Goal: Task Accomplishment & Management: Manage account settings

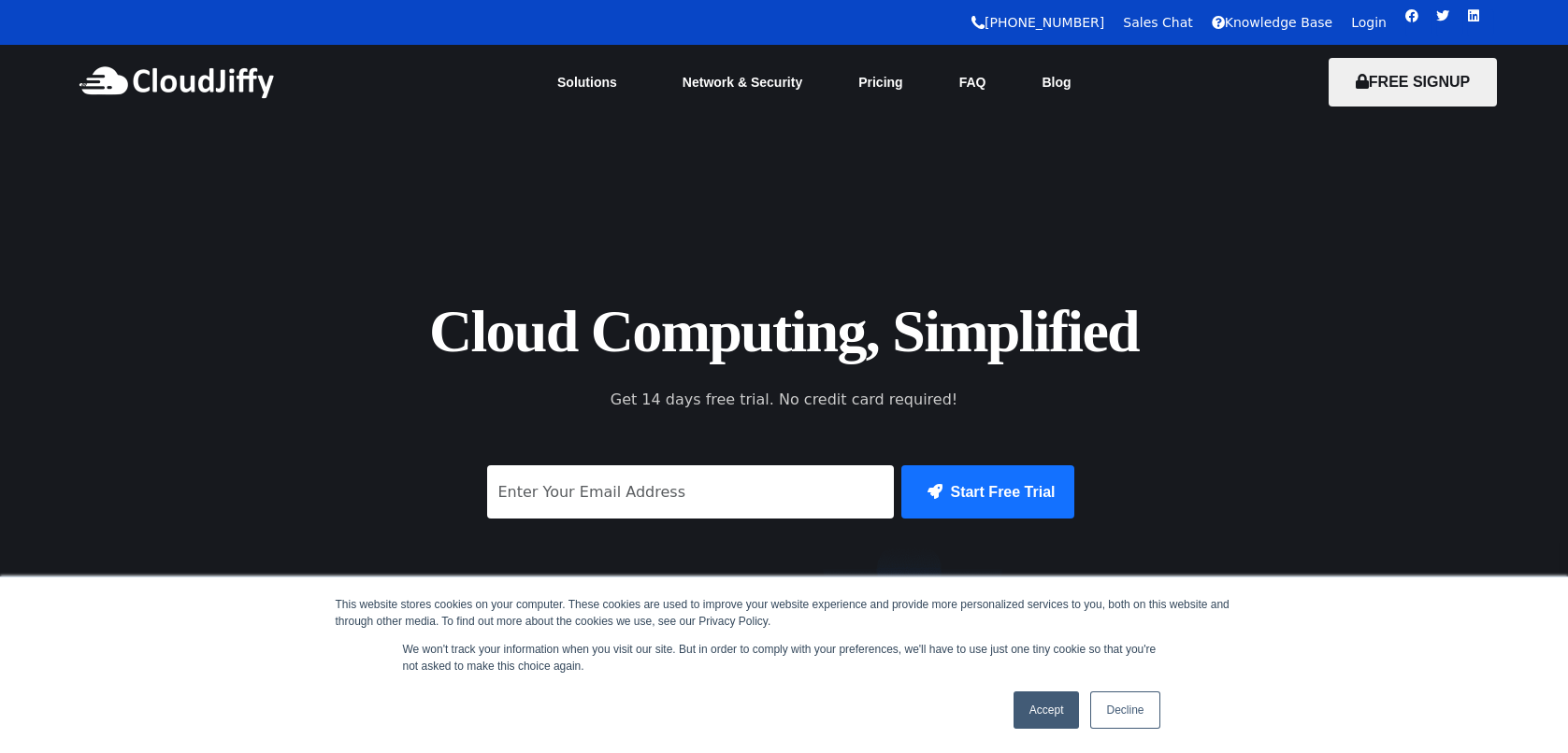
drag, startPoint x: 0, startPoint y: 0, endPoint x: 1370, endPoint y: 26, distance: 1370.2
click at [1370, 26] on link "Login" at bounding box center [1368, 21] width 36 height 15
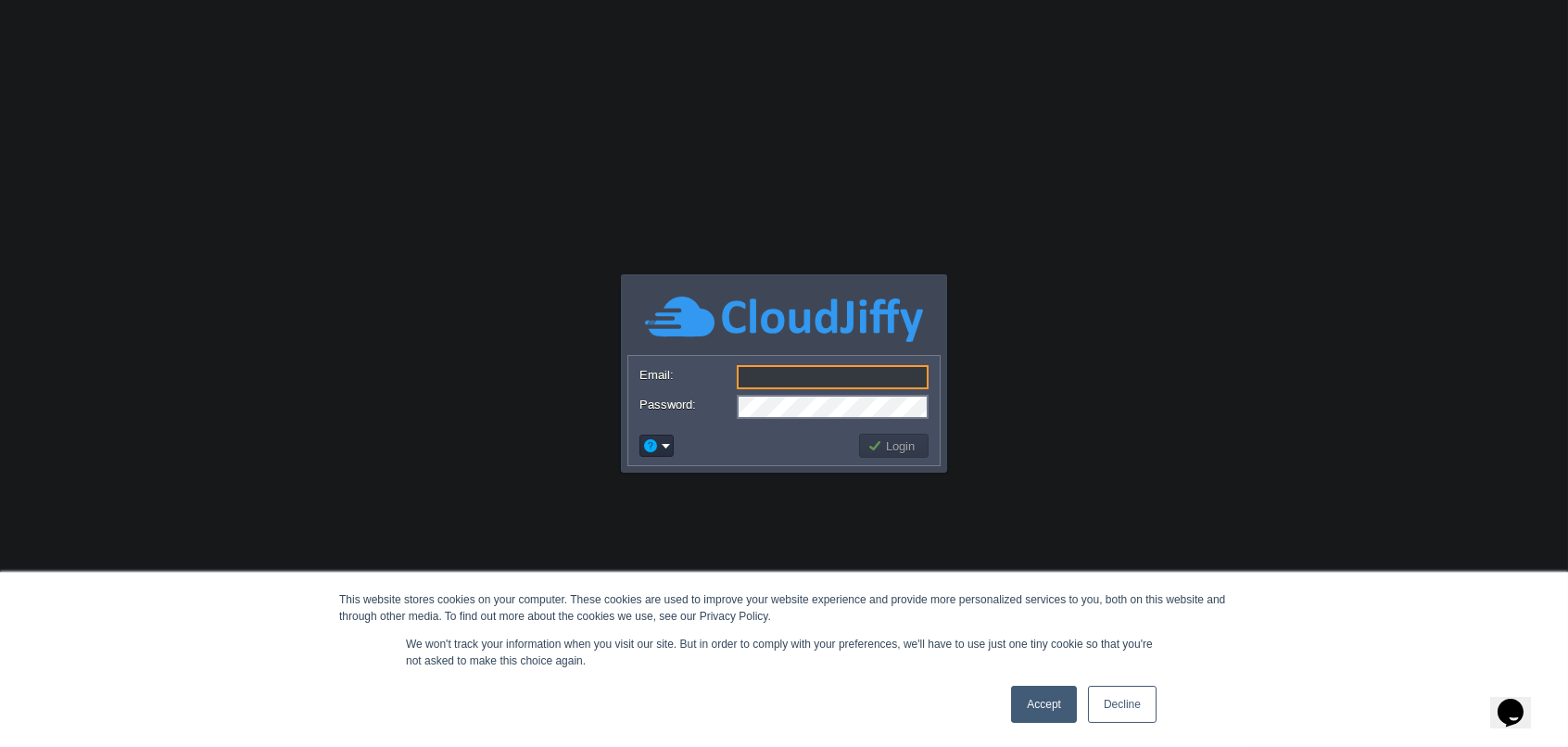
type input "[EMAIL_ADDRESS][DOMAIN_NAME]"
click at [890, 450] on button "Login" at bounding box center [894, 445] width 54 height 16
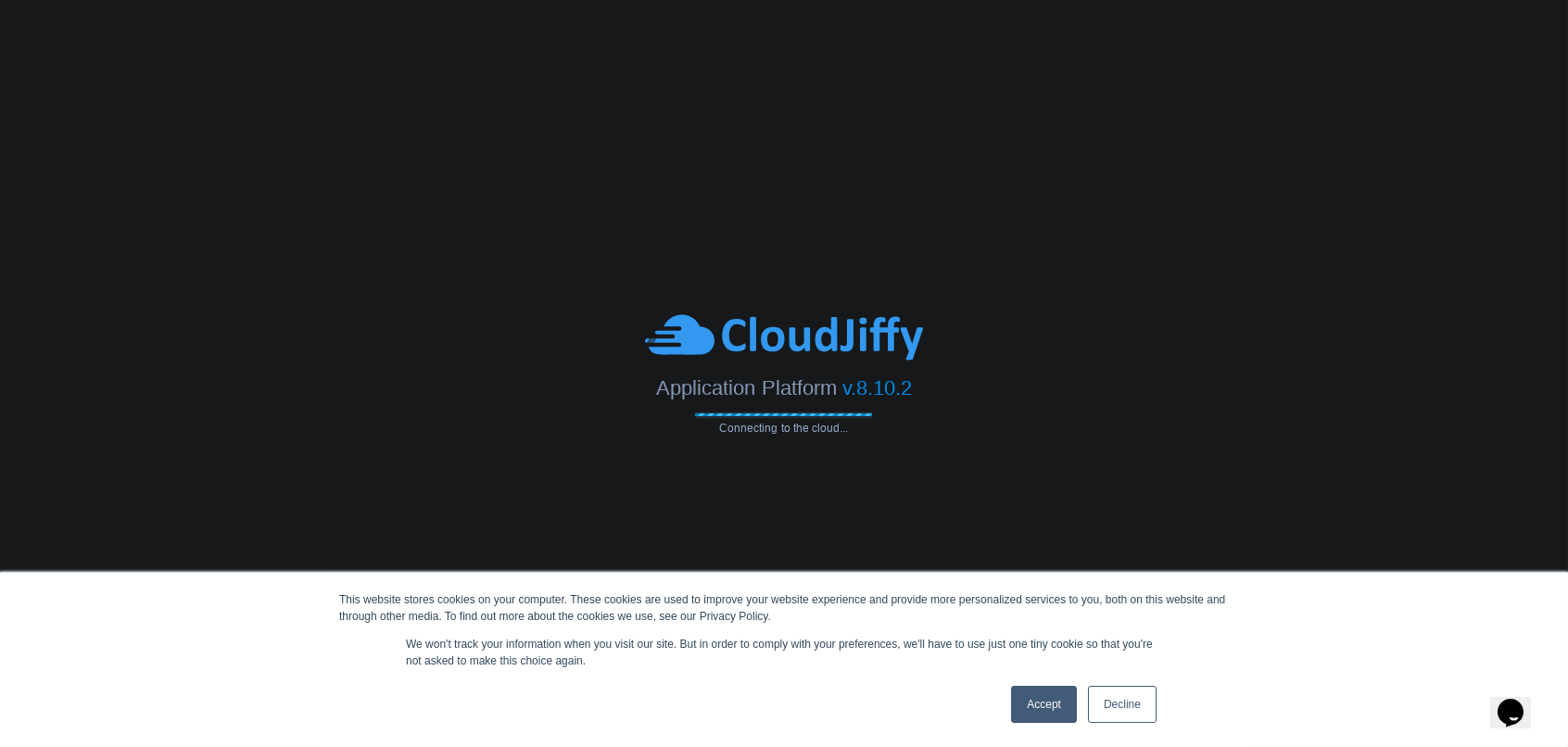
click at [1053, 715] on link "Accept" at bounding box center [1044, 704] width 65 height 37
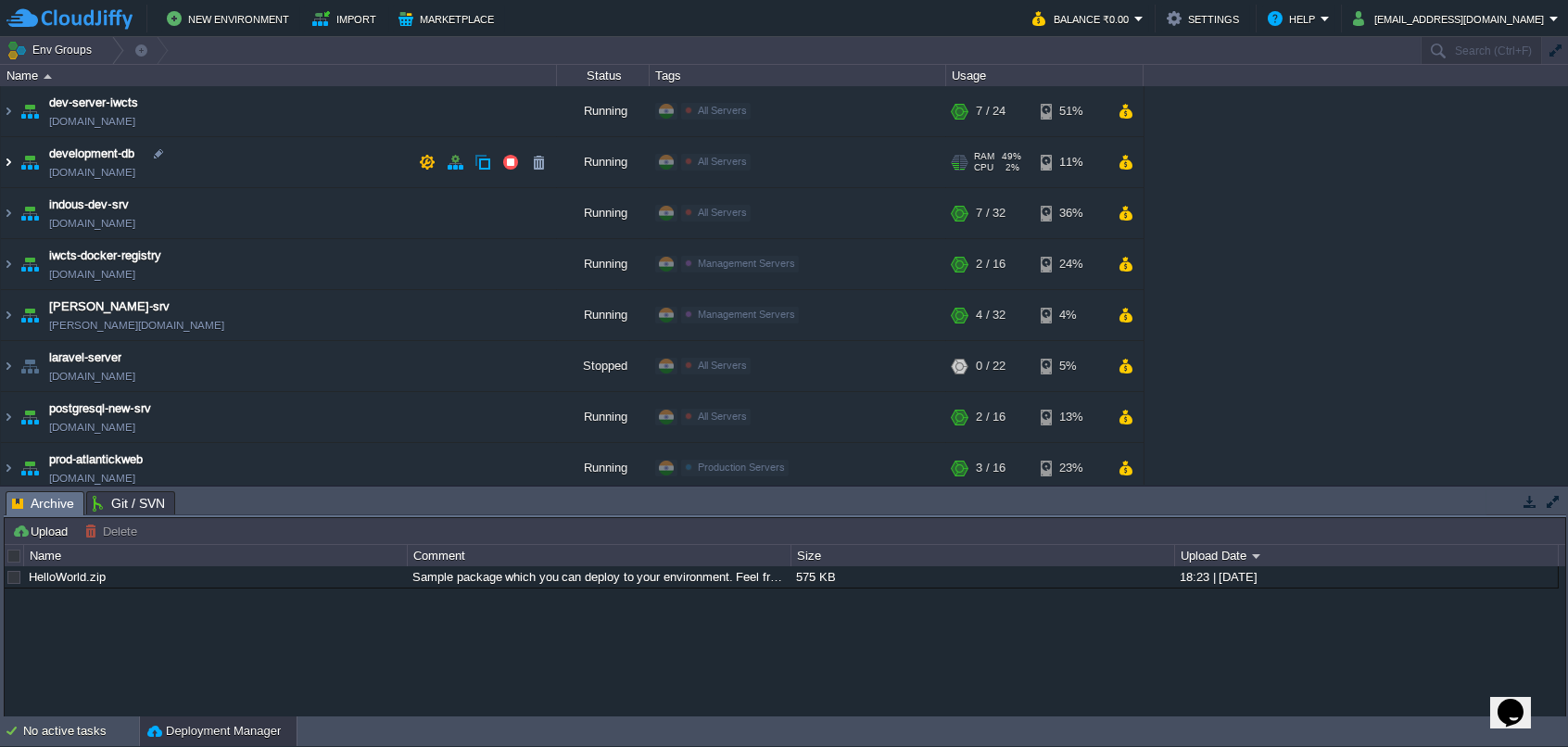
click at [12, 164] on img at bounding box center [8, 162] width 14 height 50
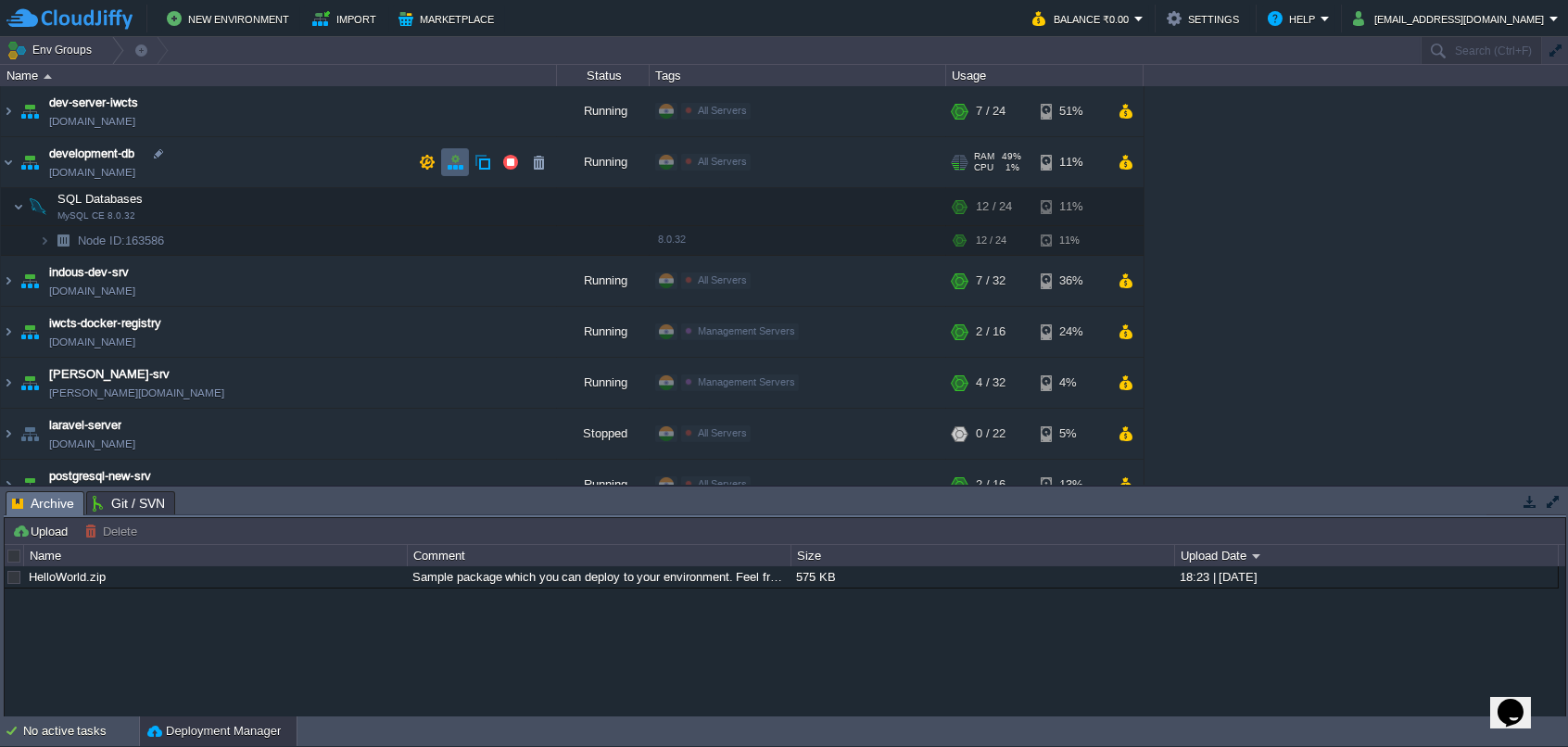
click at [449, 162] on button "button" at bounding box center [455, 162] width 16 height 16
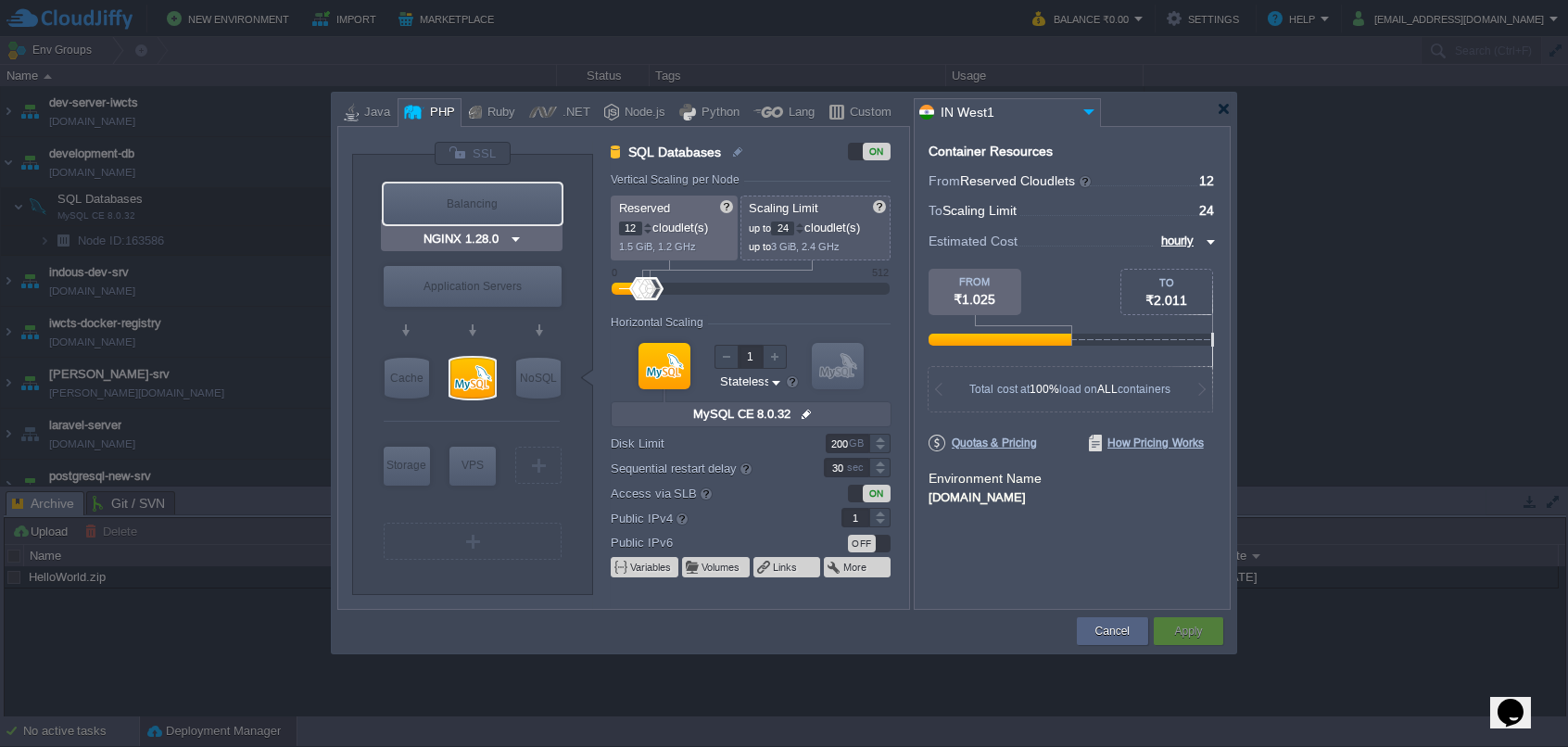
type input "Apache [DATE]"
click at [1208, 246] on img at bounding box center [1208, 241] width 14 height 22
click at [1186, 266] on div "monthly" at bounding box center [1183, 262] width 63 height 22
type input "monthly"
click at [1133, 631] on div "Cancel" at bounding box center [1112, 631] width 43 height 28
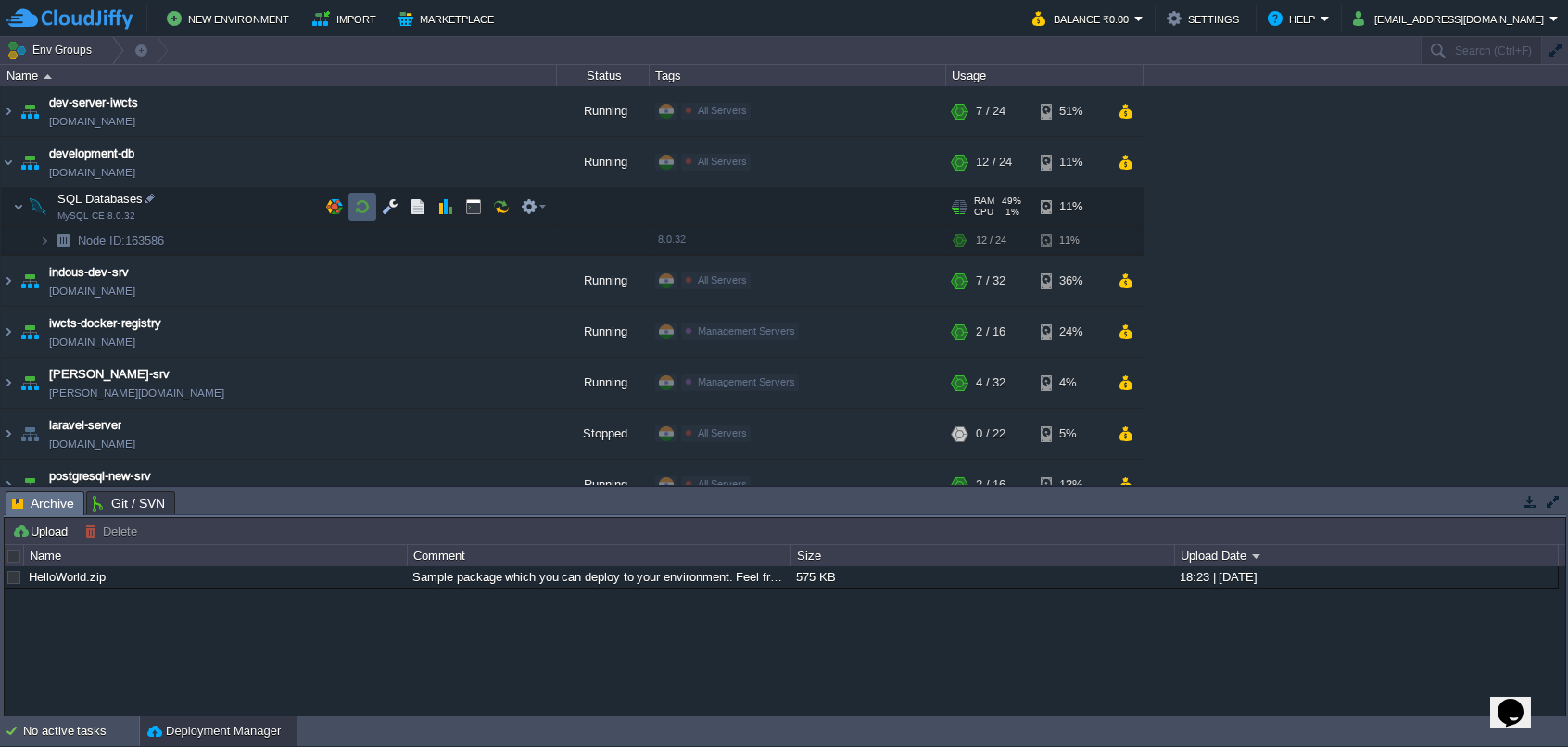
click at [365, 209] on button "button" at bounding box center [361, 206] width 16 height 16
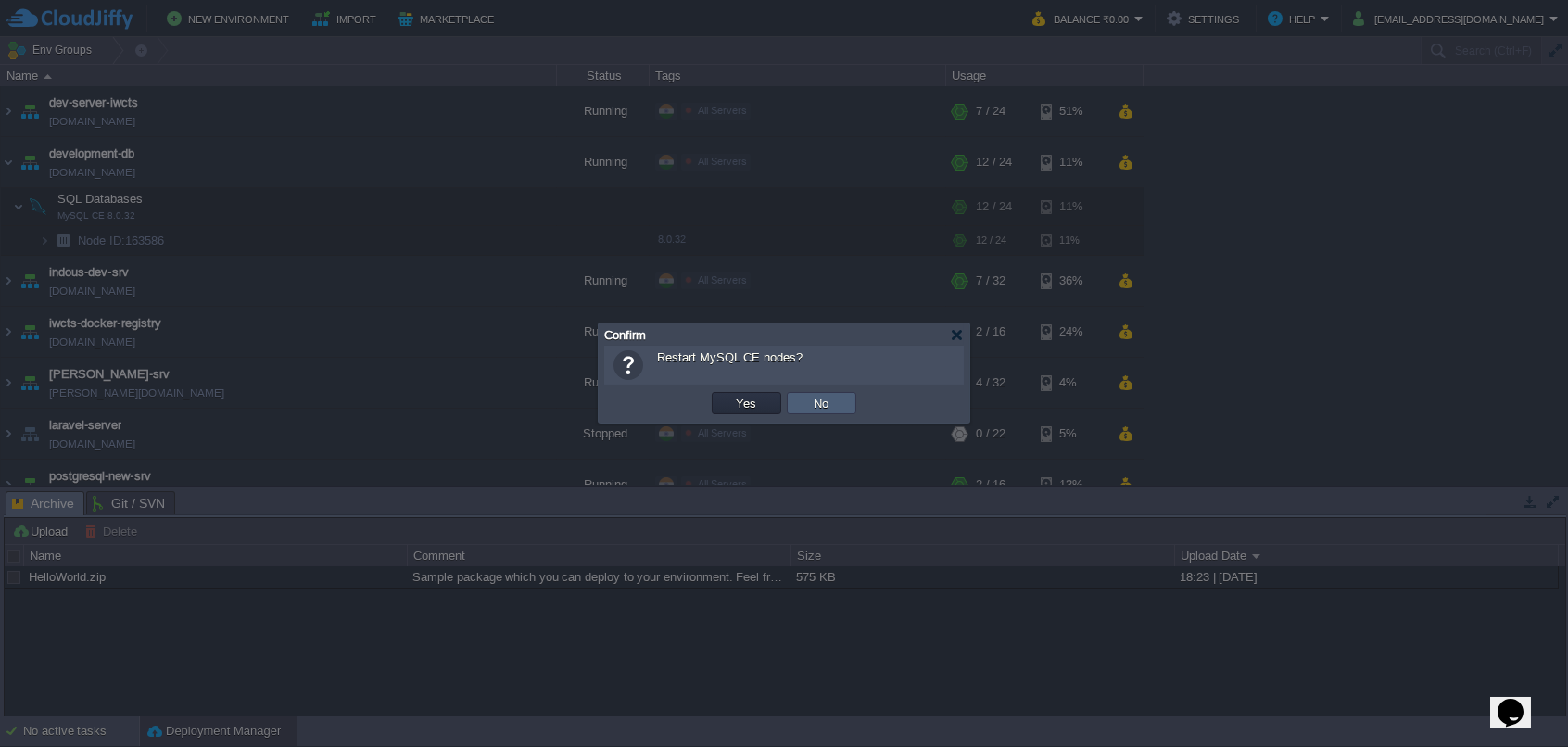
click at [823, 401] on button "No" at bounding box center [822, 403] width 26 height 16
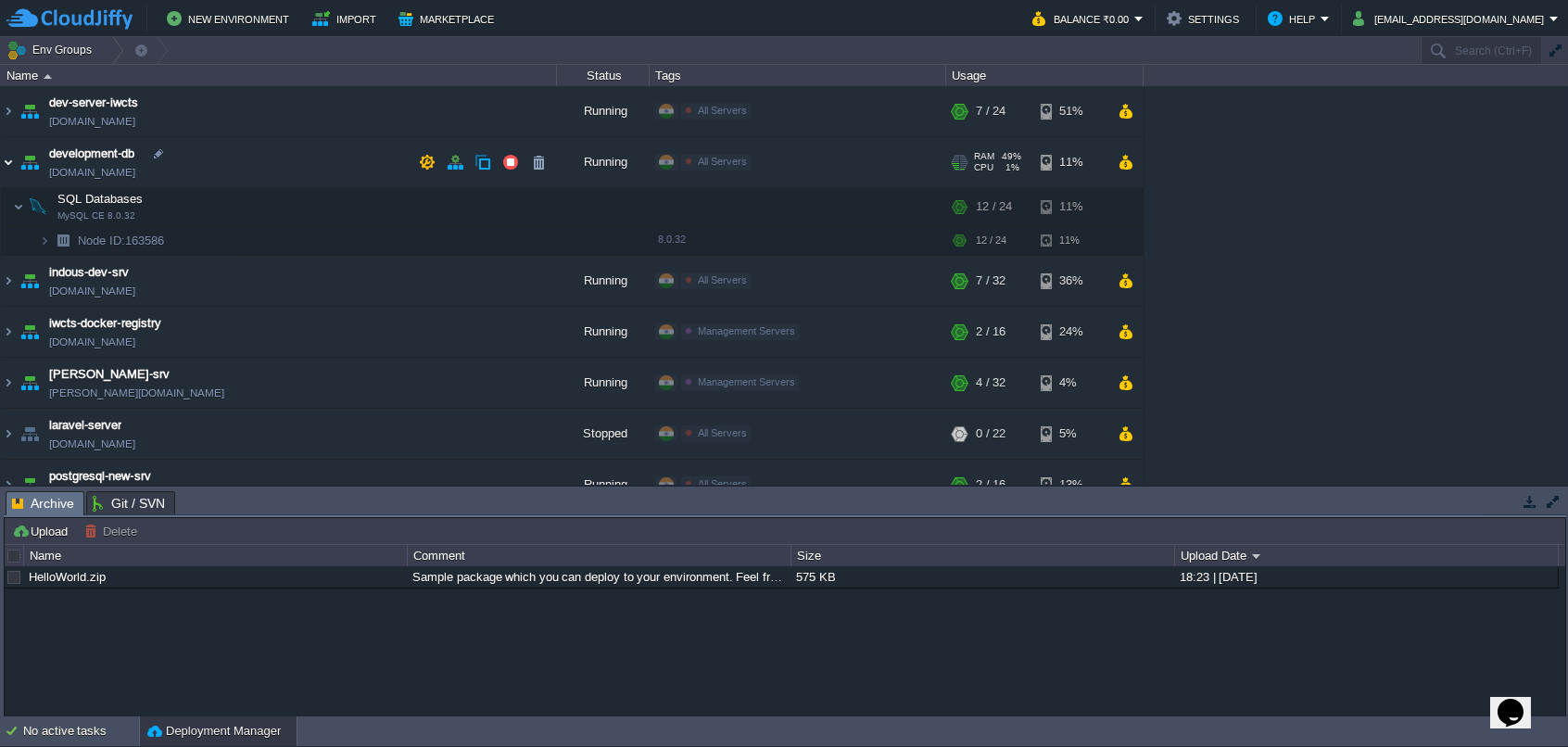
click at [14, 168] on img at bounding box center [8, 162] width 14 height 50
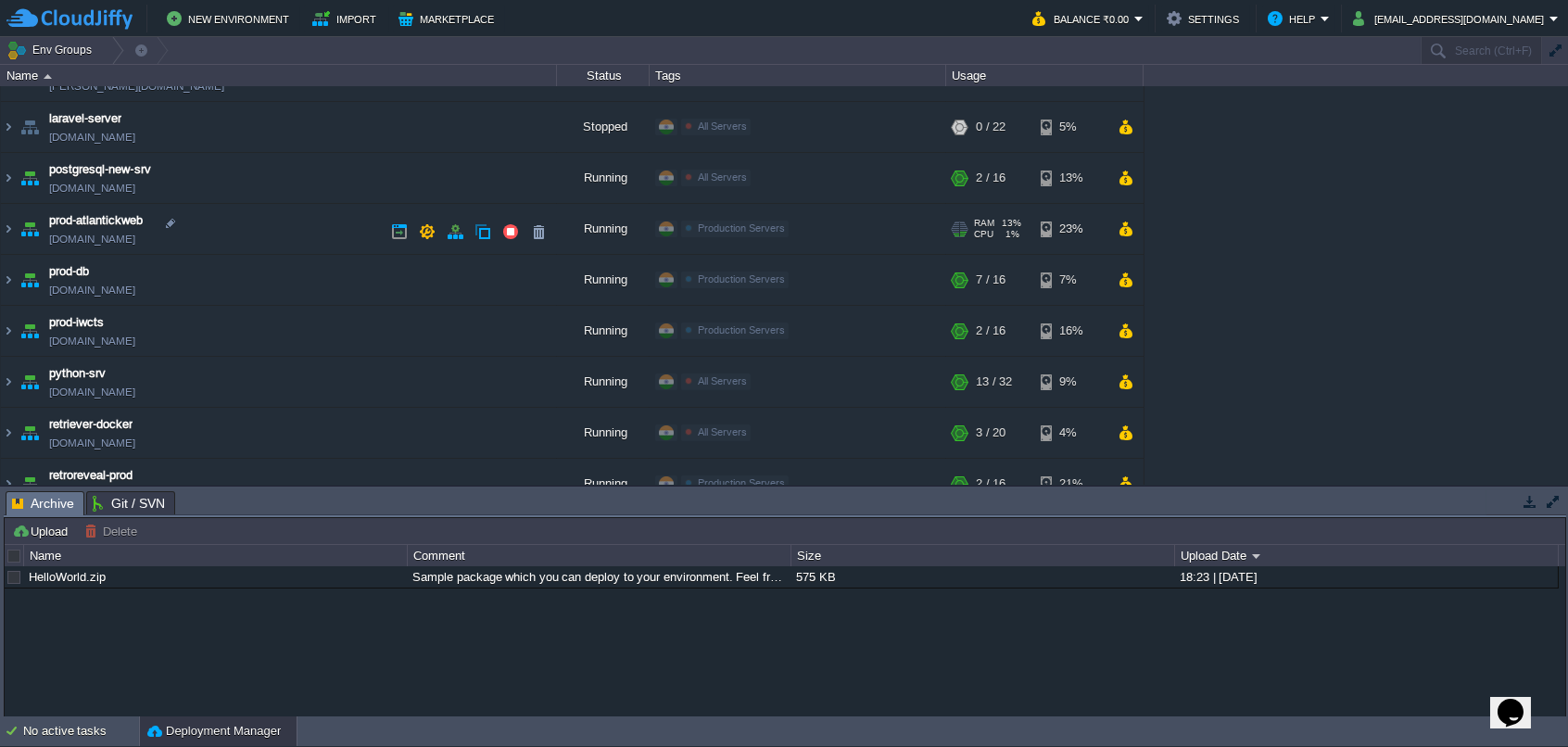
scroll to position [278, 0]
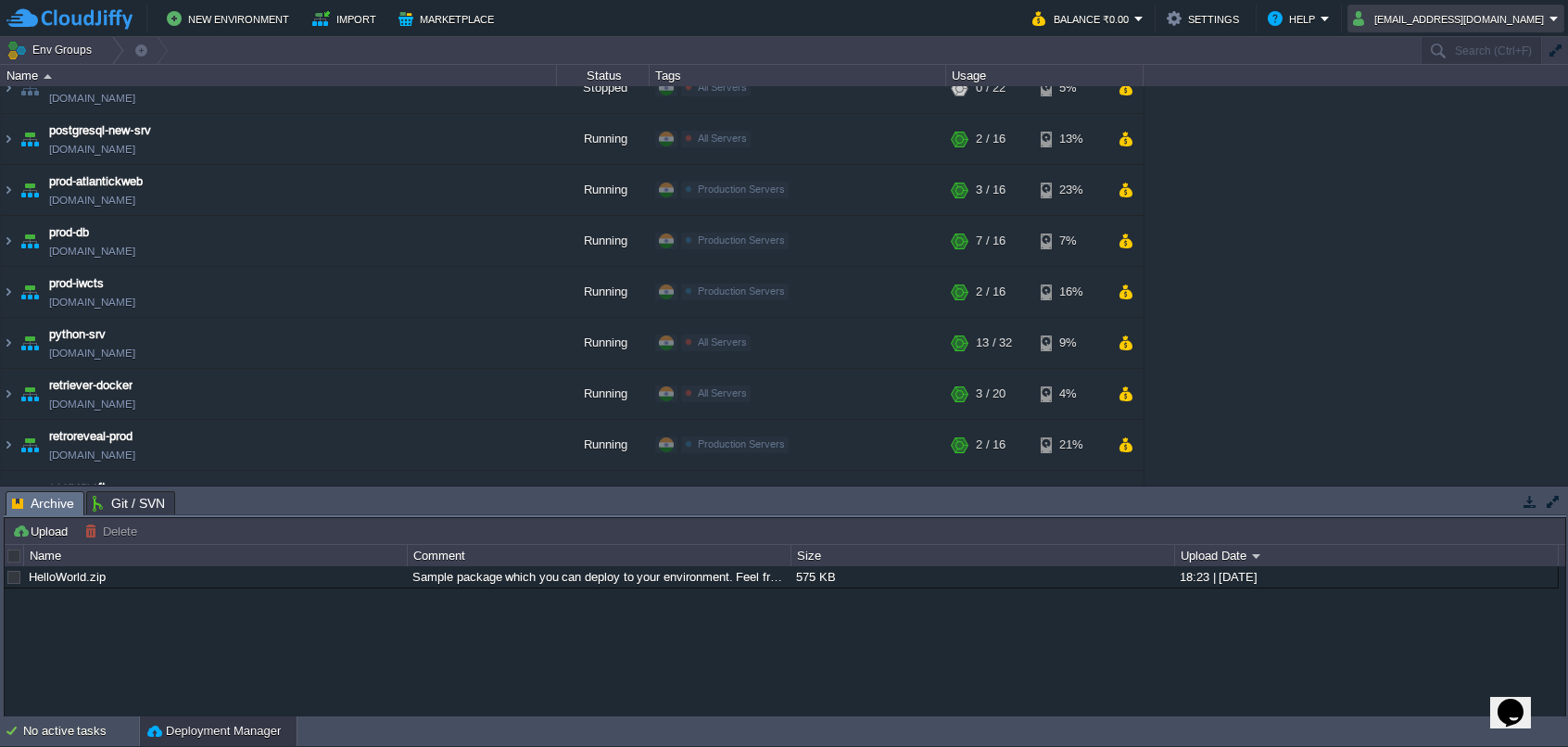
click at [1461, 17] on button "[EMAIL_ADDRESS][DOMAIN_NAME]" at bounding box center [1452, 18] width 196 height 22
click at [1489, 26] on button "[EMAIL_ADDRESS][DOMAIN_NAME]" at bounding box center [1452, 18] width 196 height 22
click at [13, 243] on img at bounding box center [8, 241] width 14 height 50
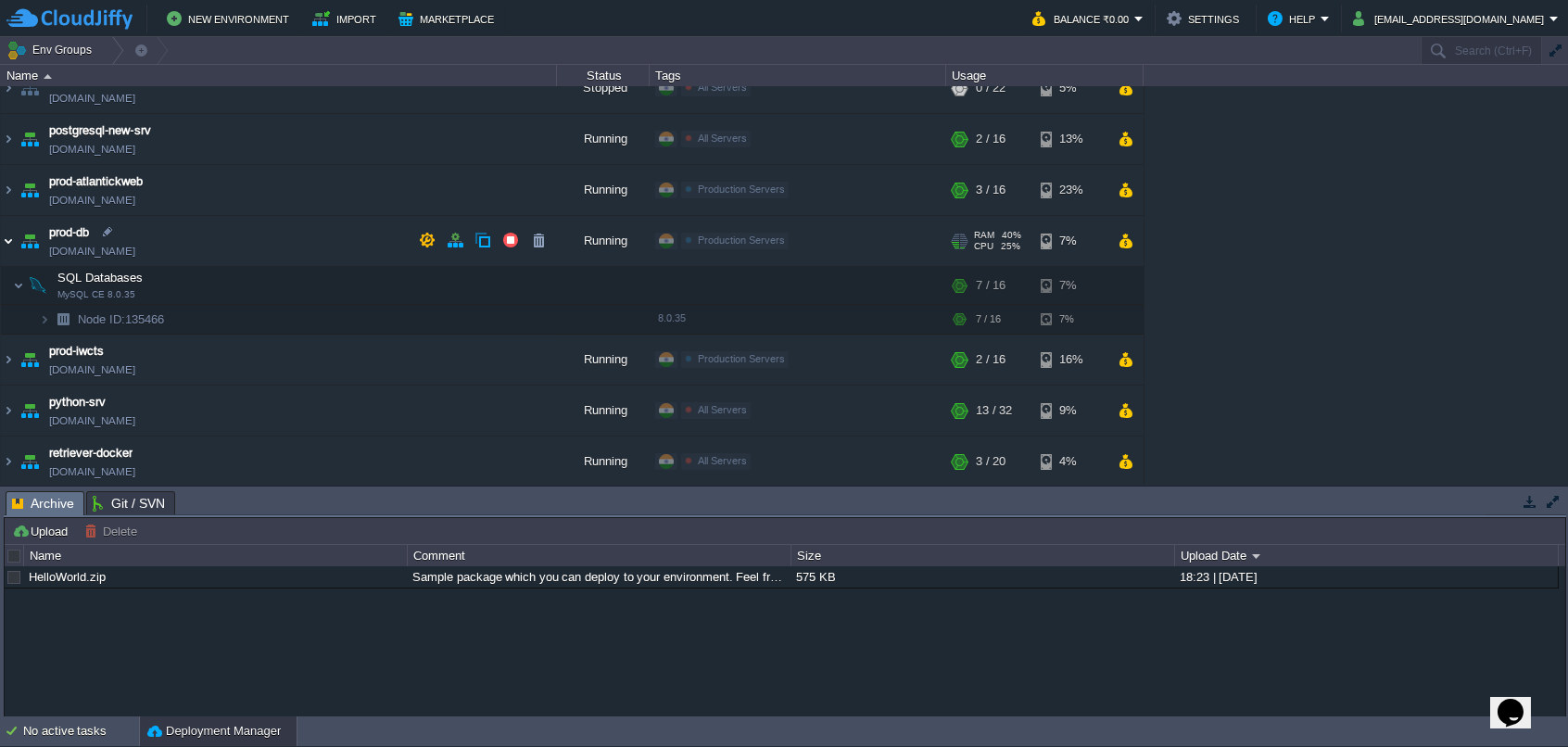
click at [11, 244] on img at bounding box center [8, 241] width 14 height 50
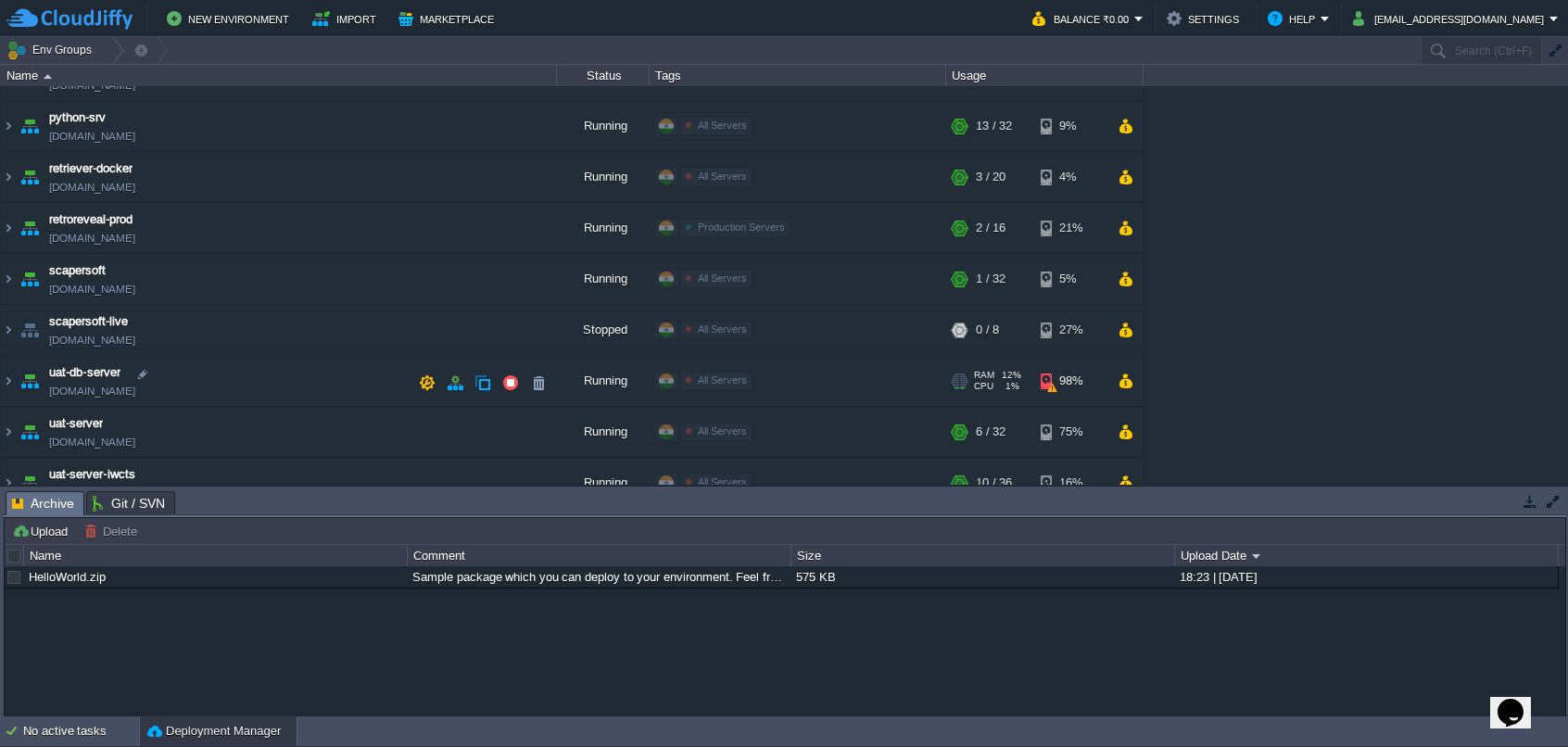
scroll to position [516, 0]
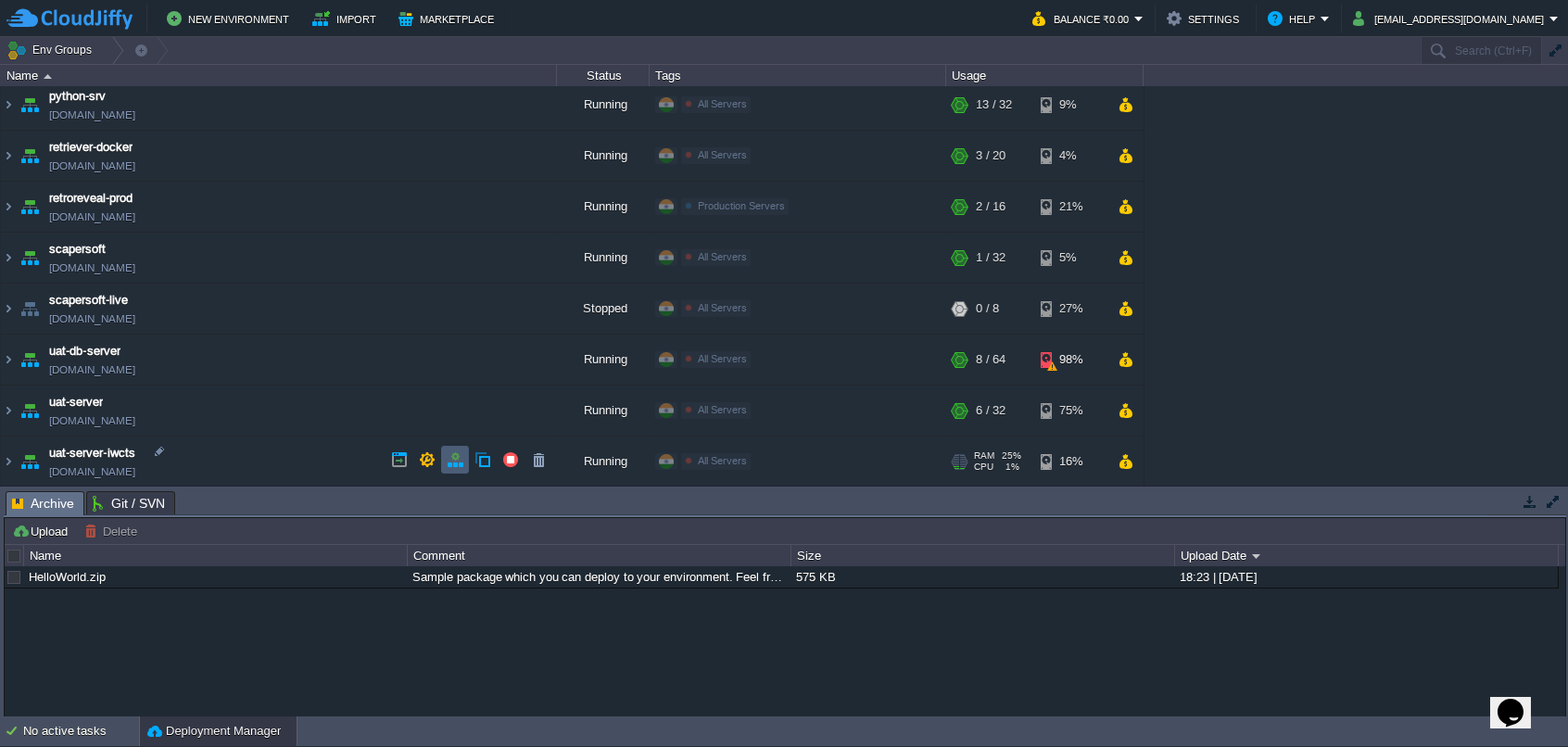
click at [462, 464] on button "button" at bounding box center [455, 460] width 16 height 16
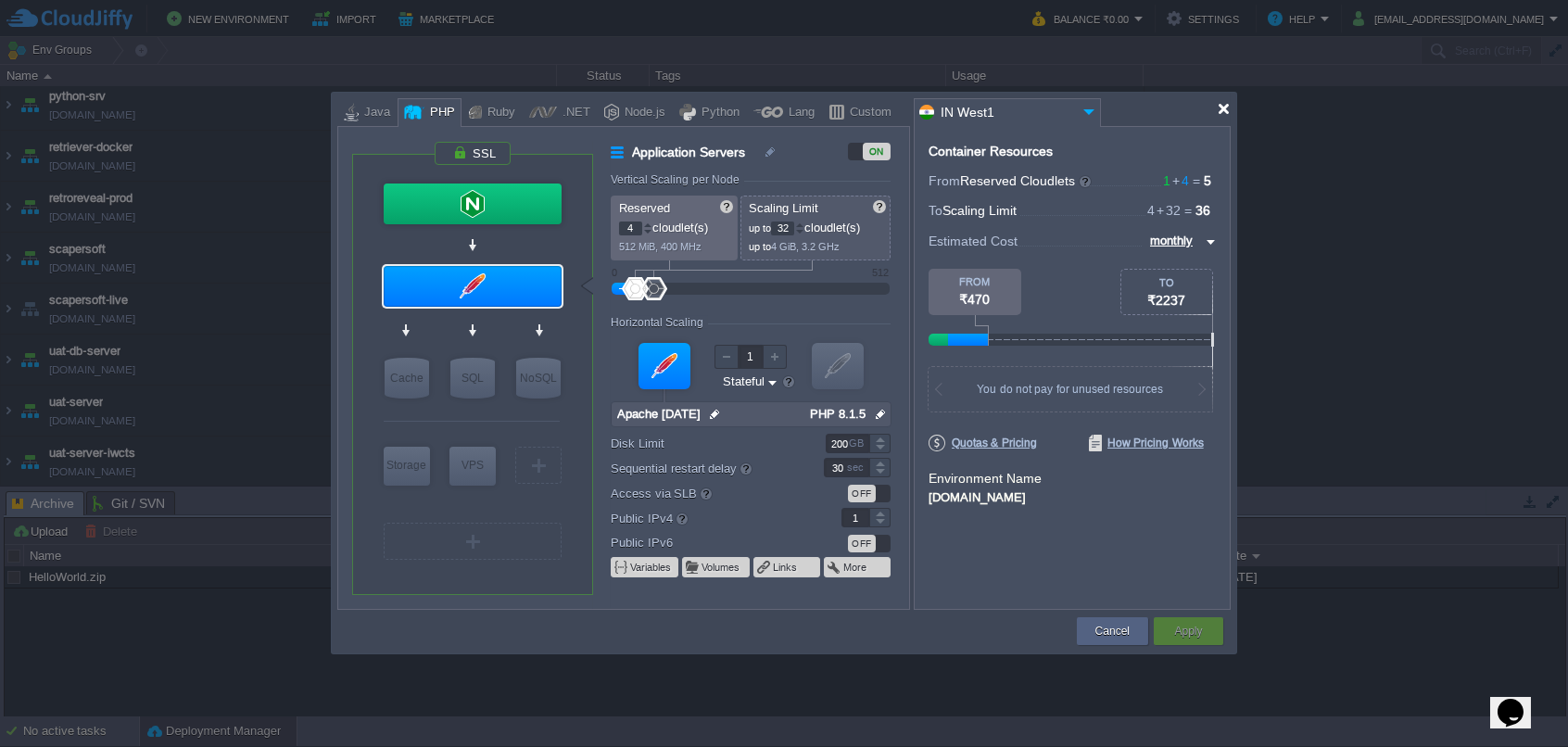
click at [1223, 111] on div at bounding box center [1224, 109] width 13 height 13
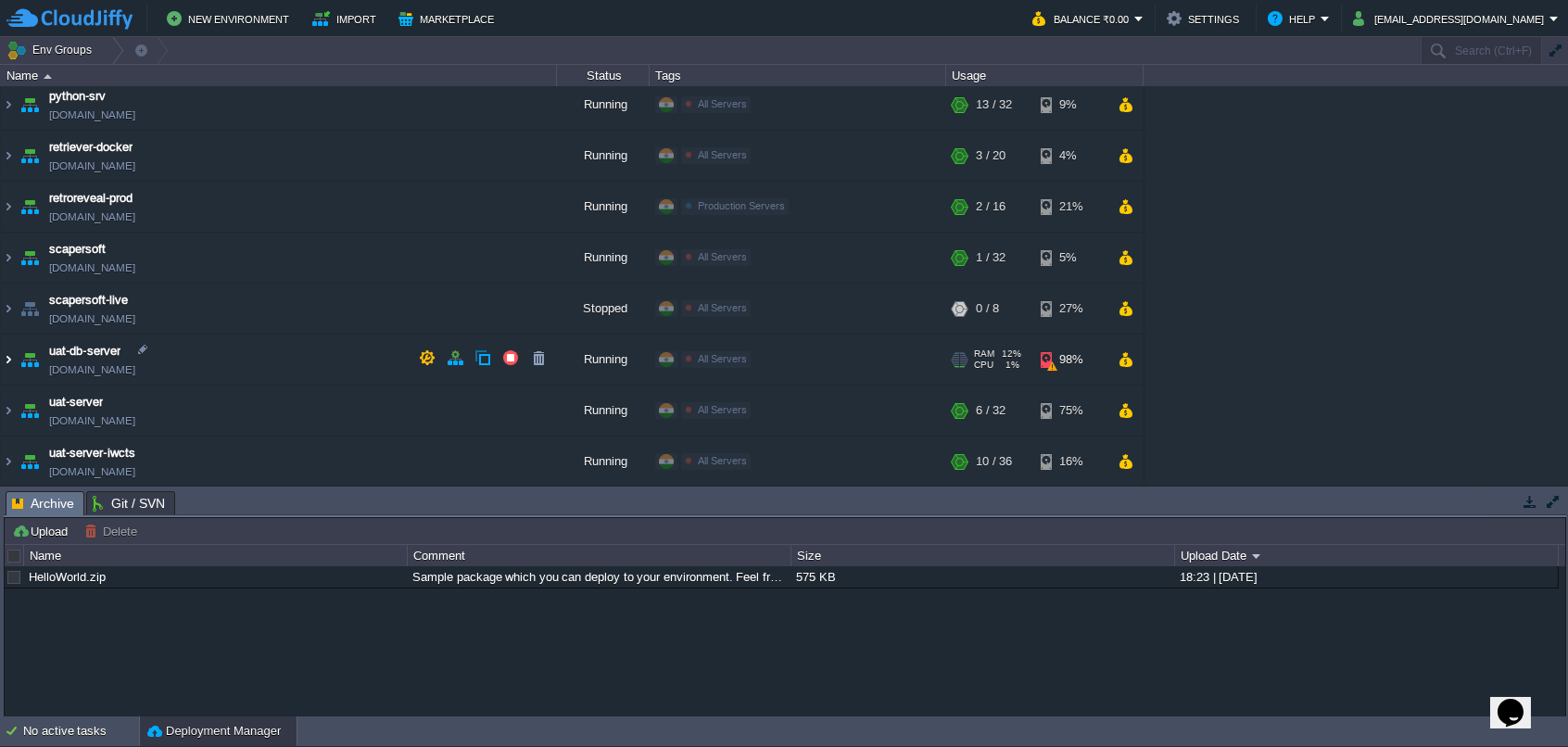
click at [11, 360] on img at bounding box center [8, 360] width 14 height 50
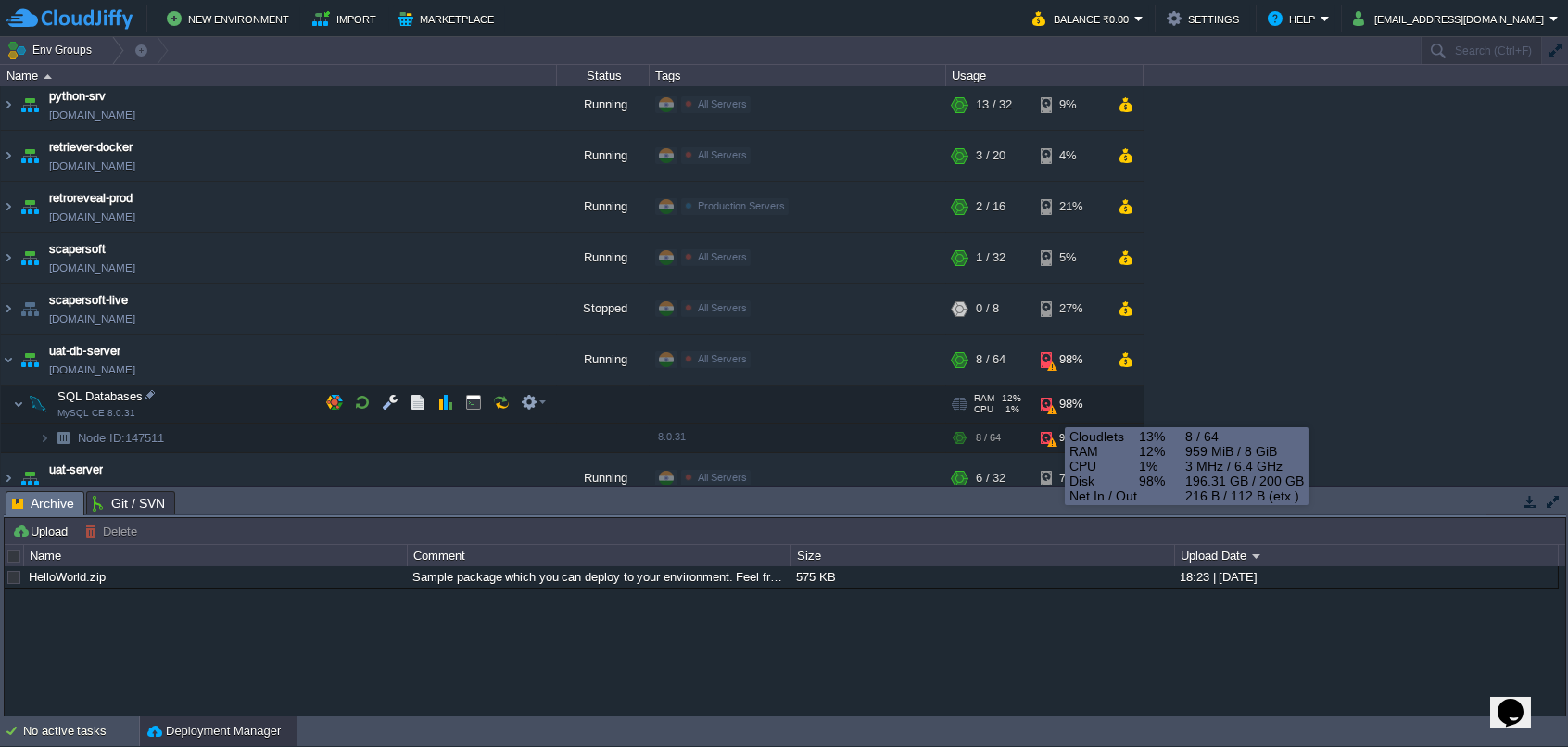
scroll to position [584, 0]
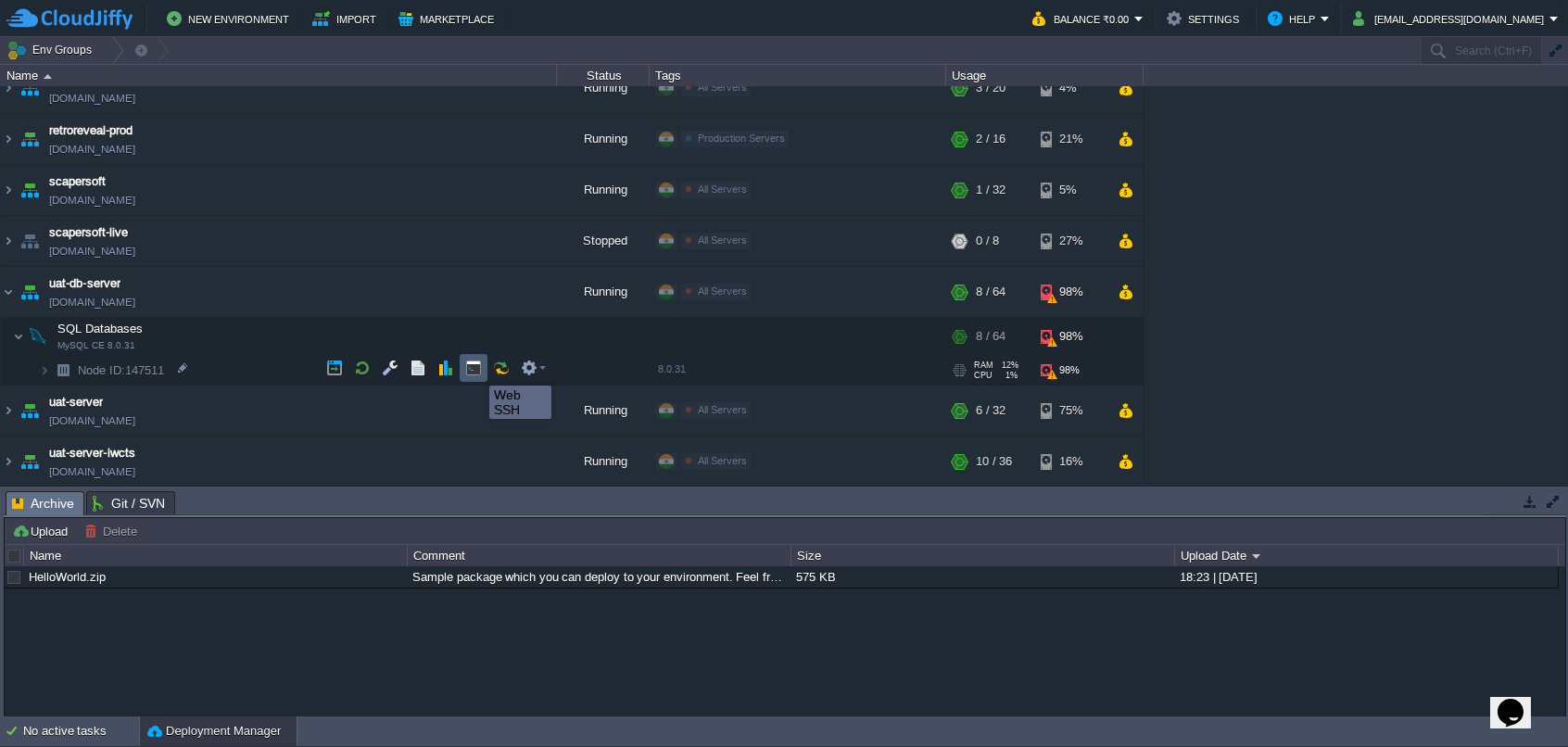
click at [476, 369] on button "button" at bounding box center [473, 367] width 16 height 16
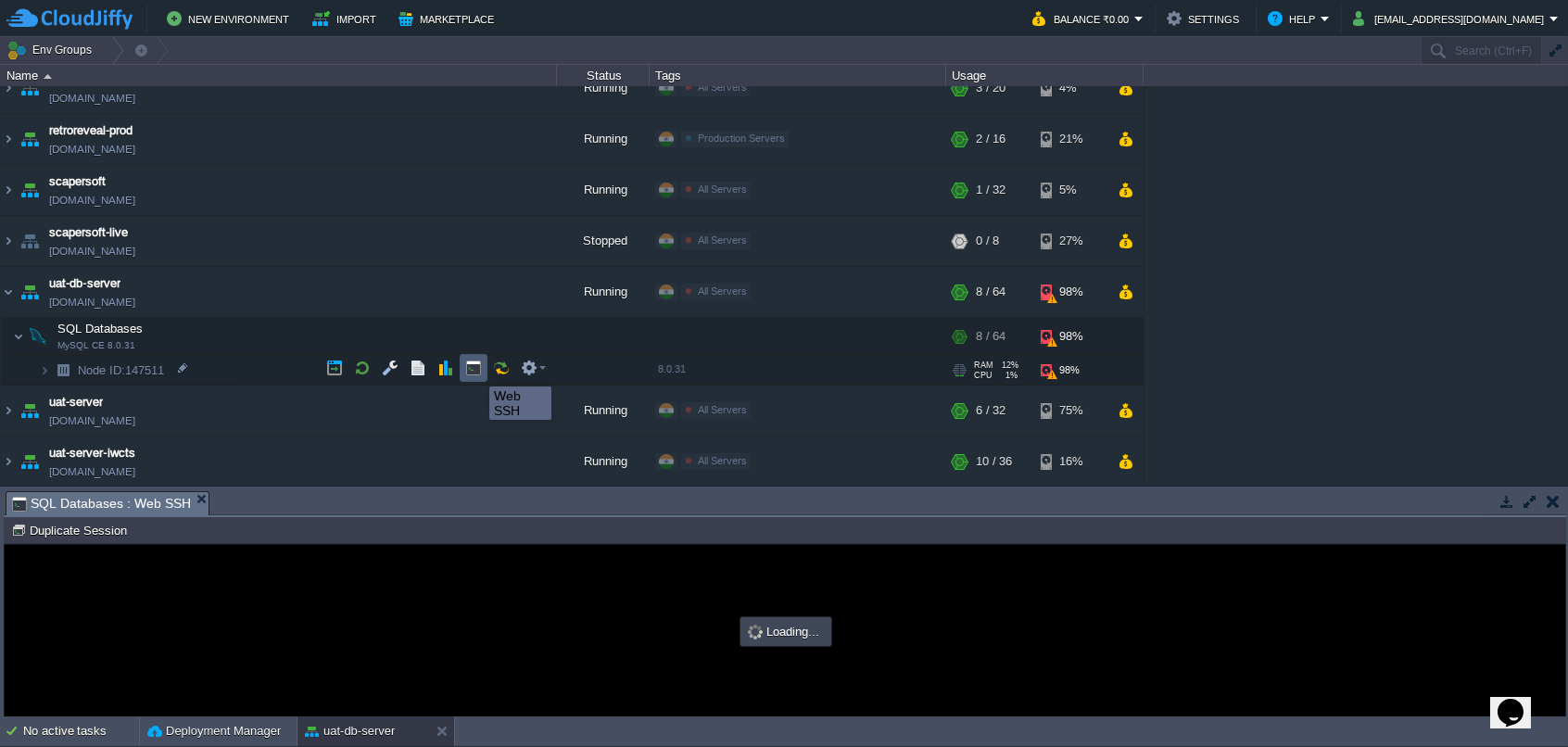
scroll to position [0, 0]
type input "#000000"
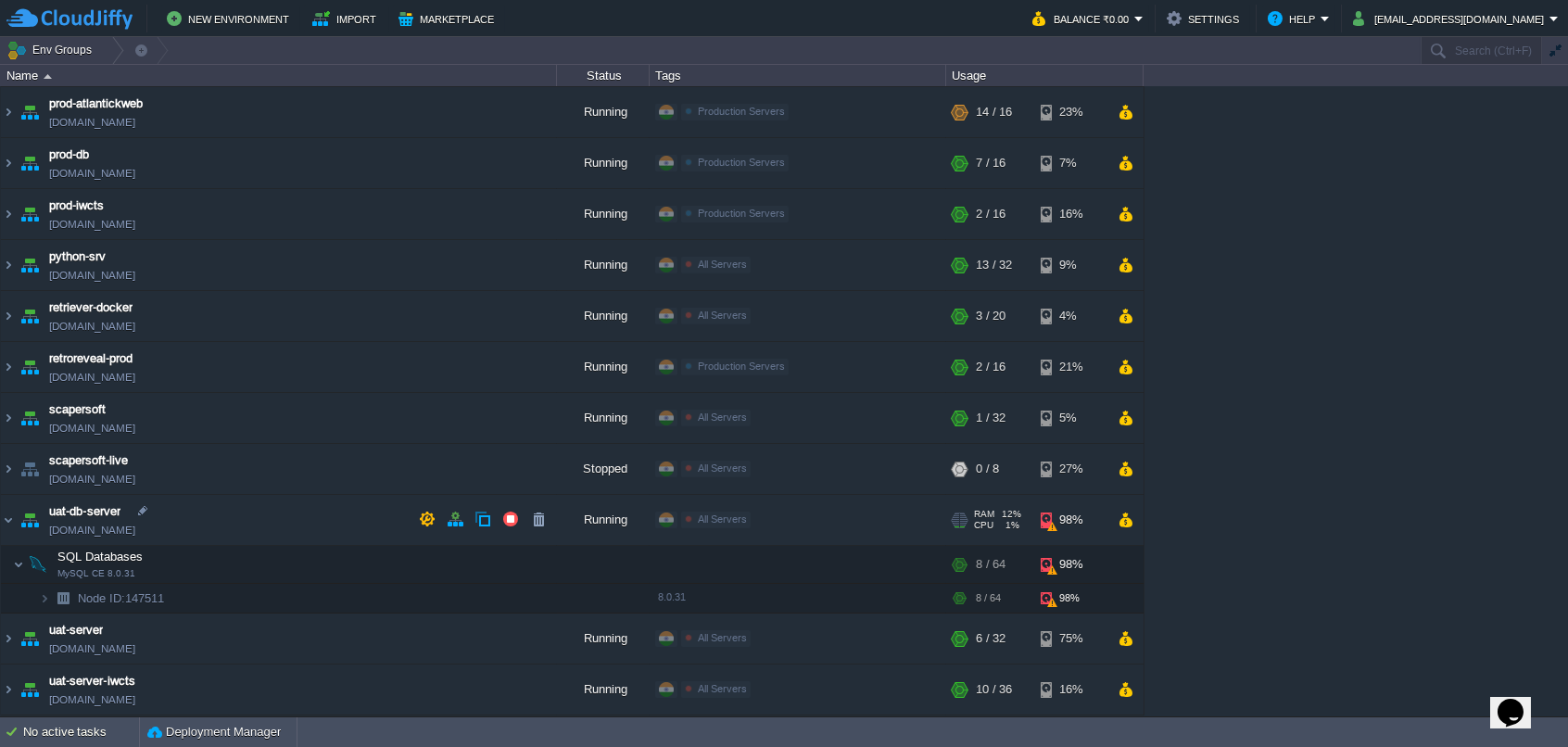
scroll to position [354, 0]
click at [9, 523] on img at bounding box center [8, 522] width 14 height 50
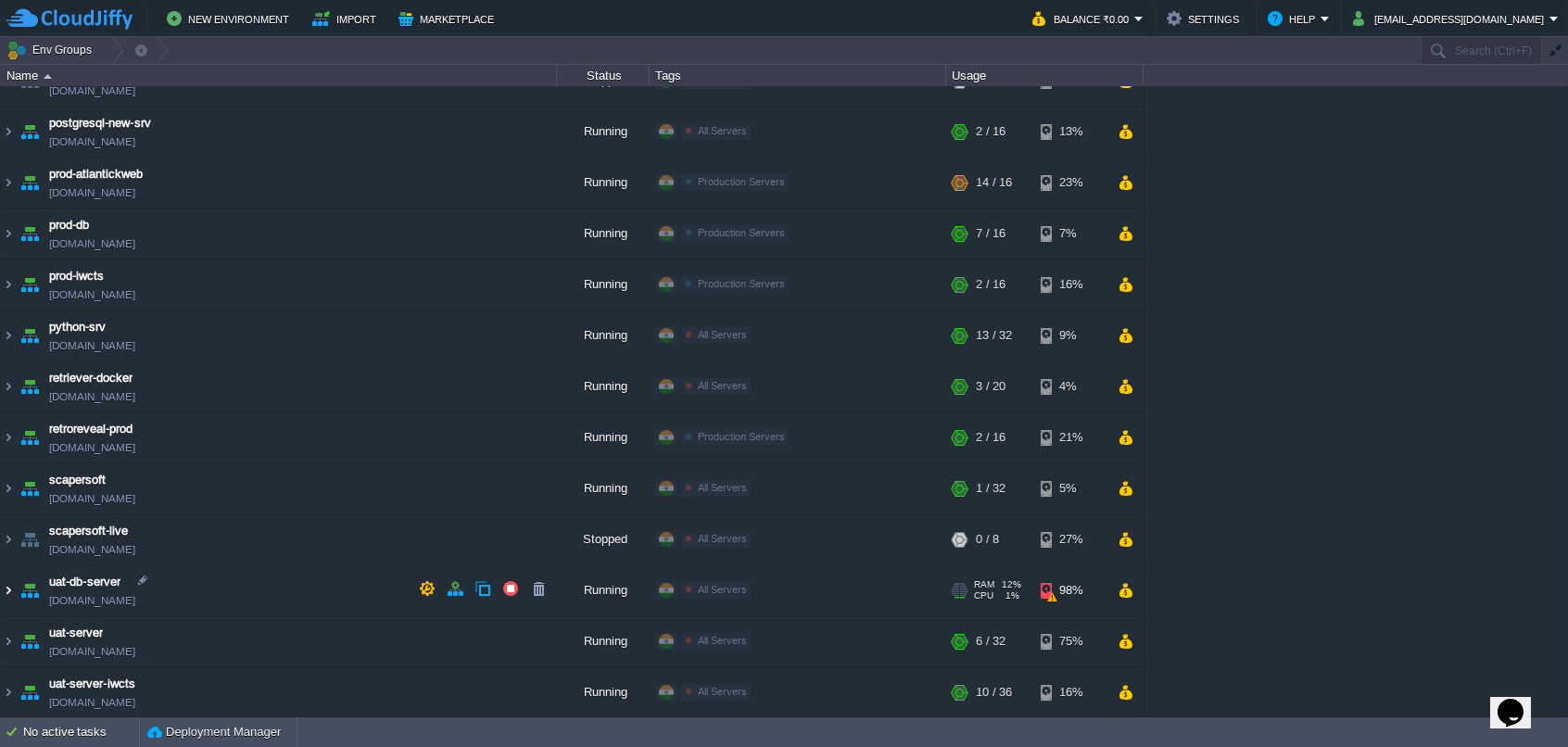
click at [8, 583] on img at bounding box center [8, 590] width 14 height 50
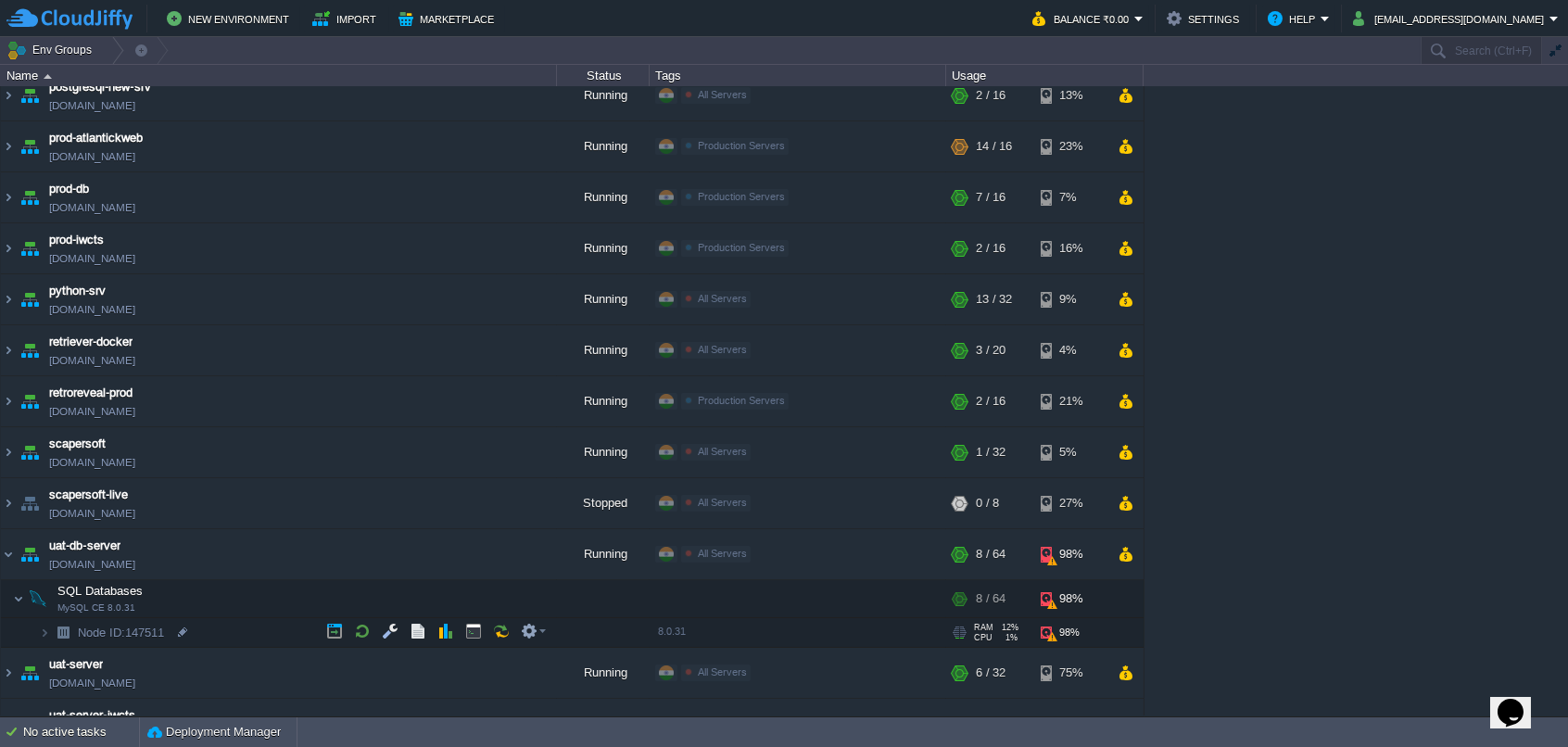
scroll to position [354, 0]
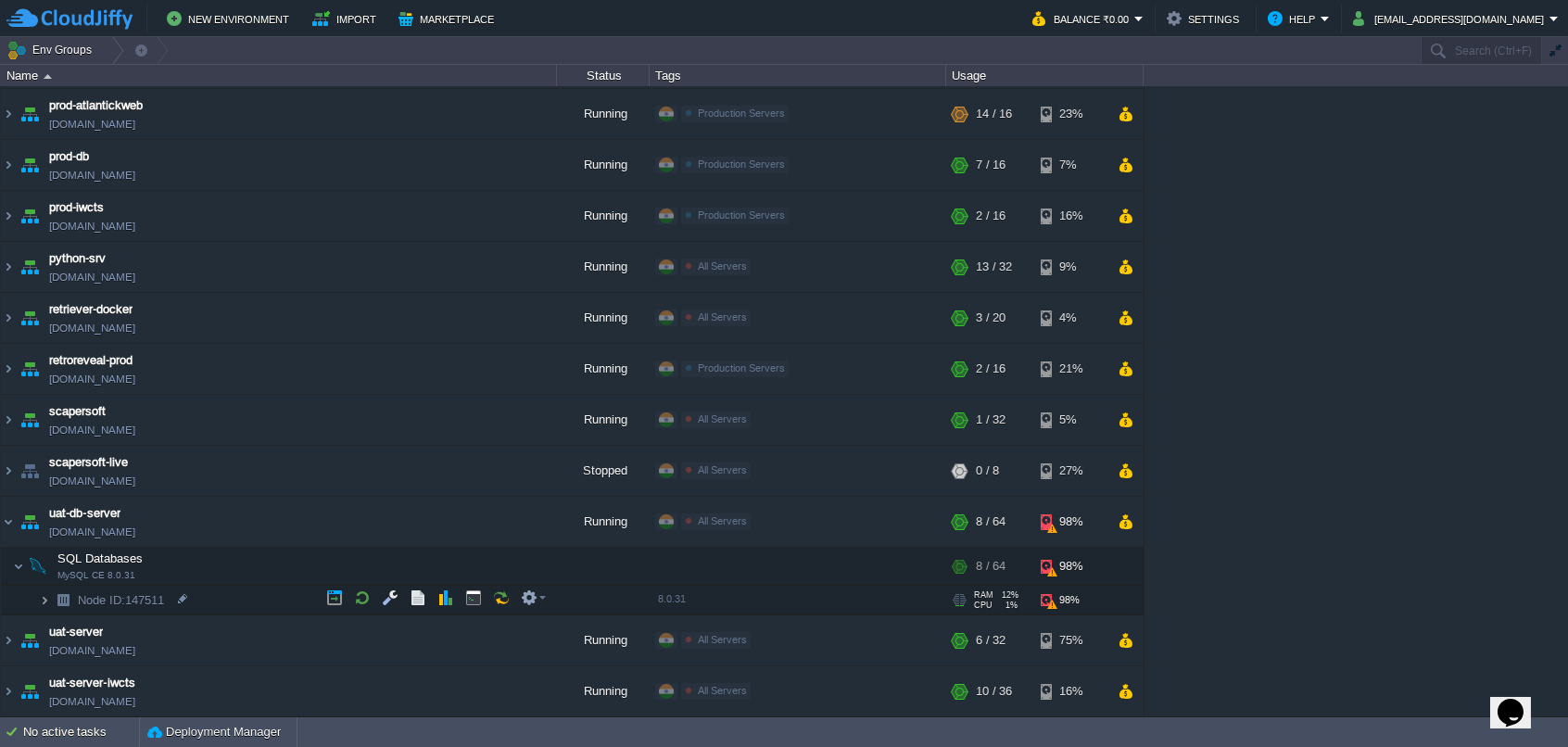
click at [39, 600] on img at bounding box center [44, 600] width 12 height 29
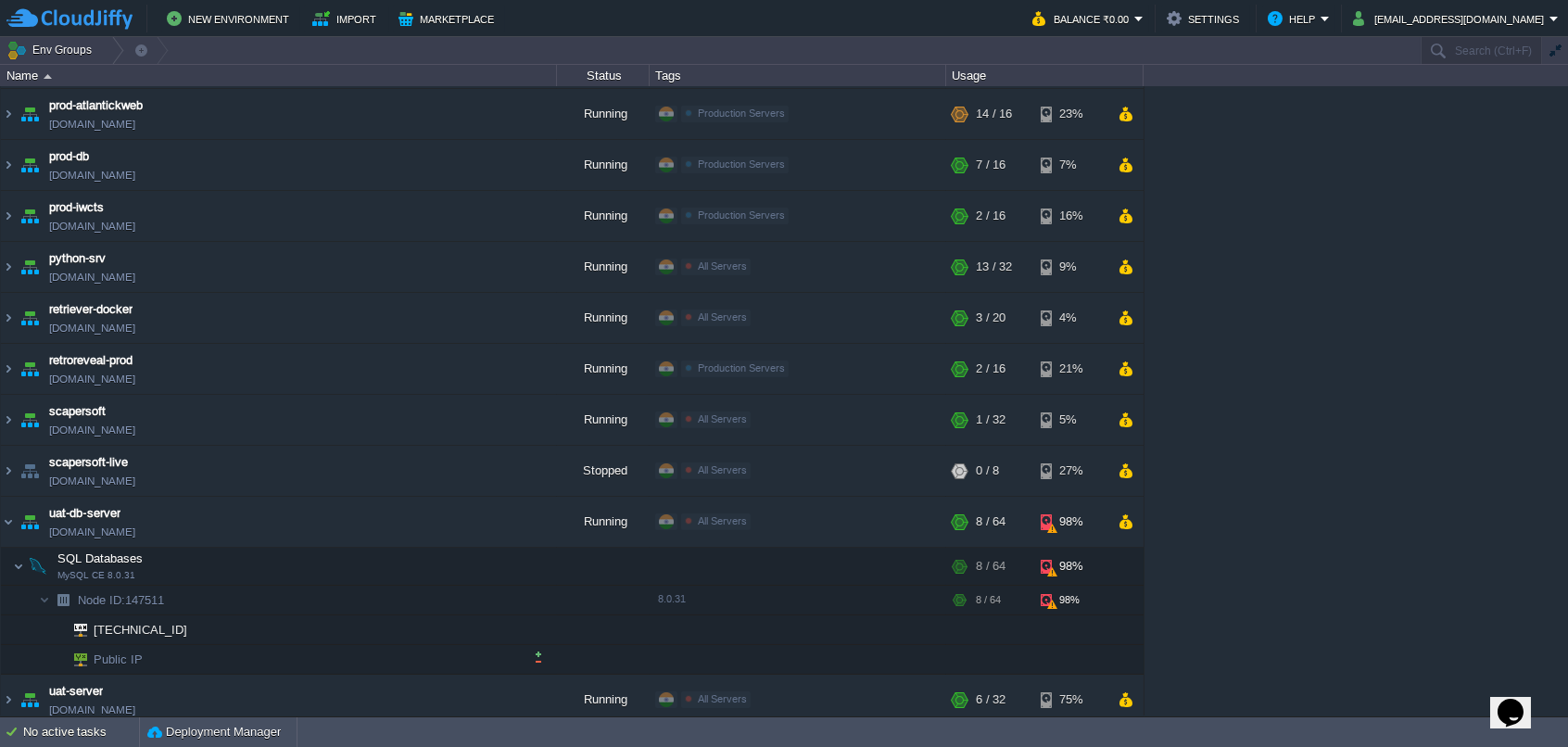
scroll to position [413, 0]
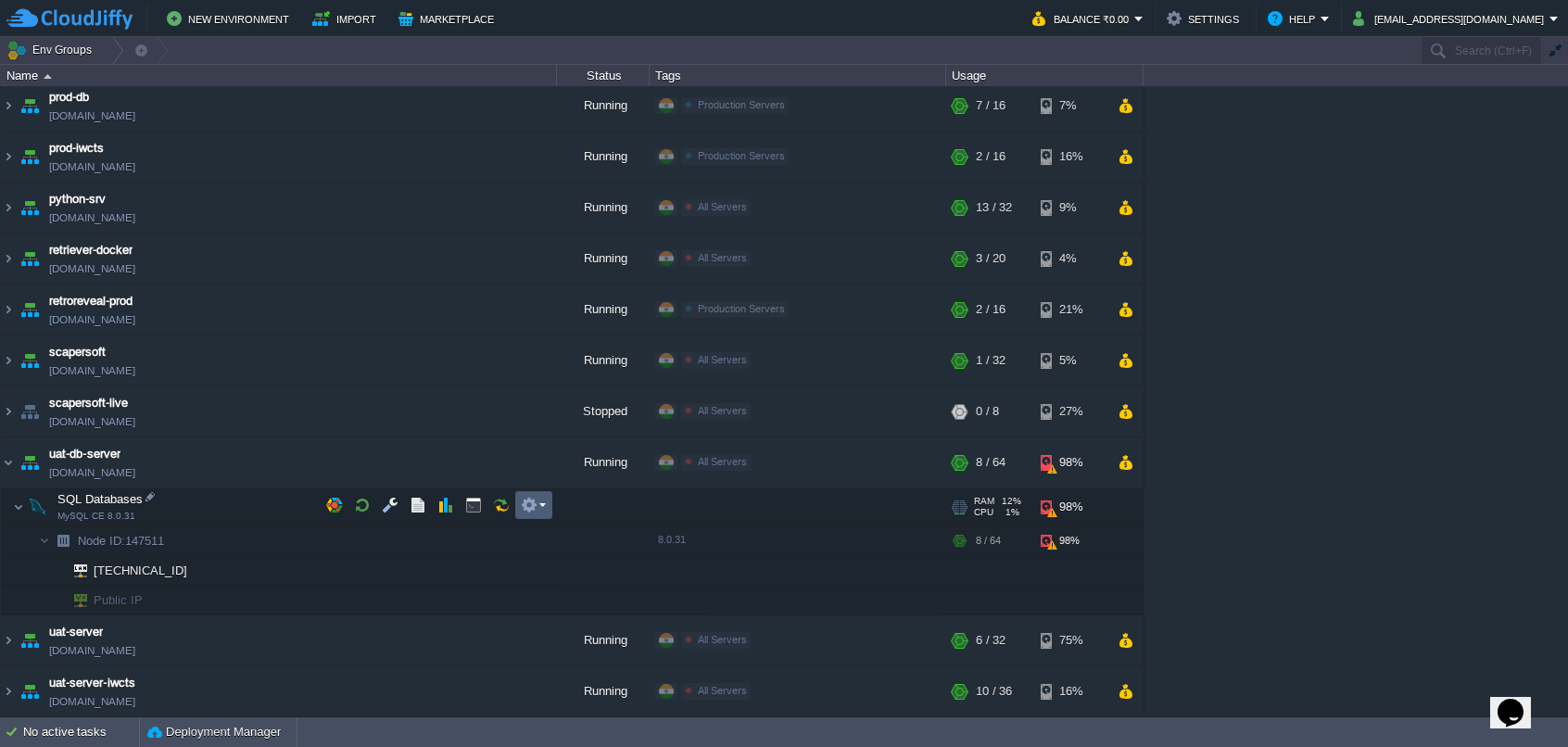
click at [537, 510] on em at bounding box center [534, 505] width 25 height 16
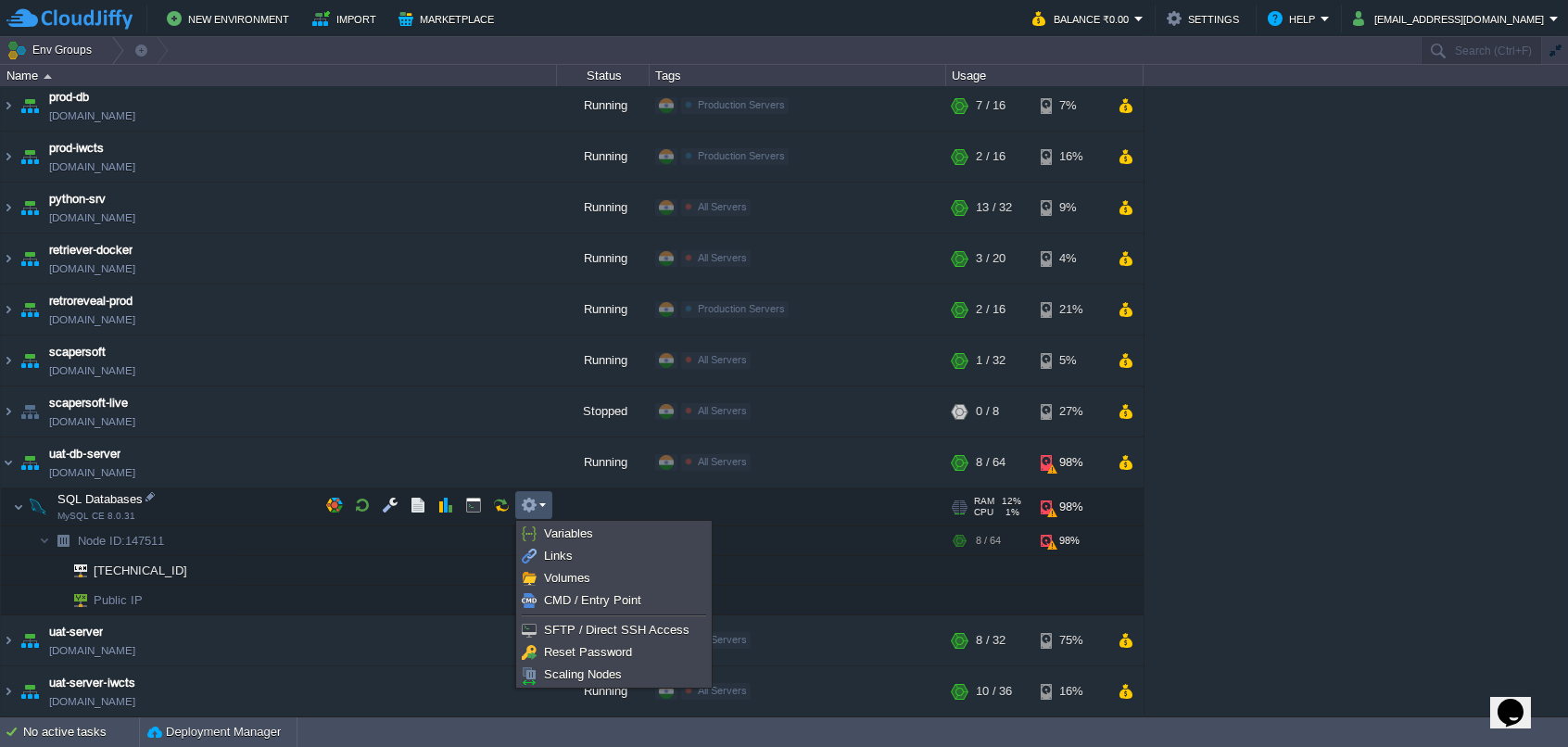
click at [124, 605] on span "Public IP" at bounding box center [118, 600] width 54 height 29
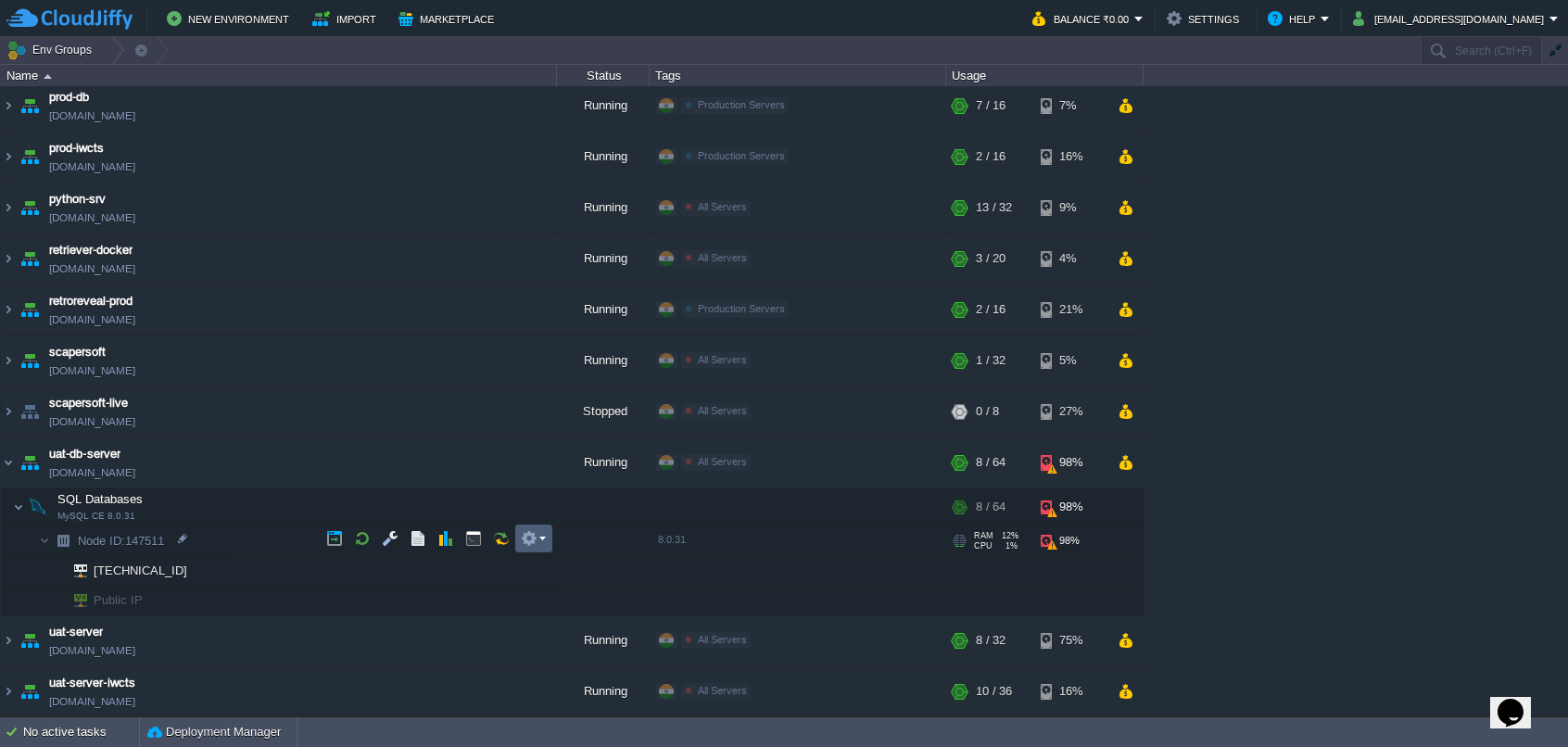
click at [524, 533] on button "button" at bounding box center [529, 538] width 16 height 16
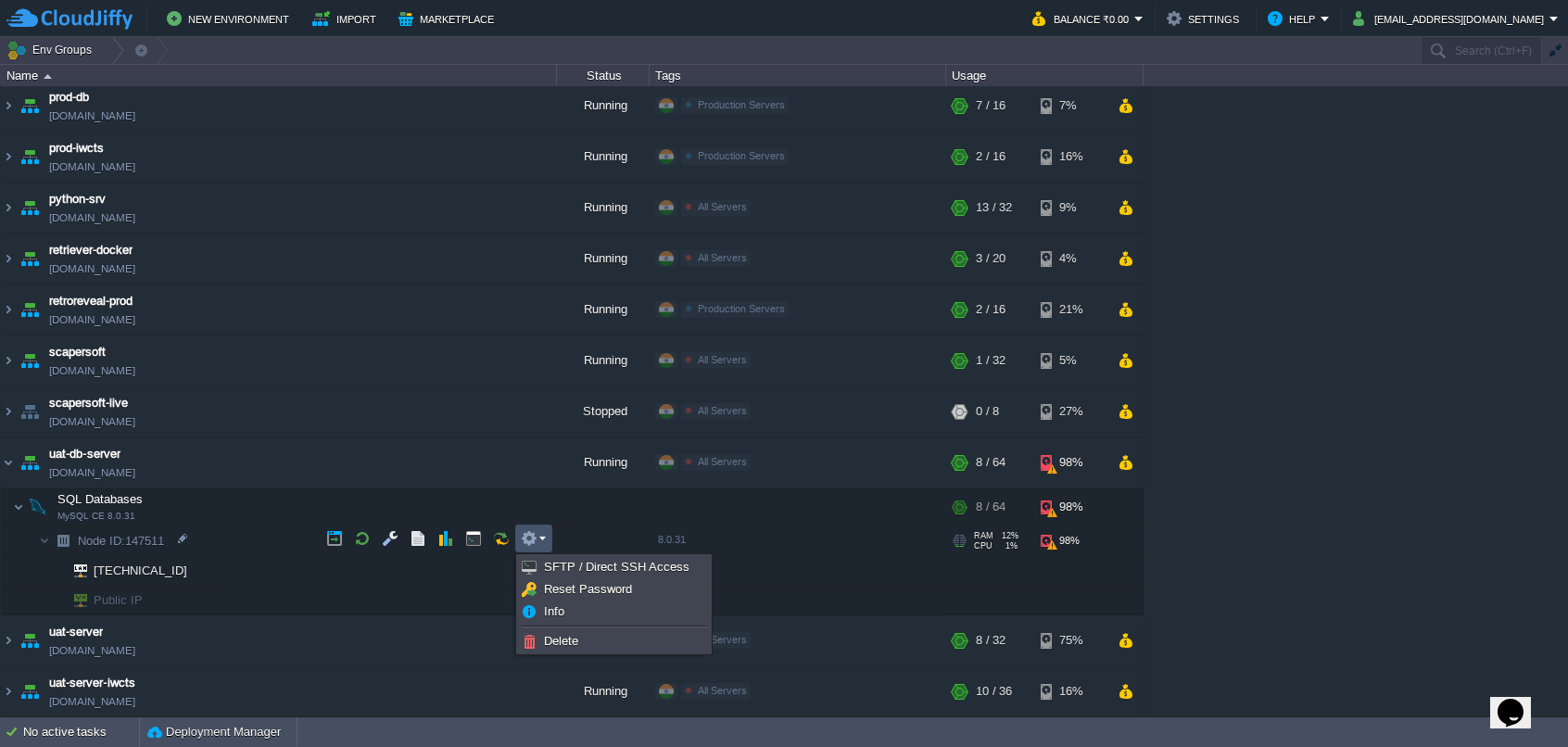
click at [524, 533] on button "button" at bounding box center [529, 538] width 16 height 16
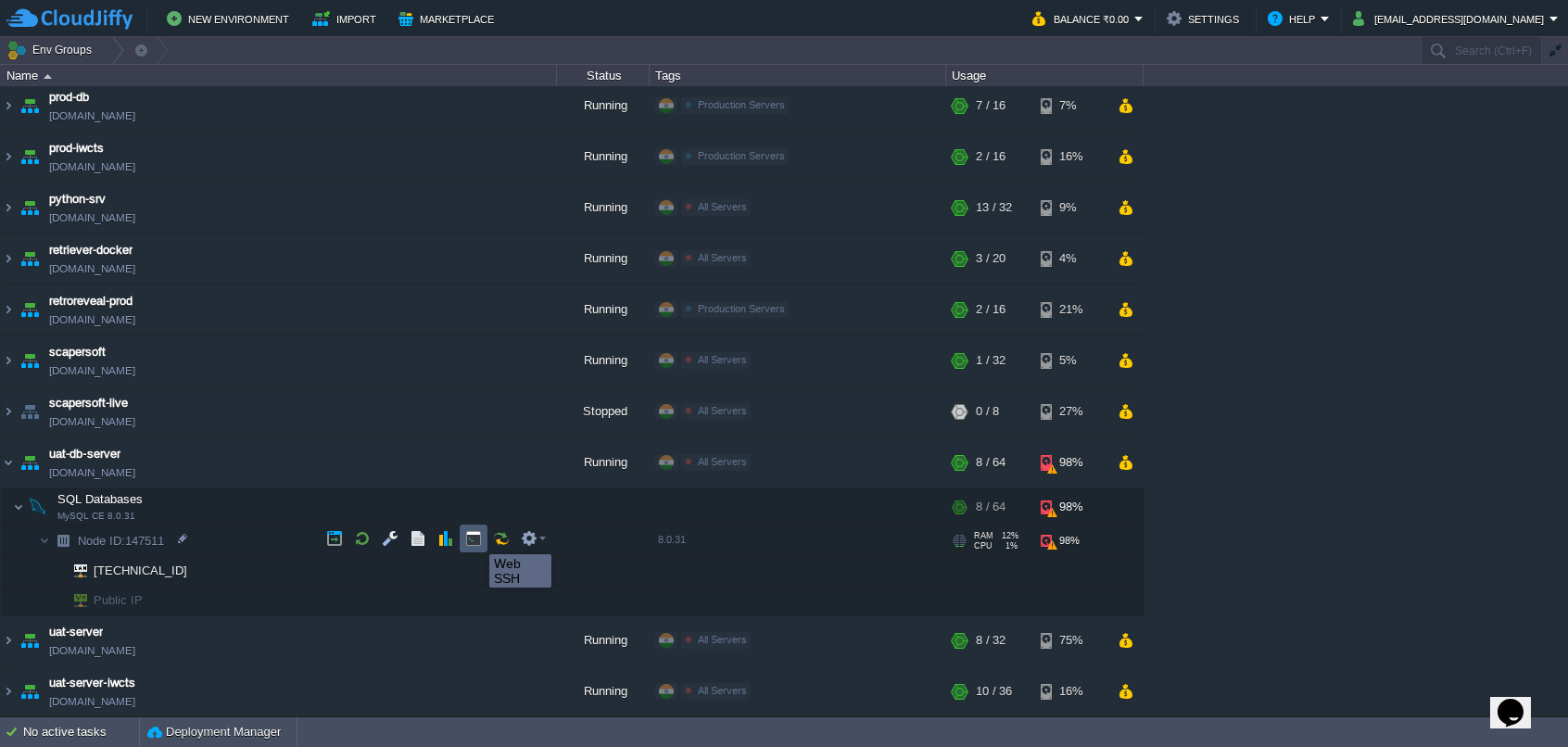
click at [477, 537] on button "button" at bounding box center [473, 538] width 16 height 16
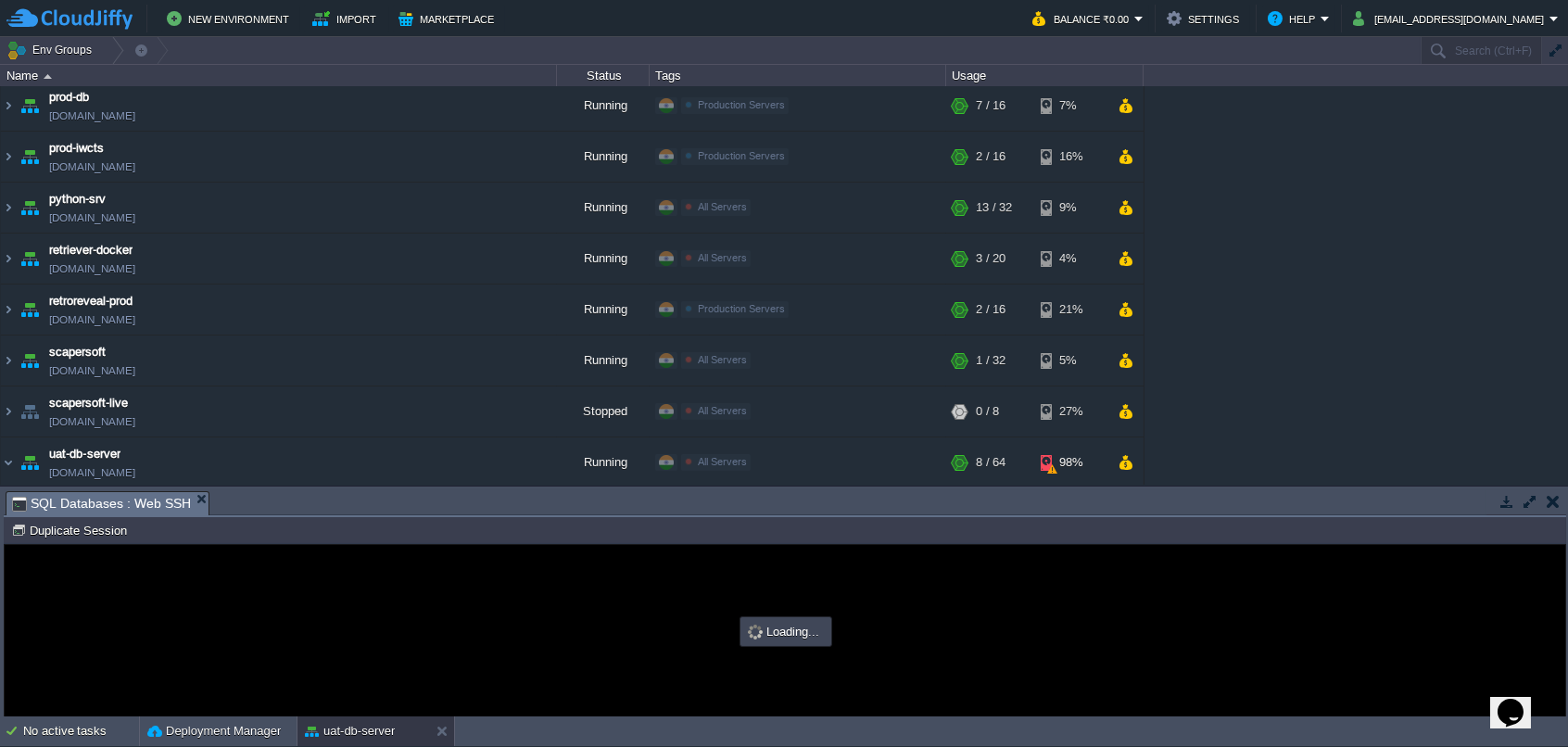
scroll to position [0, 0]
type input "#000000"
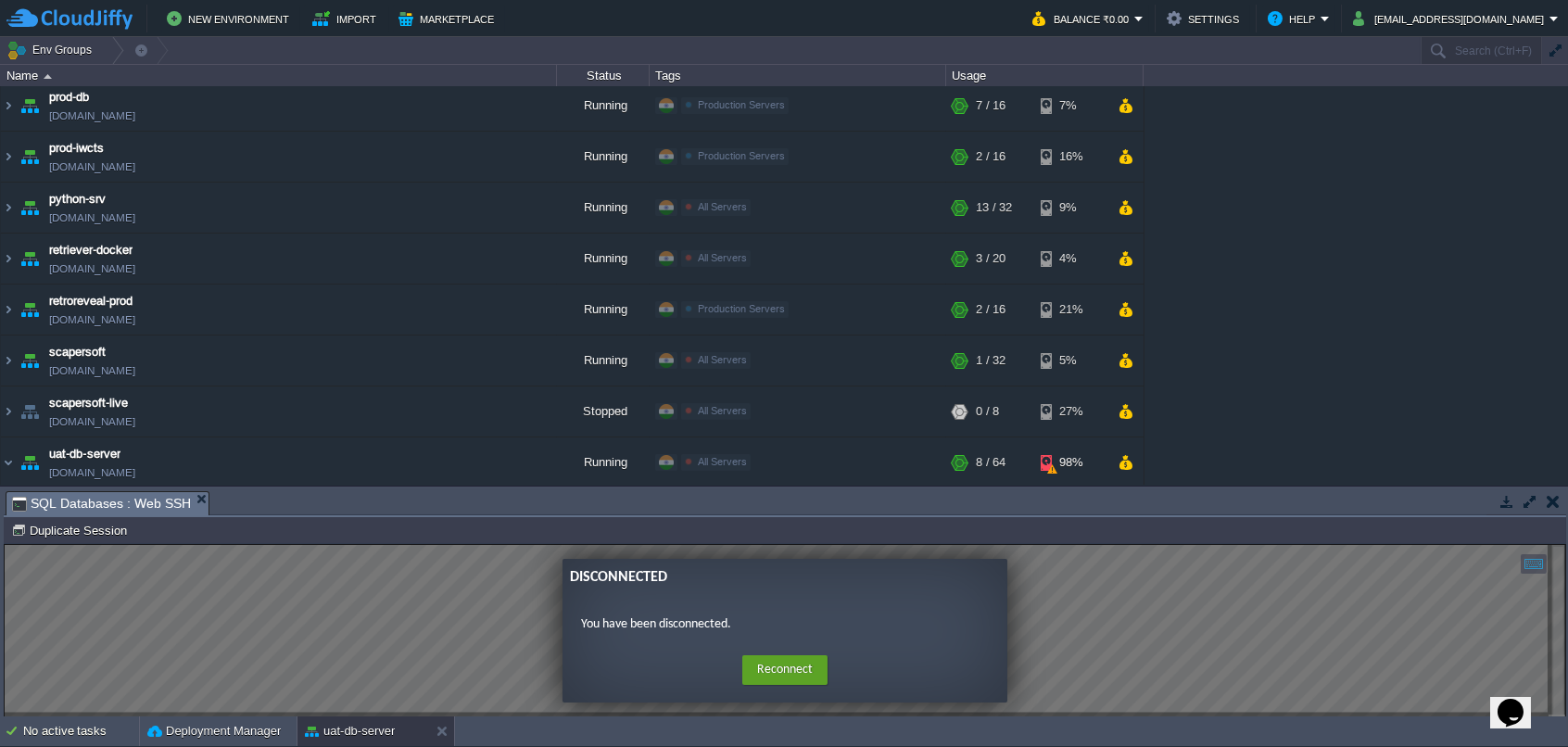
click at [1550, 503] on button "button" at bounding box center [1553, 501] width 12 height 16
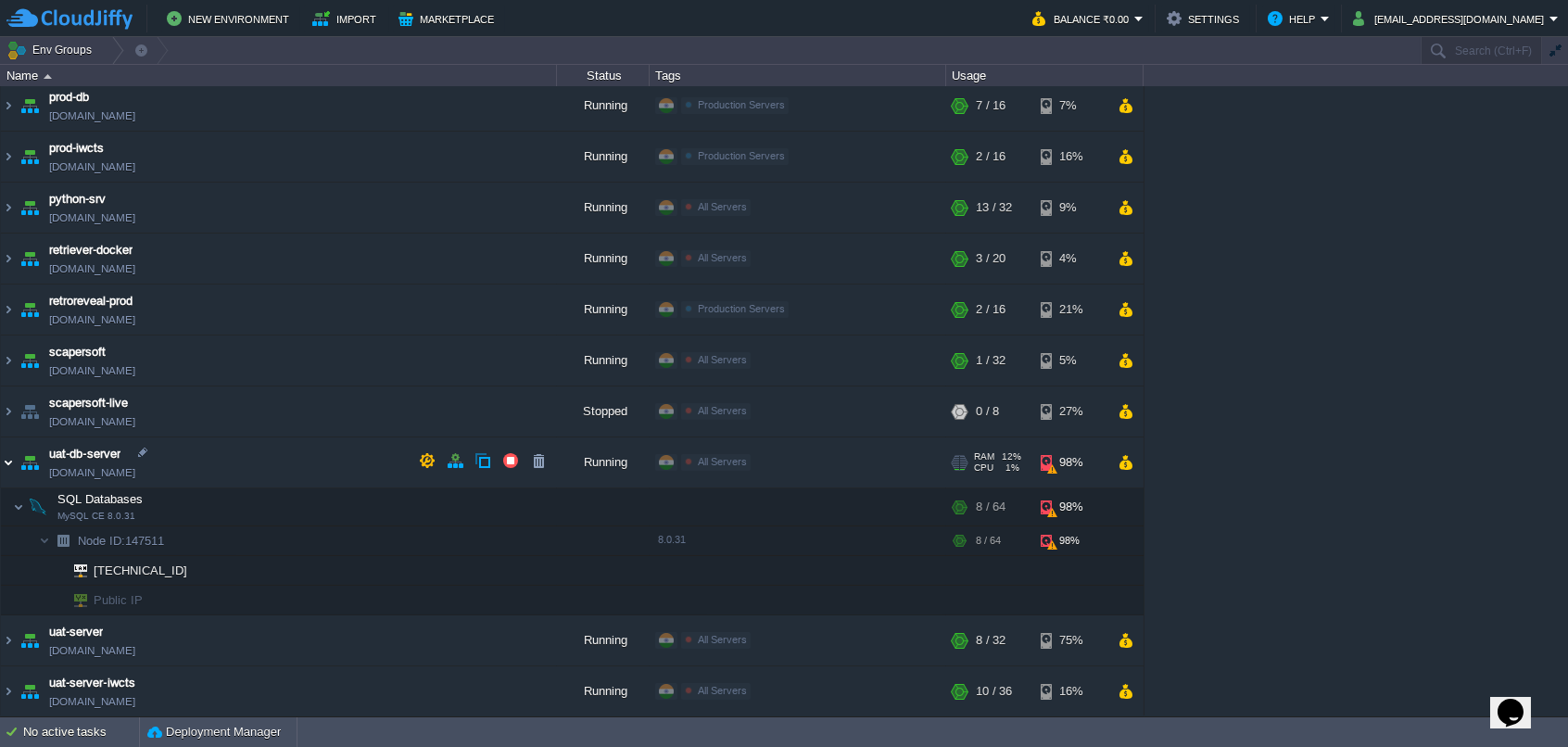
click at [7, 462] on img at bounding box center [8, 462] width 14 height 50
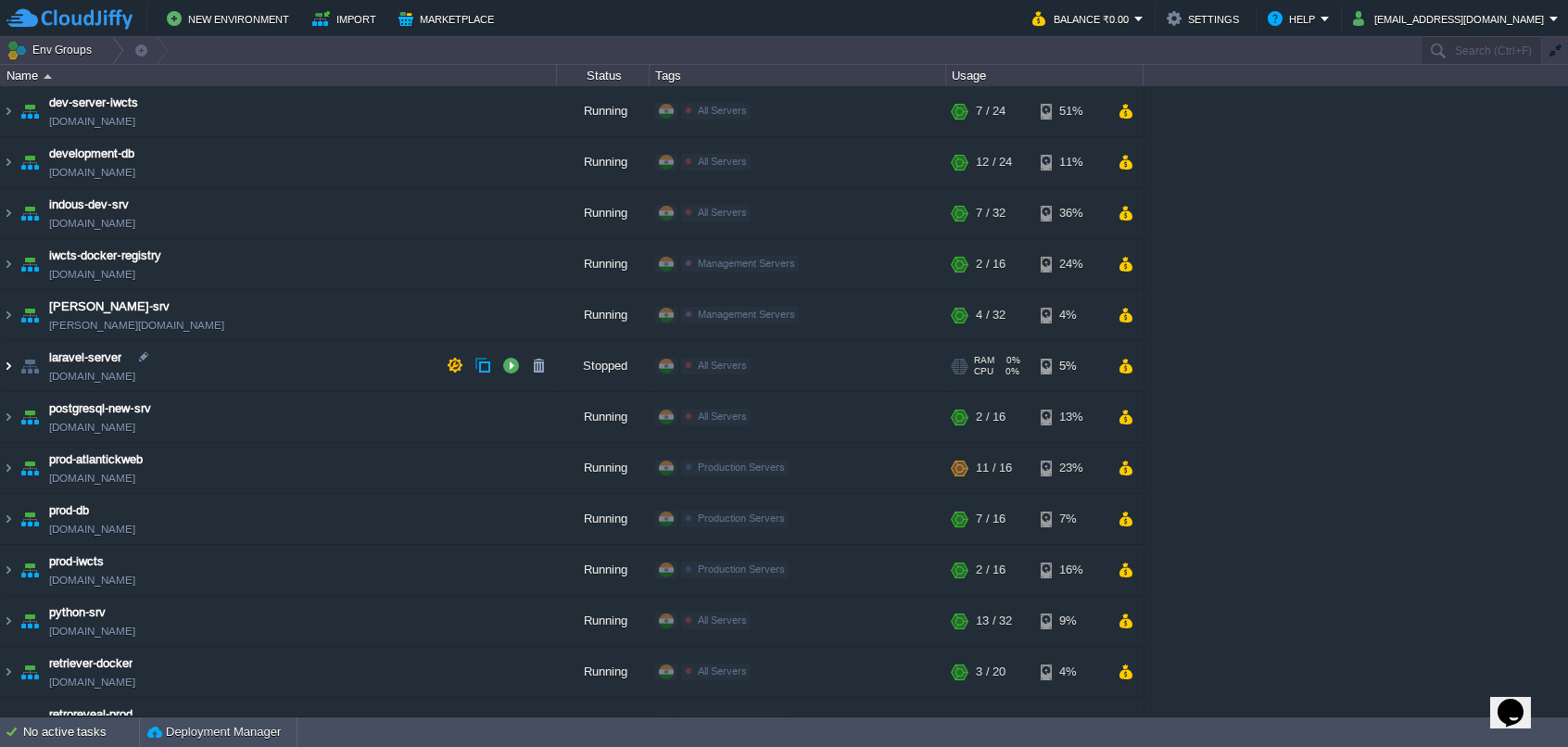
click at [11, 369] on img at bounding box center [8, 366] width 14 height 50
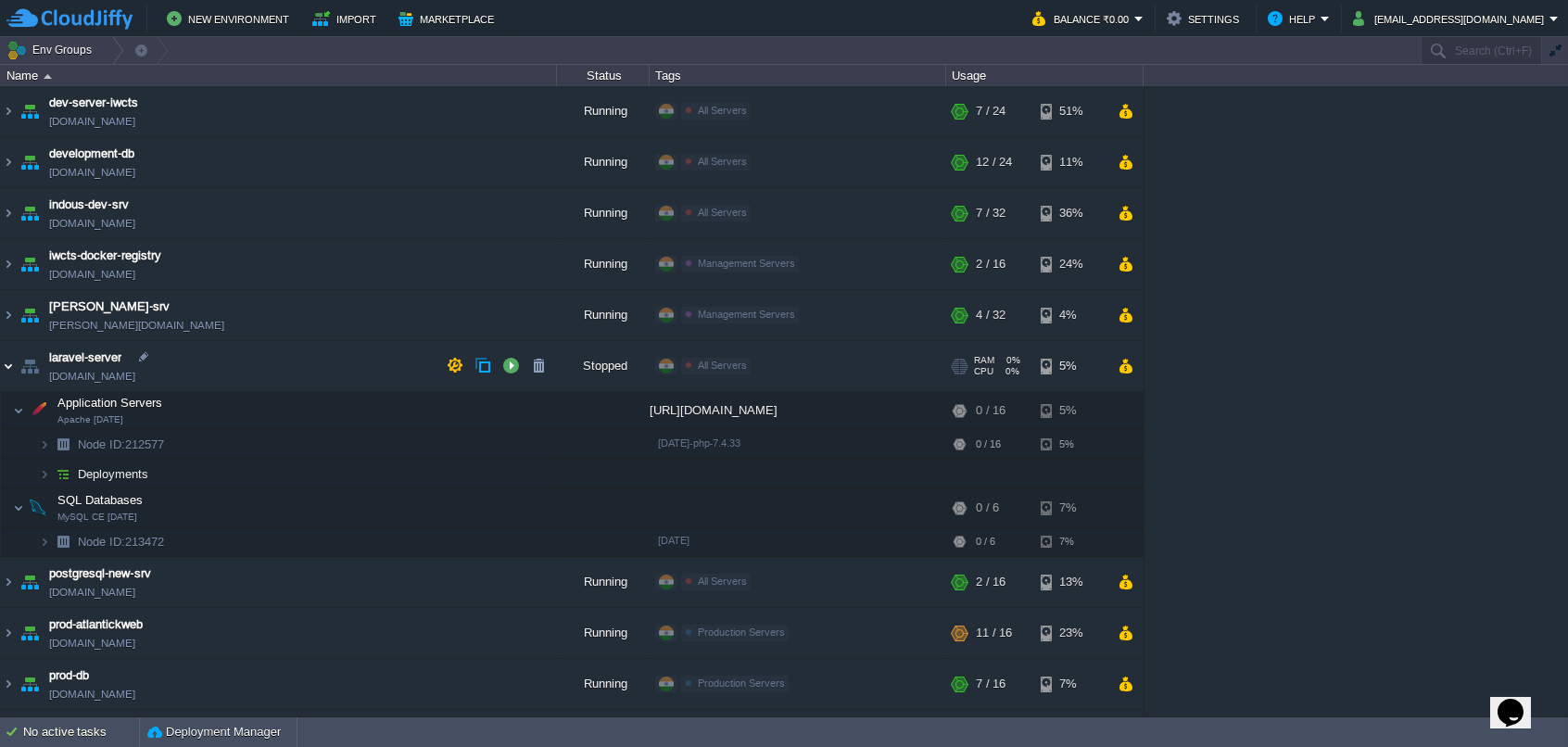
click at [11, 369] on img at bounding box center [8, 366] width 14 height 50
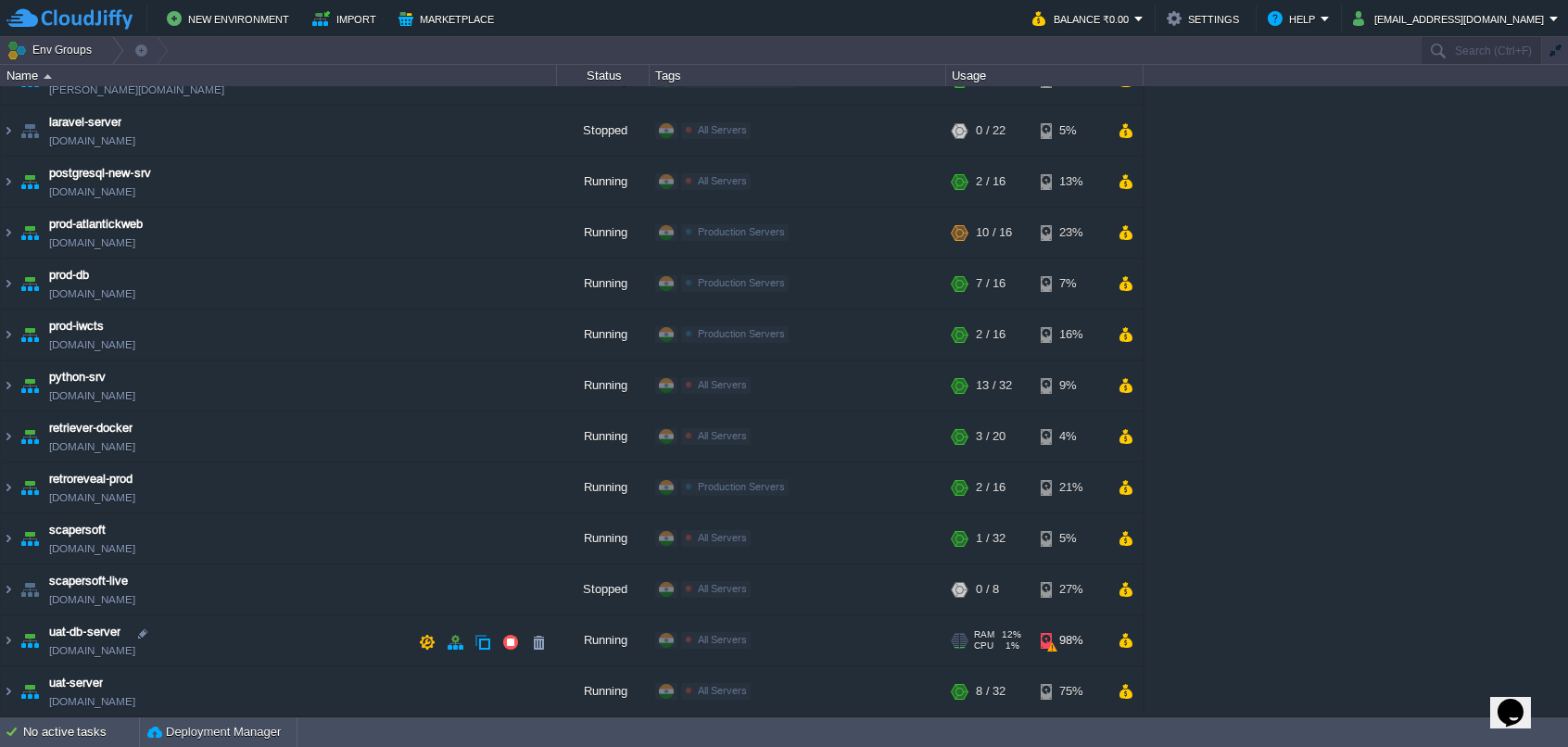
scroll to position [278, 0]
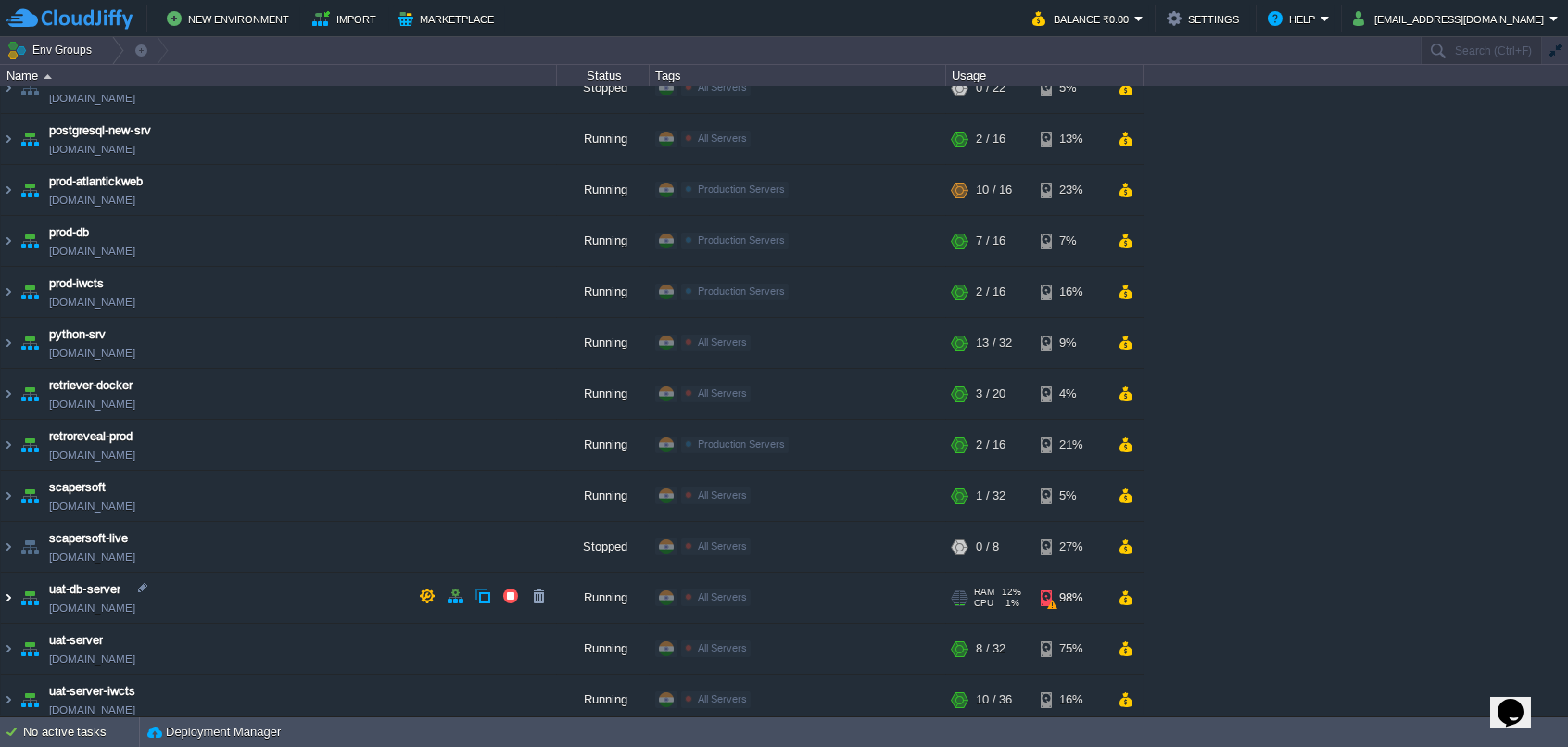
click at [9, 599] on img at bounding box center [8, 598] width 14 height 50
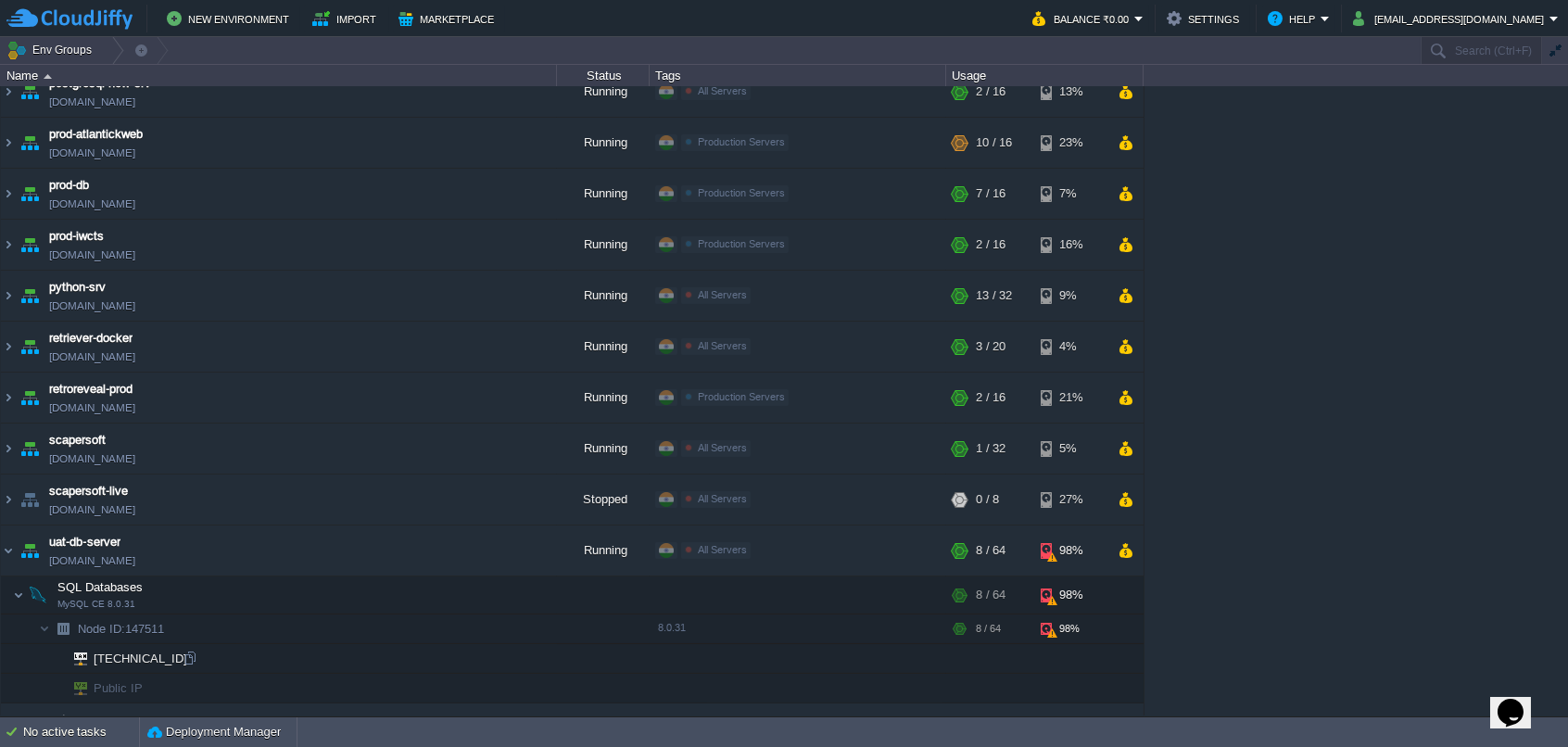
scroll to position [371, 0]
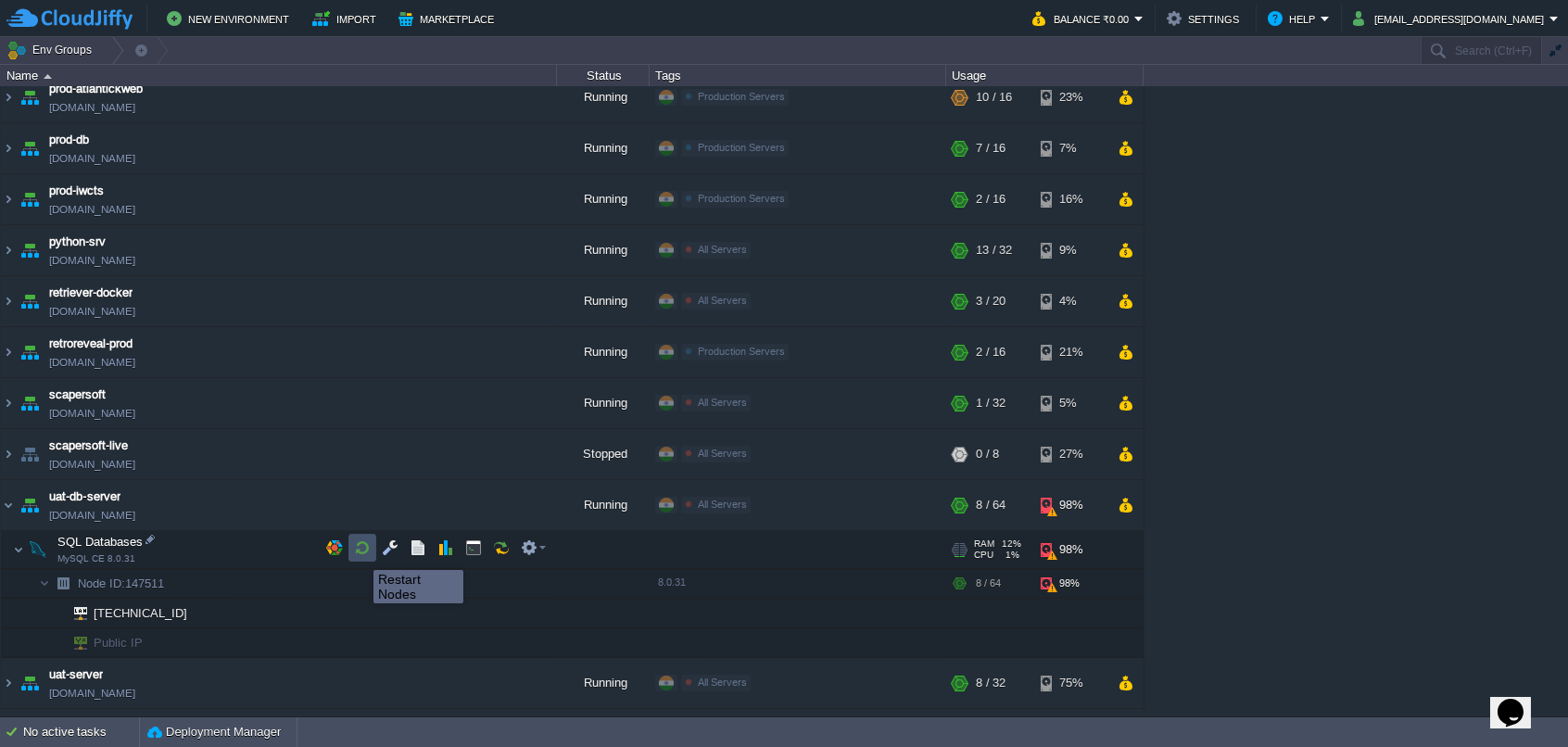
click at [360, 554] on button "button" at bounding box center [361, 547] width 16 height 16
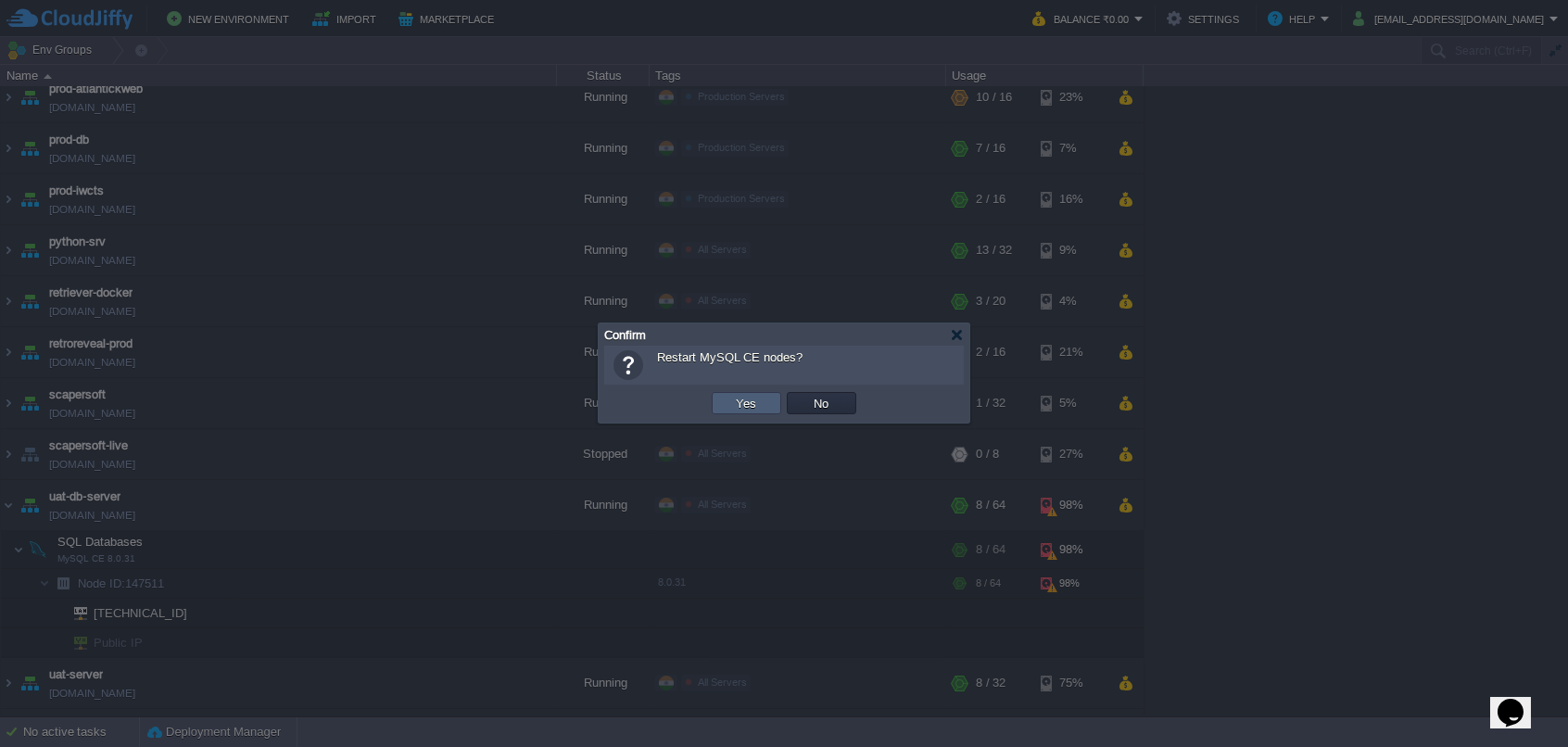
click at [744, 408] on button "Yes" at bounding box center [747, 403] width 32 height 16
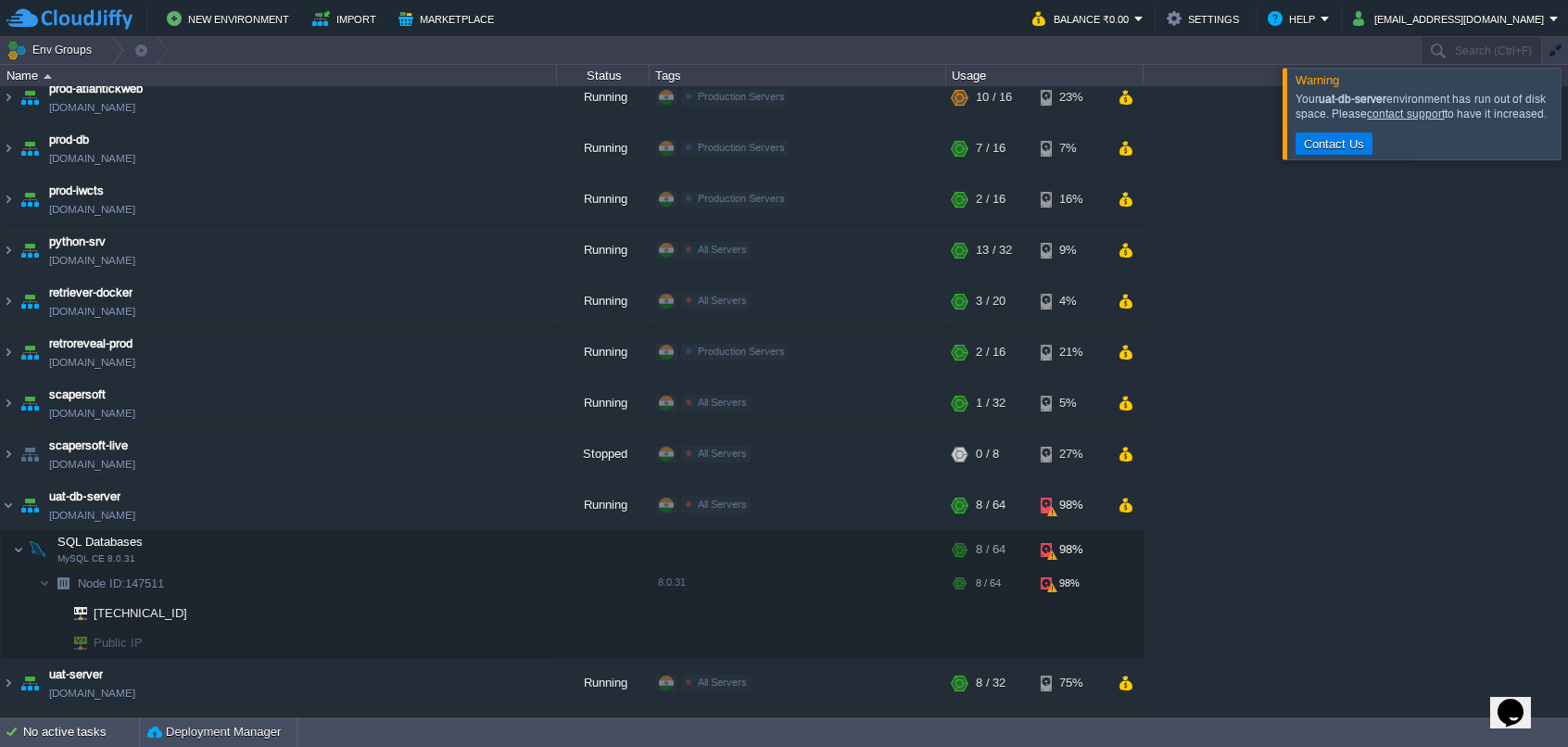
click at [1567, 109] on div at bounding box center [1591, 112] width 0 height 90
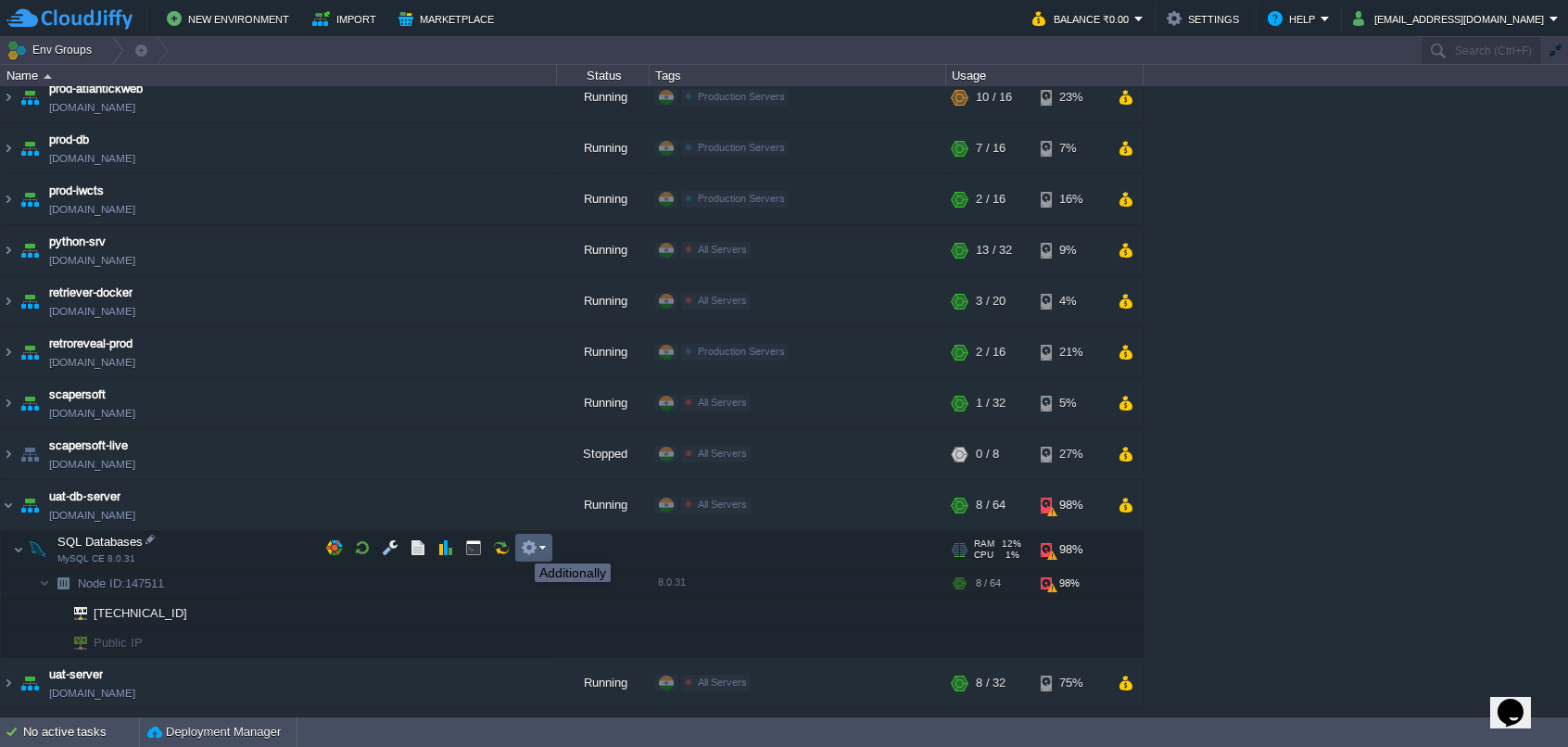
click at [524, 547] on button "button" at bounding box center [529, 547] width 16 height 16
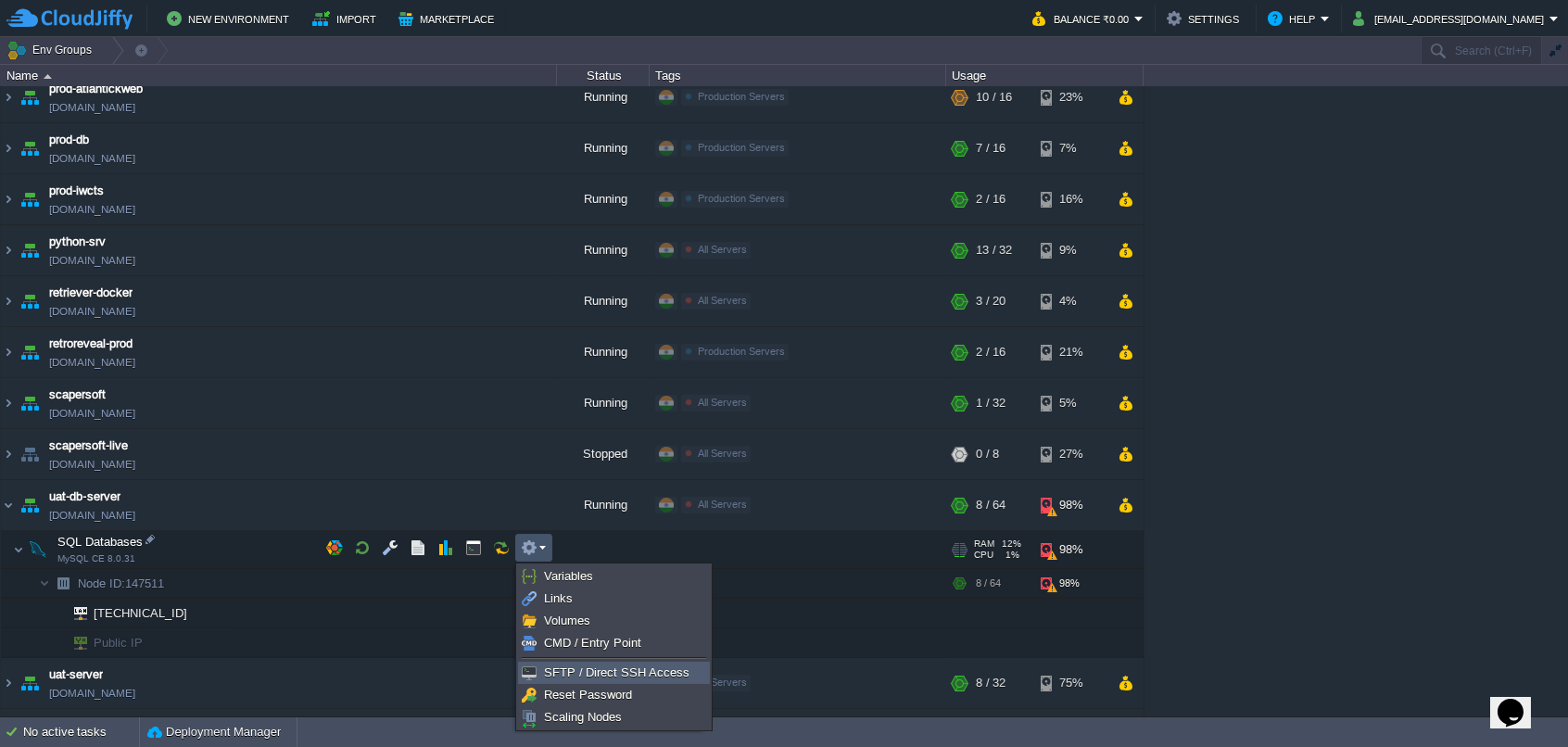
click at [602, 666] on span "SFTP / Direct SSH Access" at bounding box center [616, 672] width 145 height 13
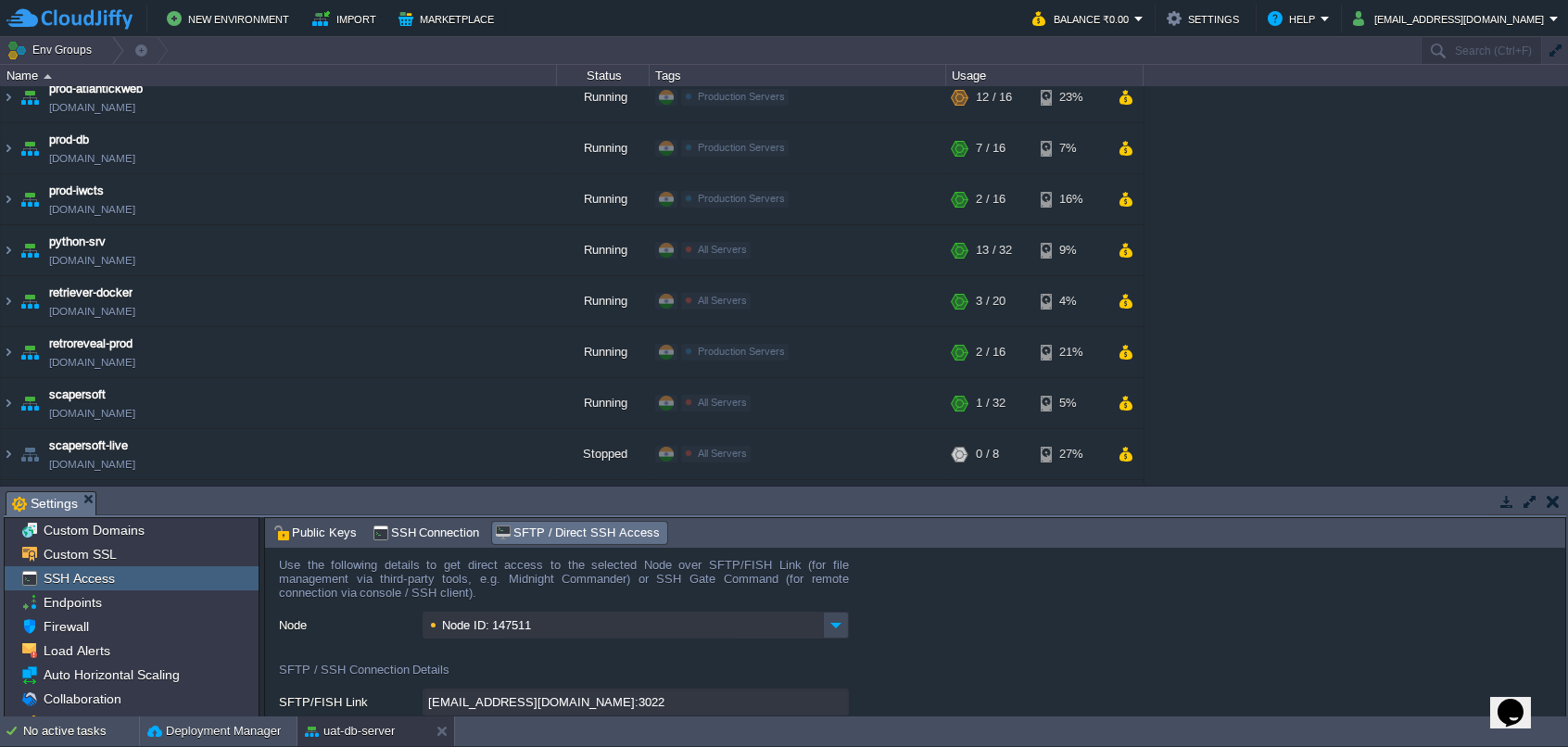
scroll to position [0, 0]
click at [402, 531] on span "SSH Connection" at bounding box center [427, 533] width 108 height 20
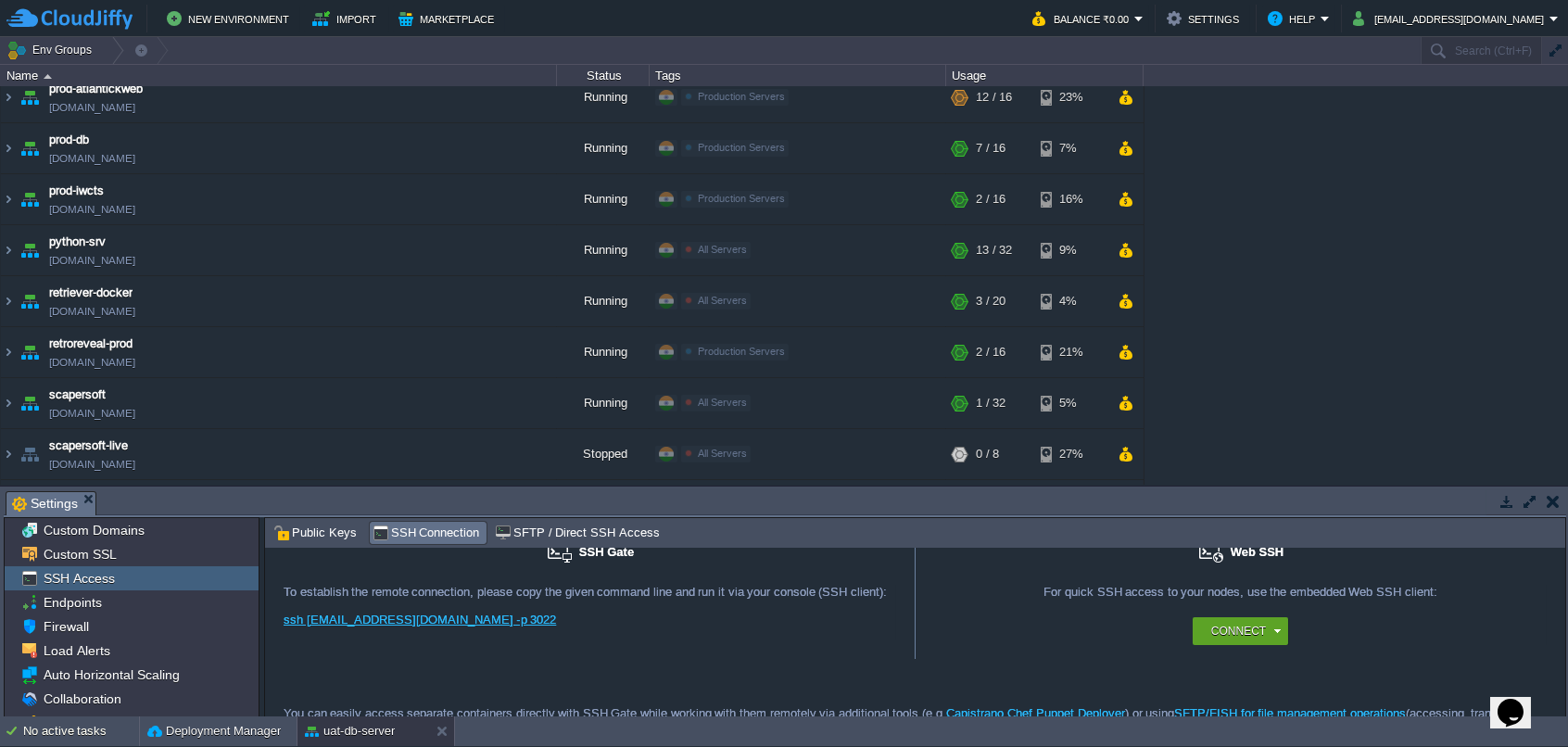
scroll to position [66, 0]
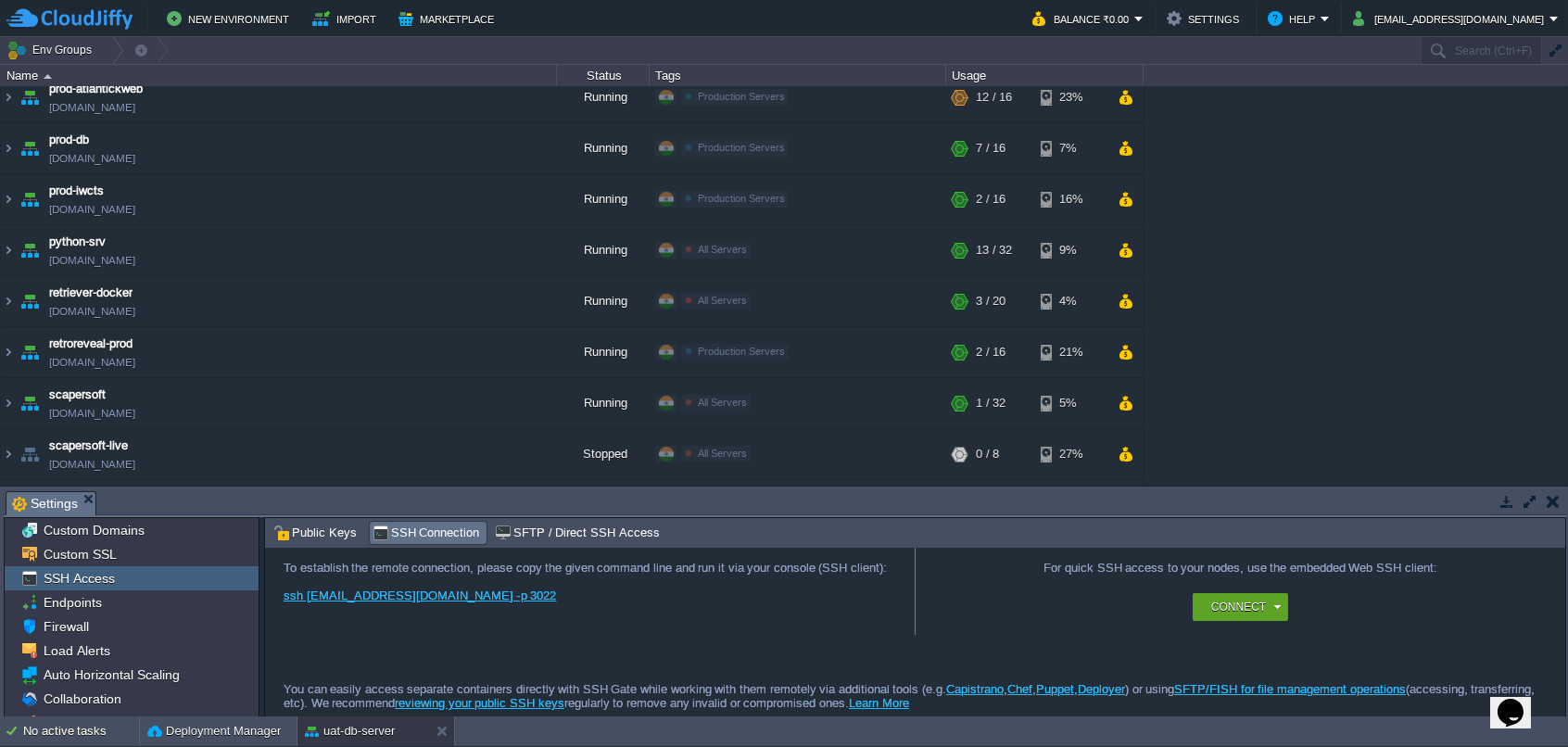
click at [549, 697] on link "reviewing your public SSH keys" at bounding box center [479, 703] width 168 height 13
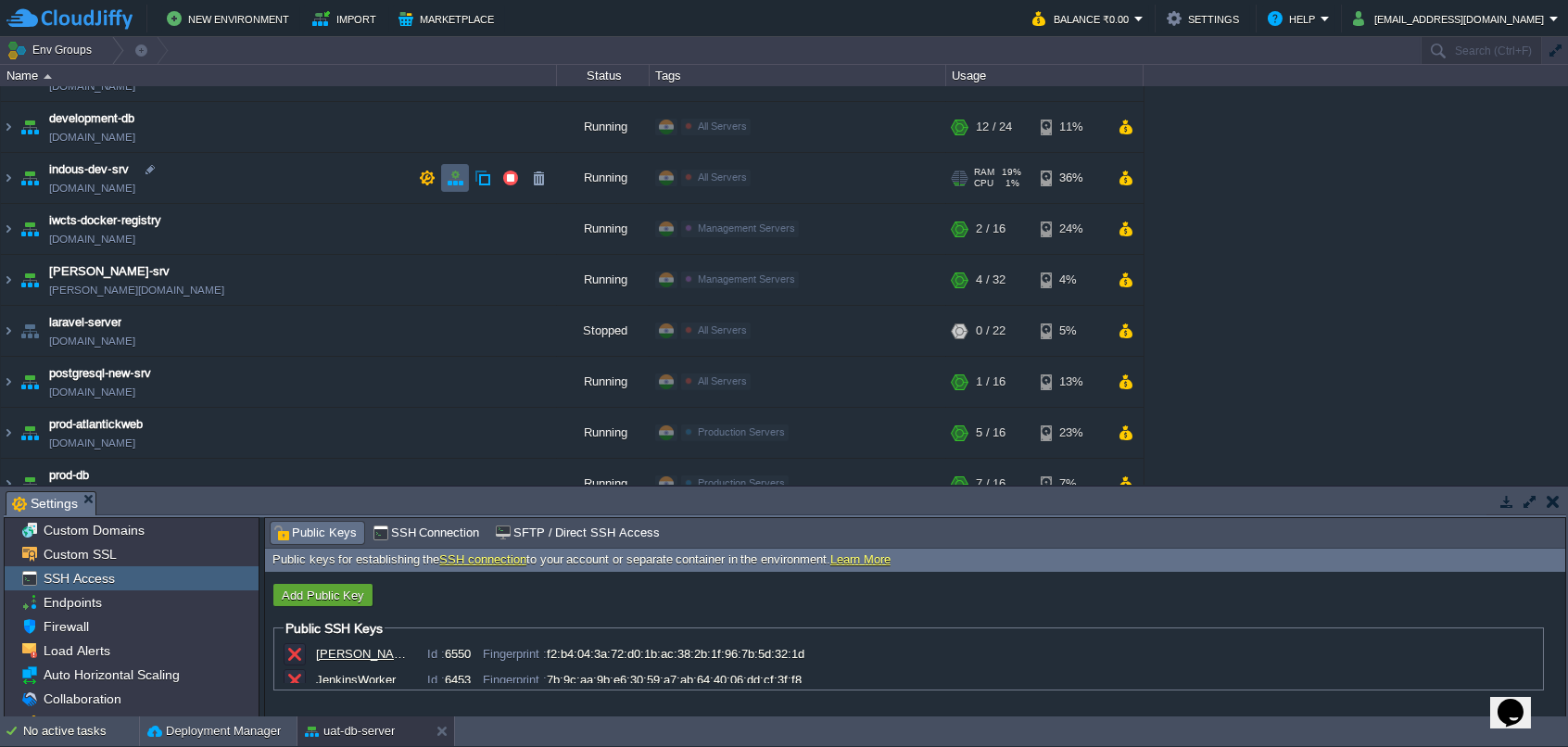
scroll to position [0, 0]
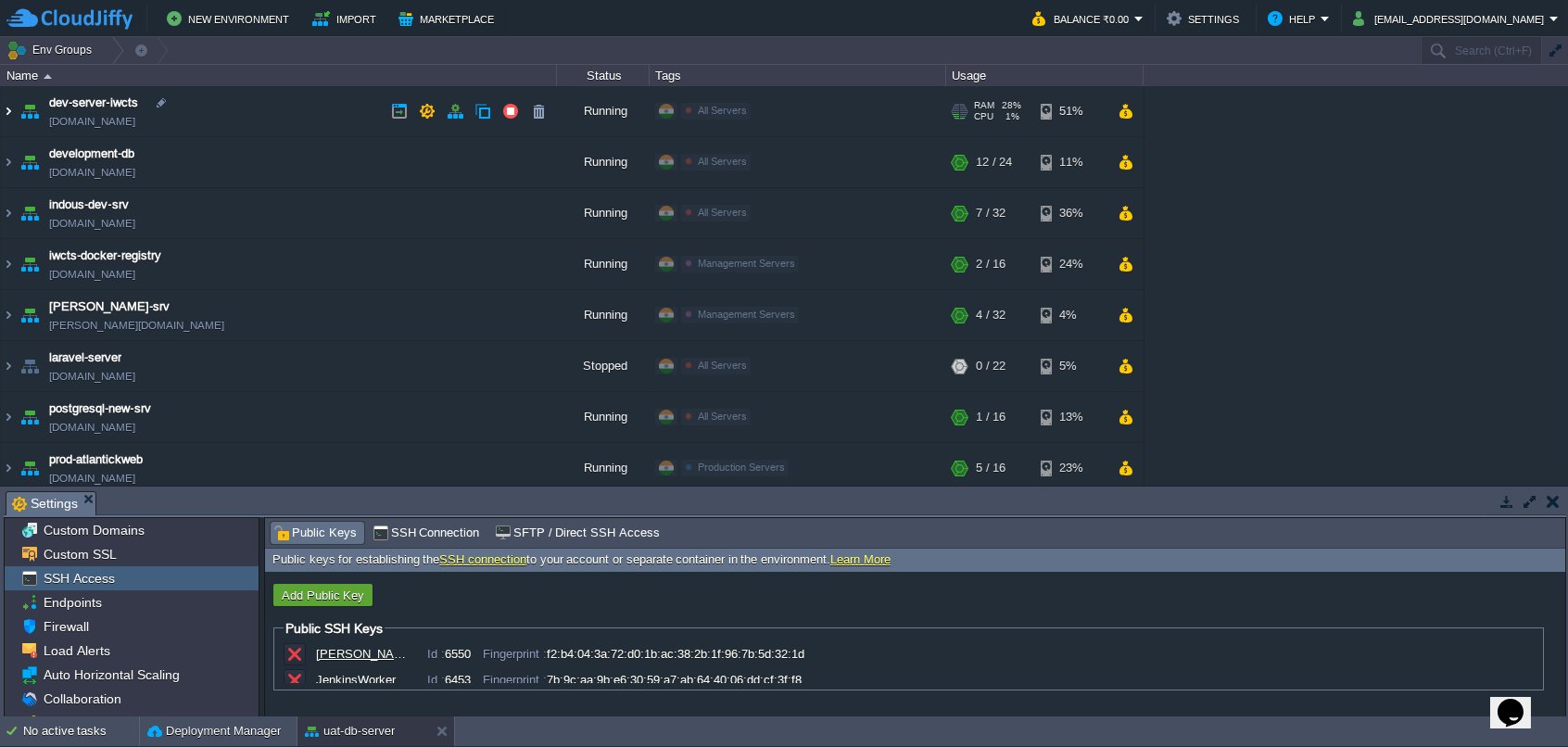
click at [11, 112] on img at bounding box center [8, 112] width 14 height 50
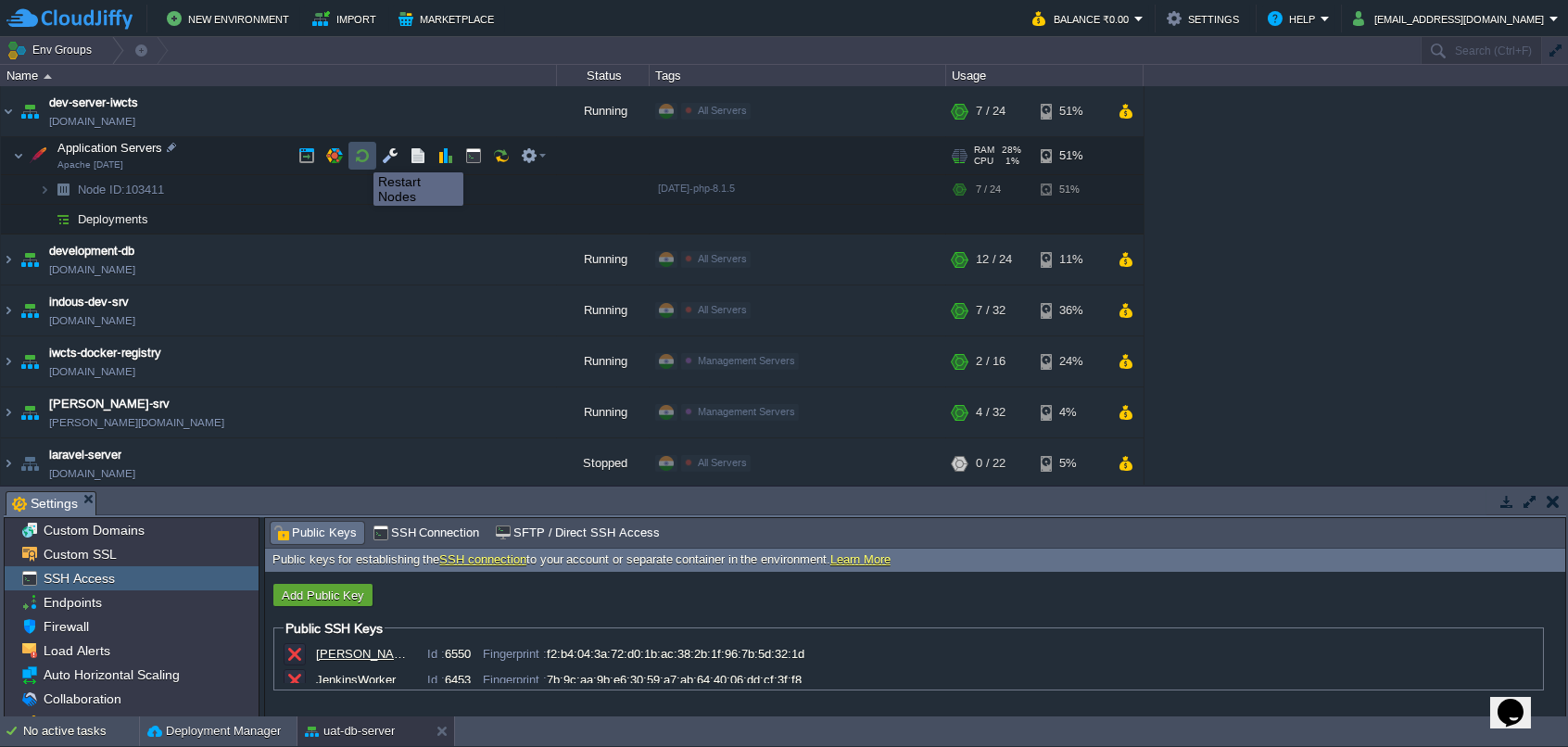
click at [360, 156] on button "button" at bounding box center [361, 155] width 16 height 16
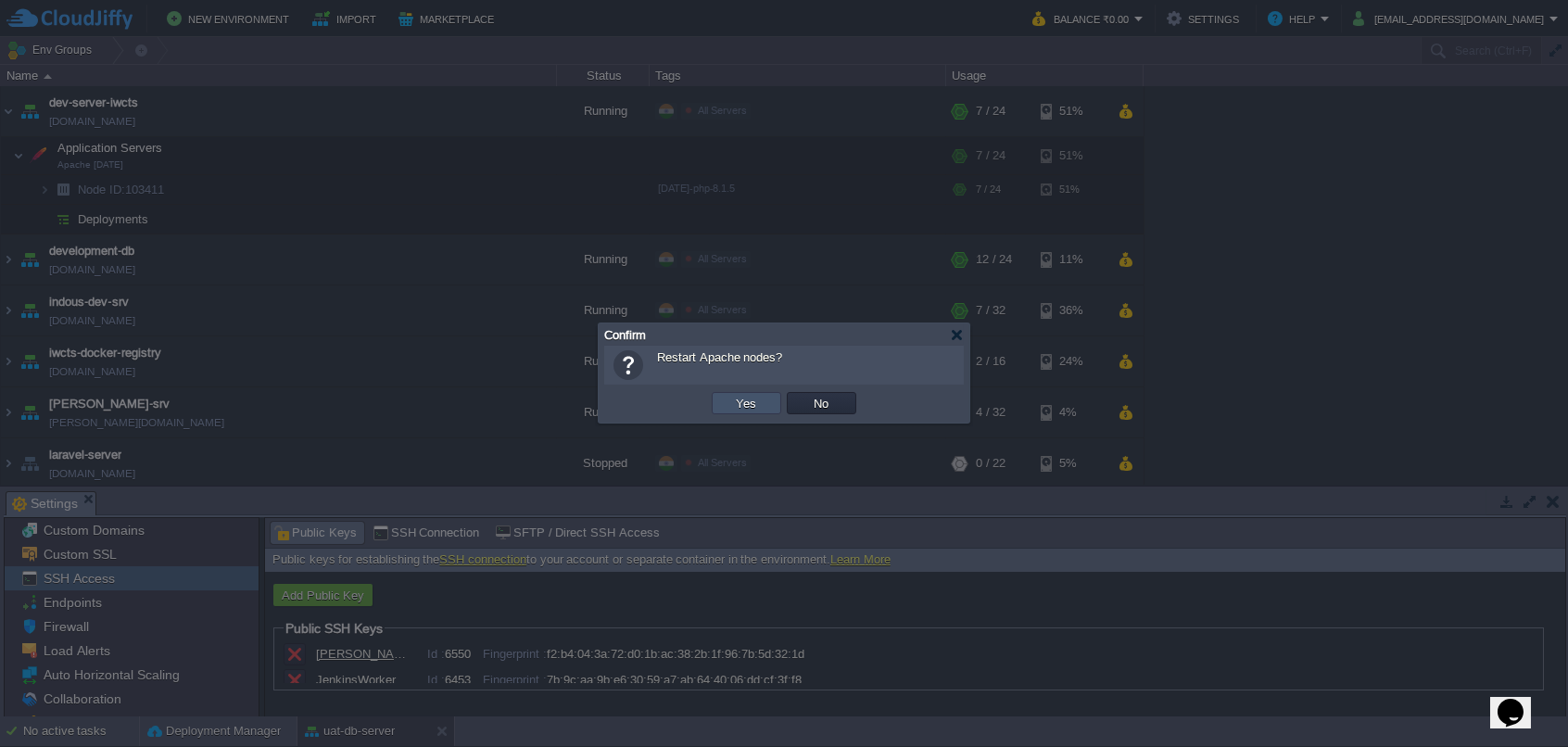
click at [734, 398] on button "Yes" at bounding box center [747, 403] width 32 height 16
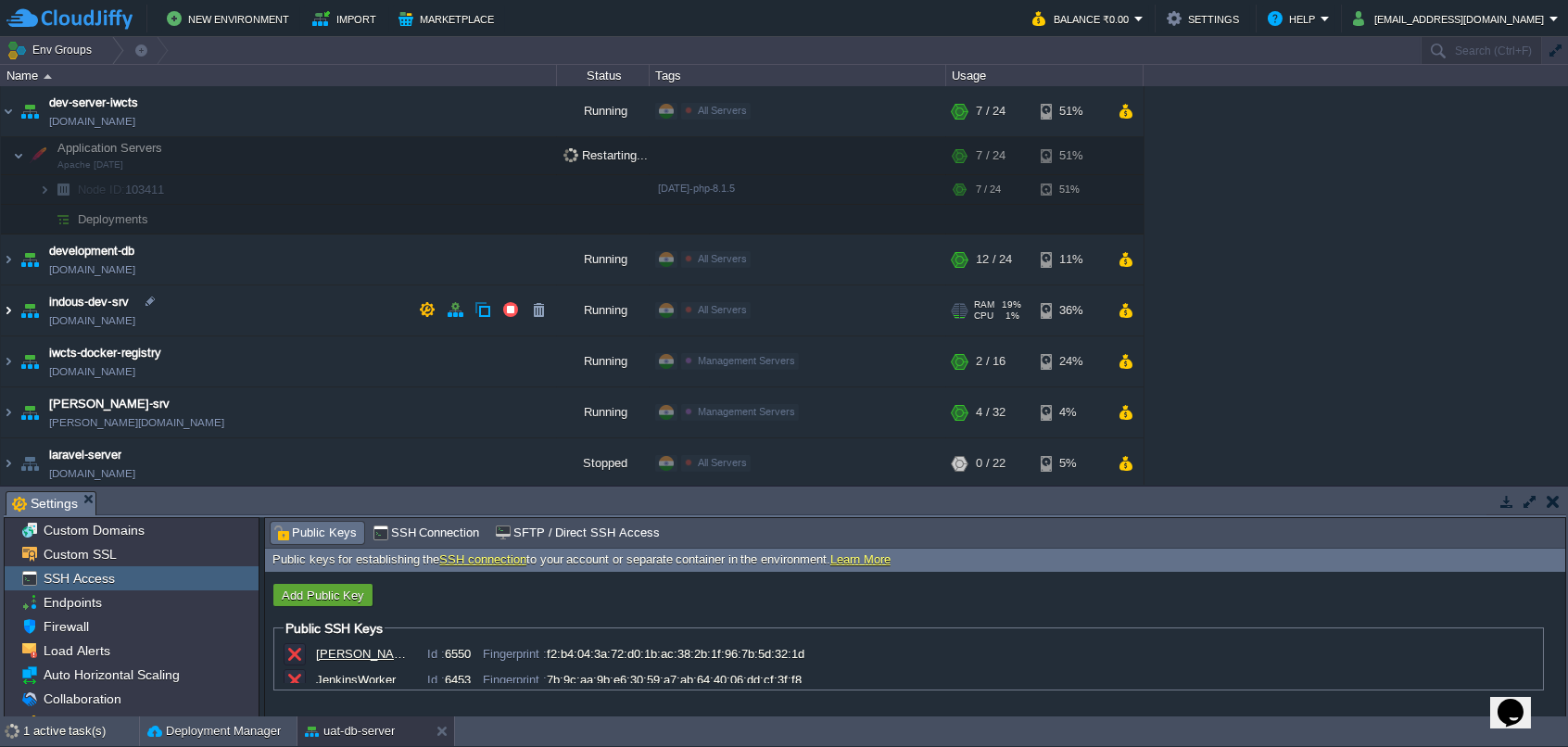
click at [12, 311] on img at bounding box center [8, 311] width 14 height 50
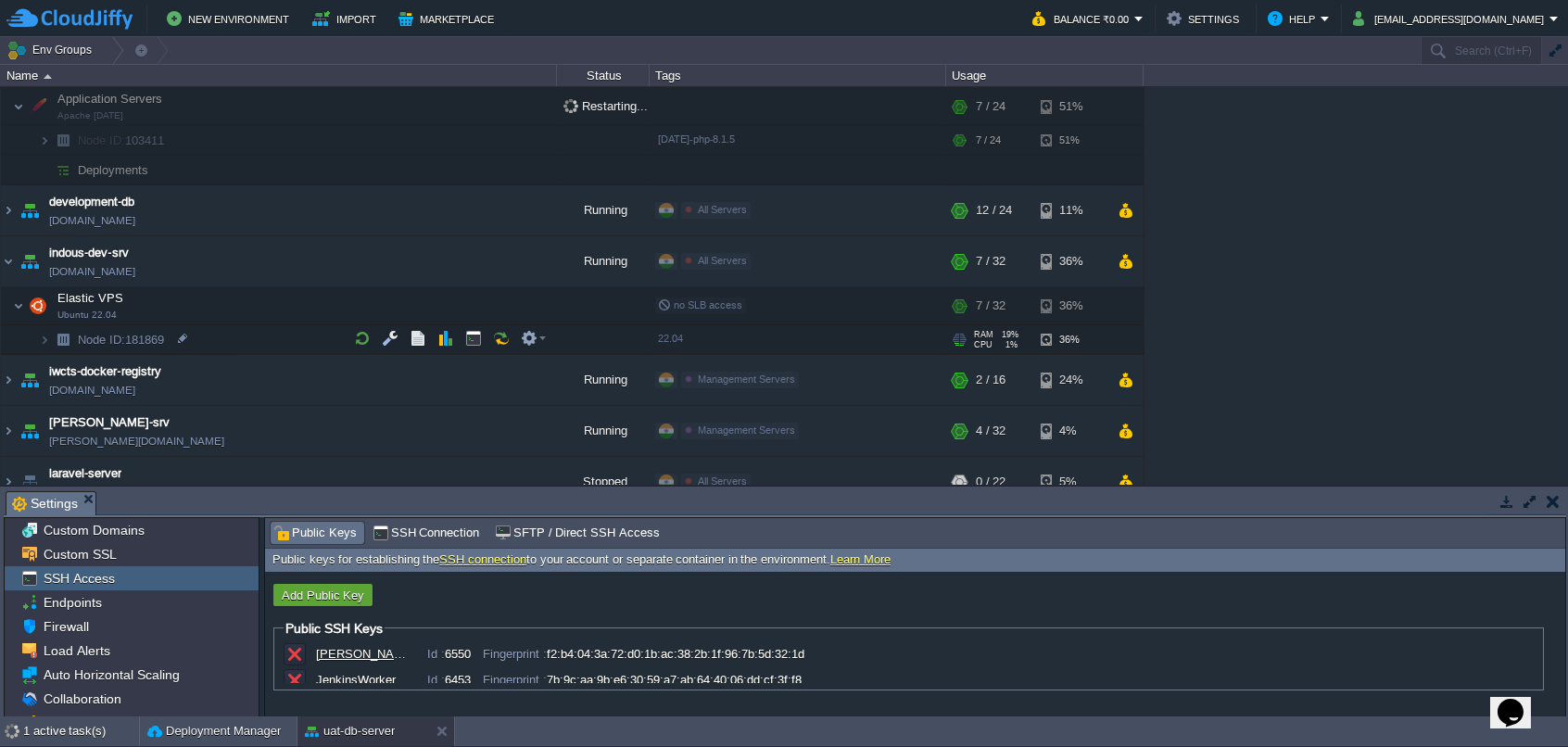
scroll to position [92, 0]
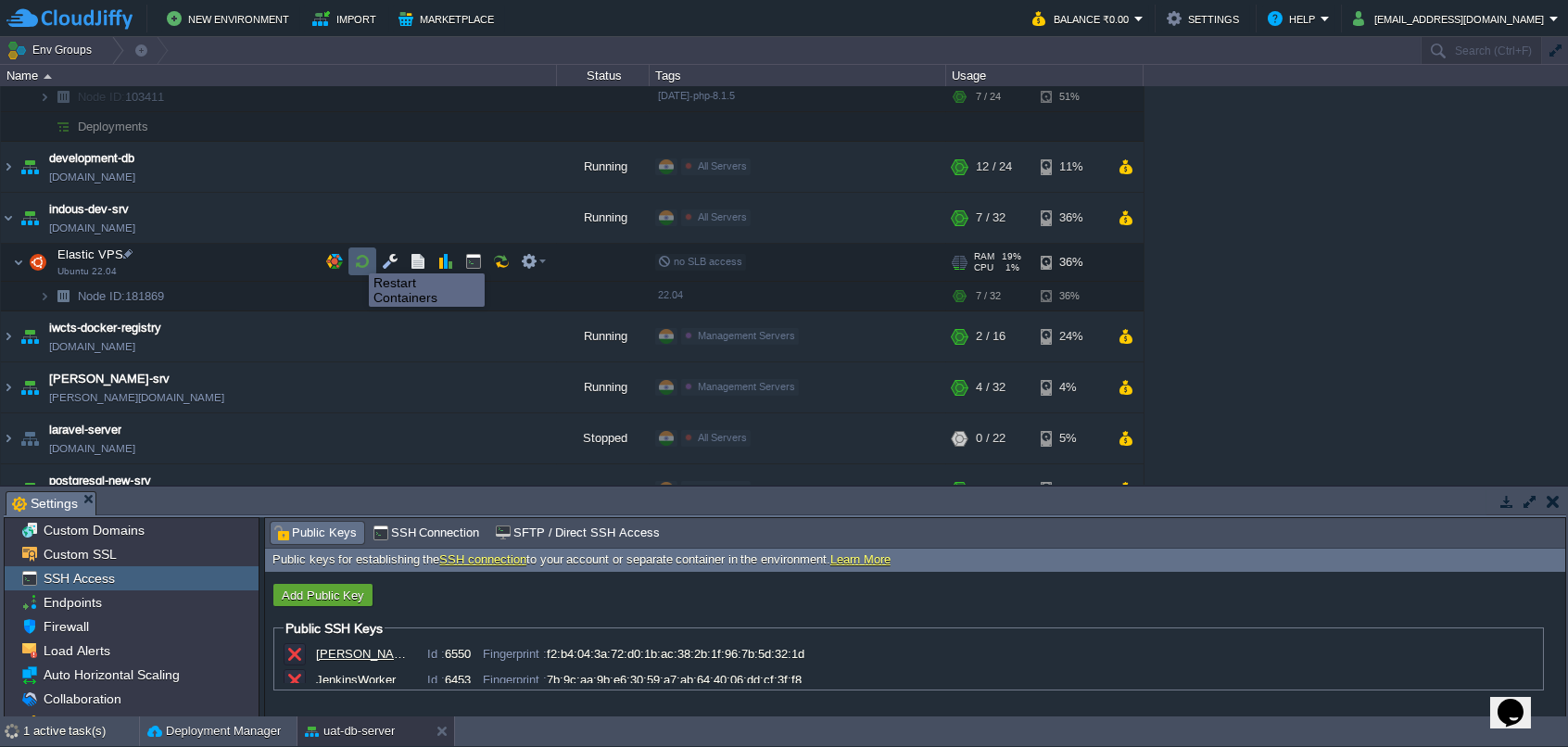
click at [355, 257] on button "button" at bounding box center [361, 261] width 16 height 16
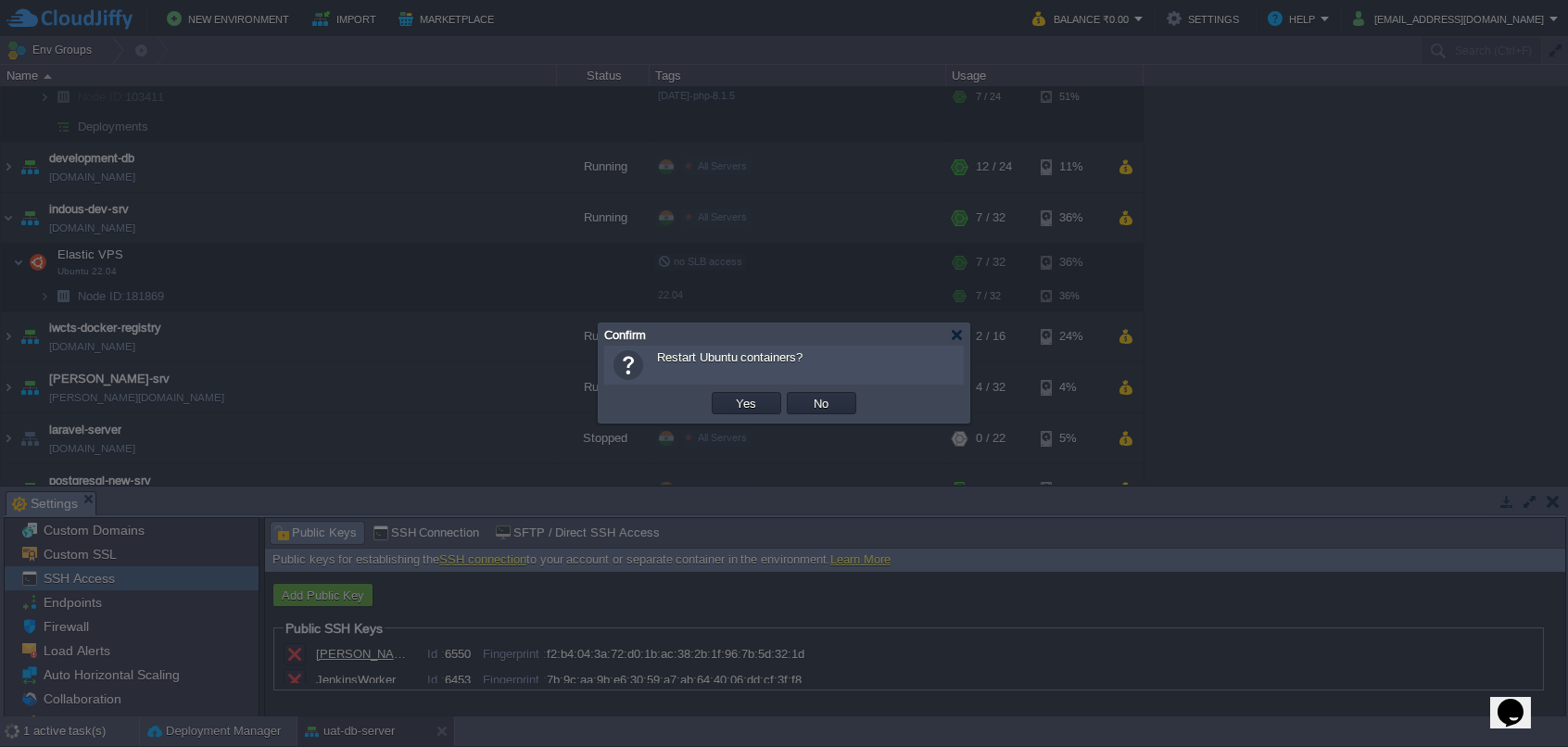
scroll to position [54, 0]
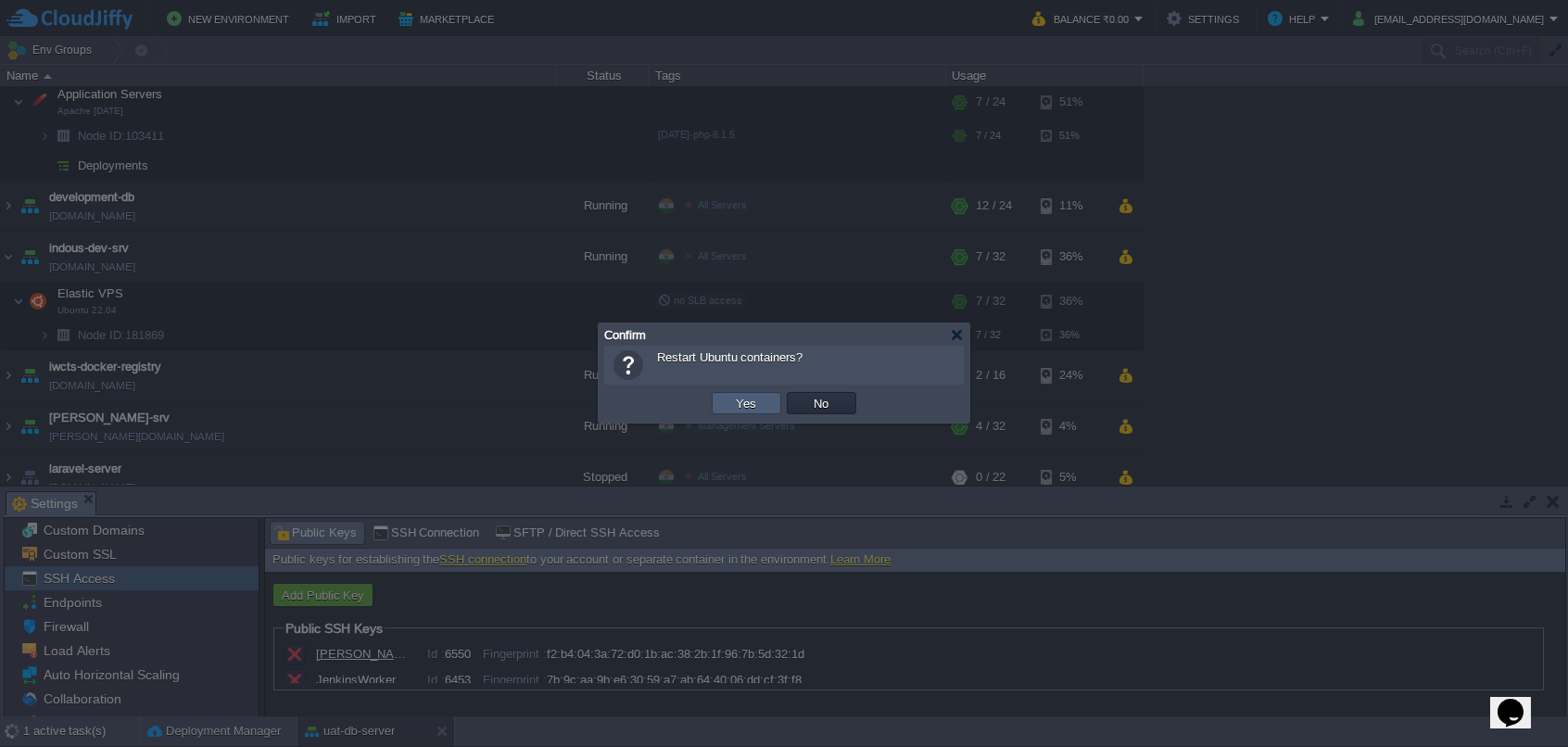
click at [722, 401] on td "Yes" at bounding box center [746, 403] width 69 height 22
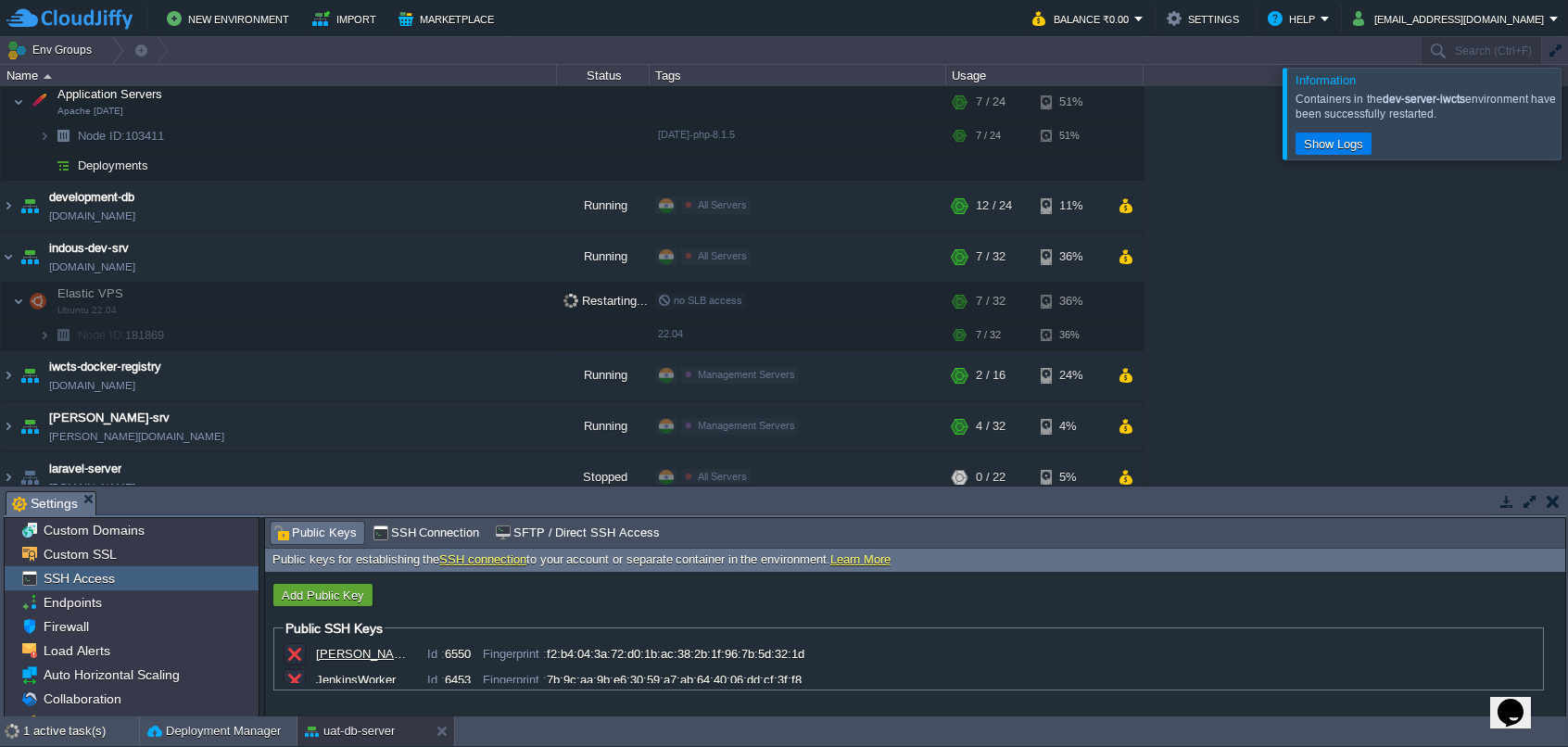
click at [1567, 114] on div at bounding box center [1591, 112] width 0 height 90
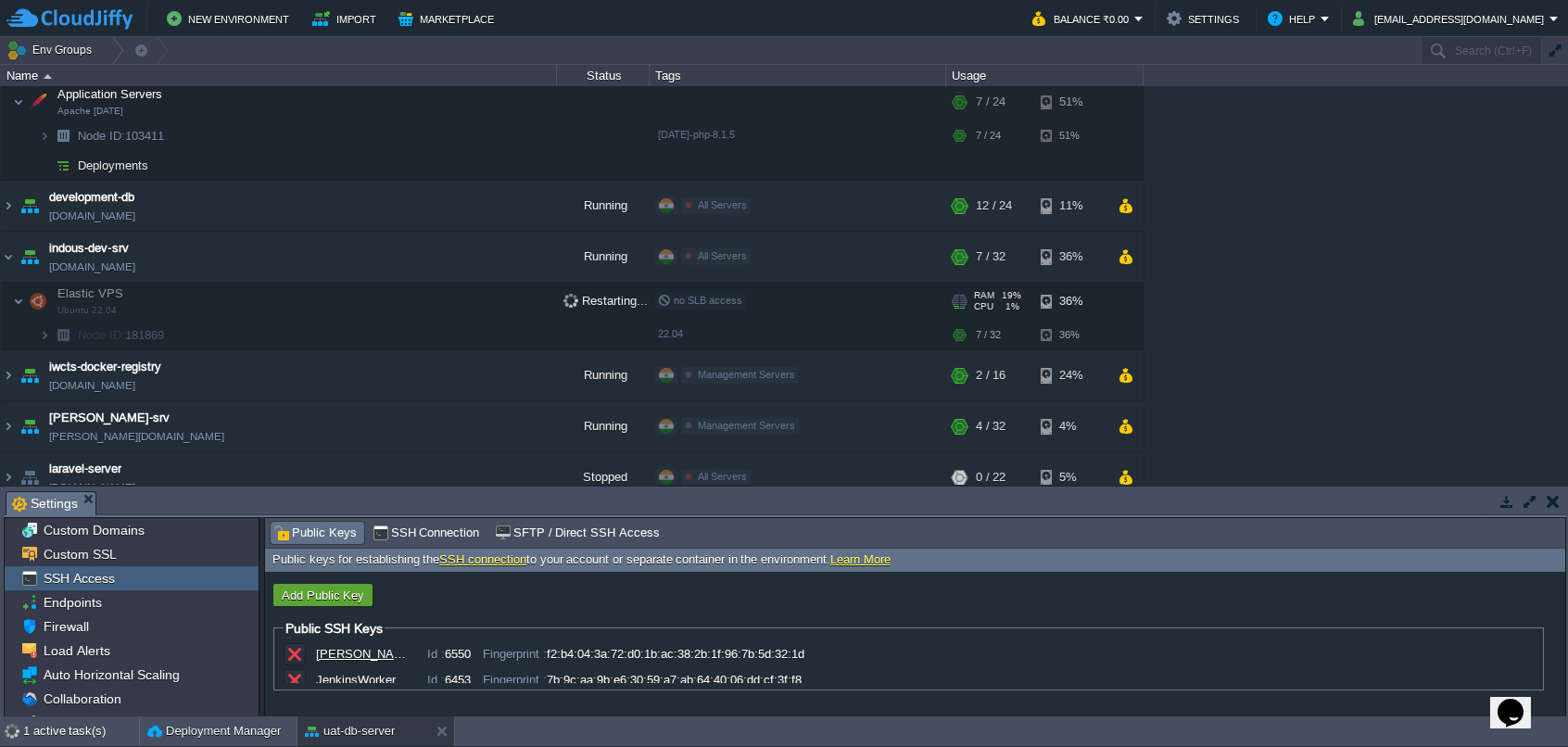
scroll to position [0, 0]
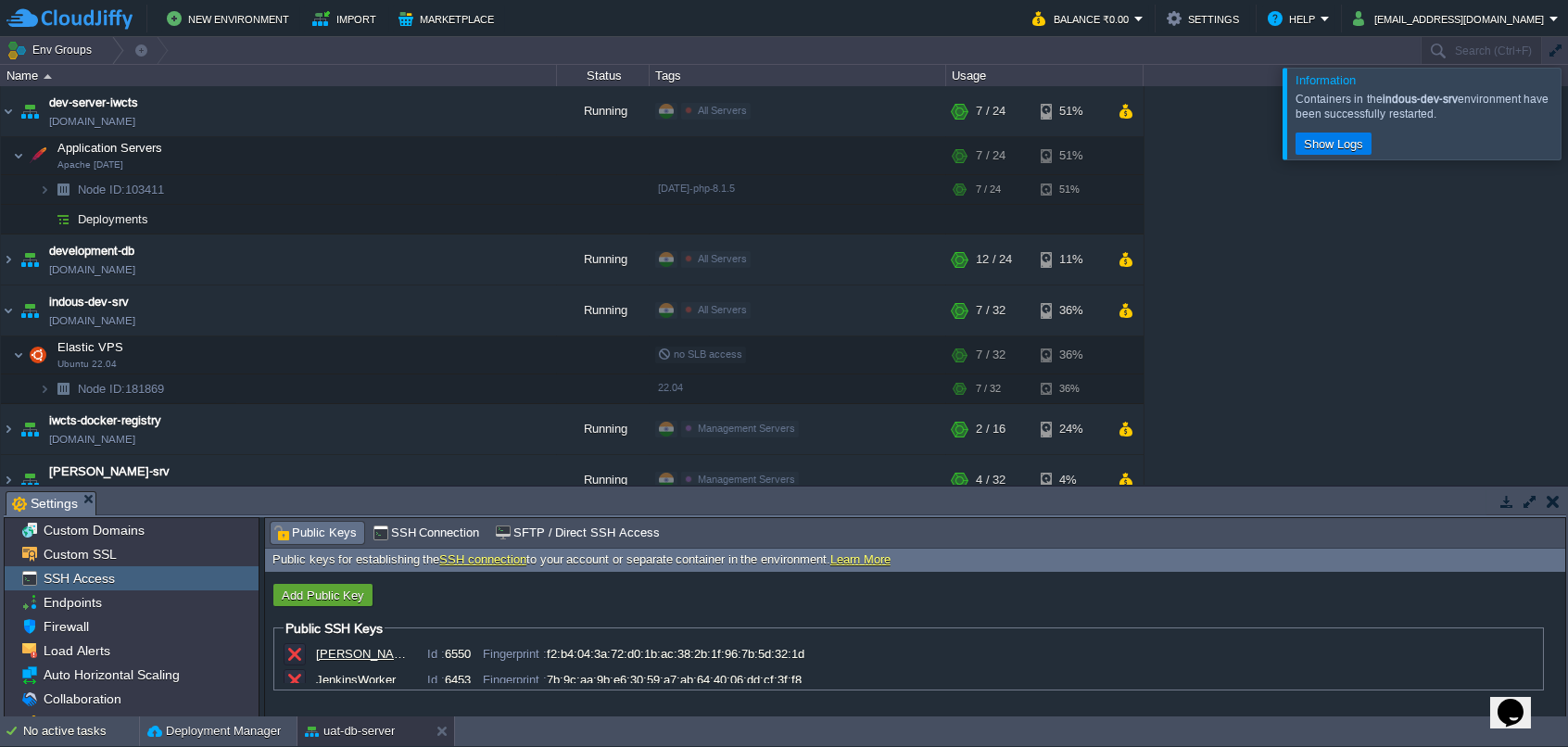
click at [1567, 123] on div at bounding box center [1591, 112] width 0 height 90
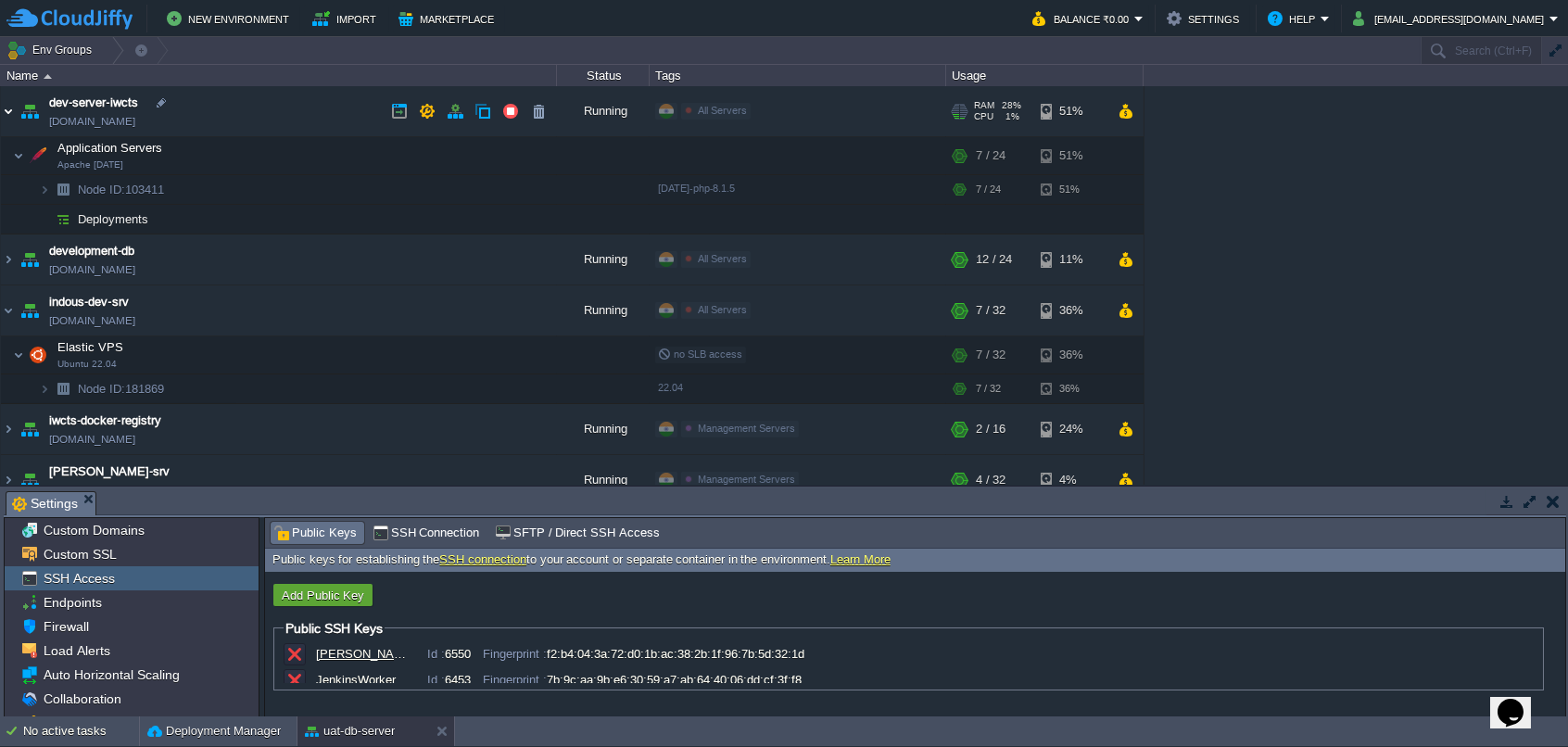
click at [12, 117] on img at bounding box center [8, 112] width 14 height 50
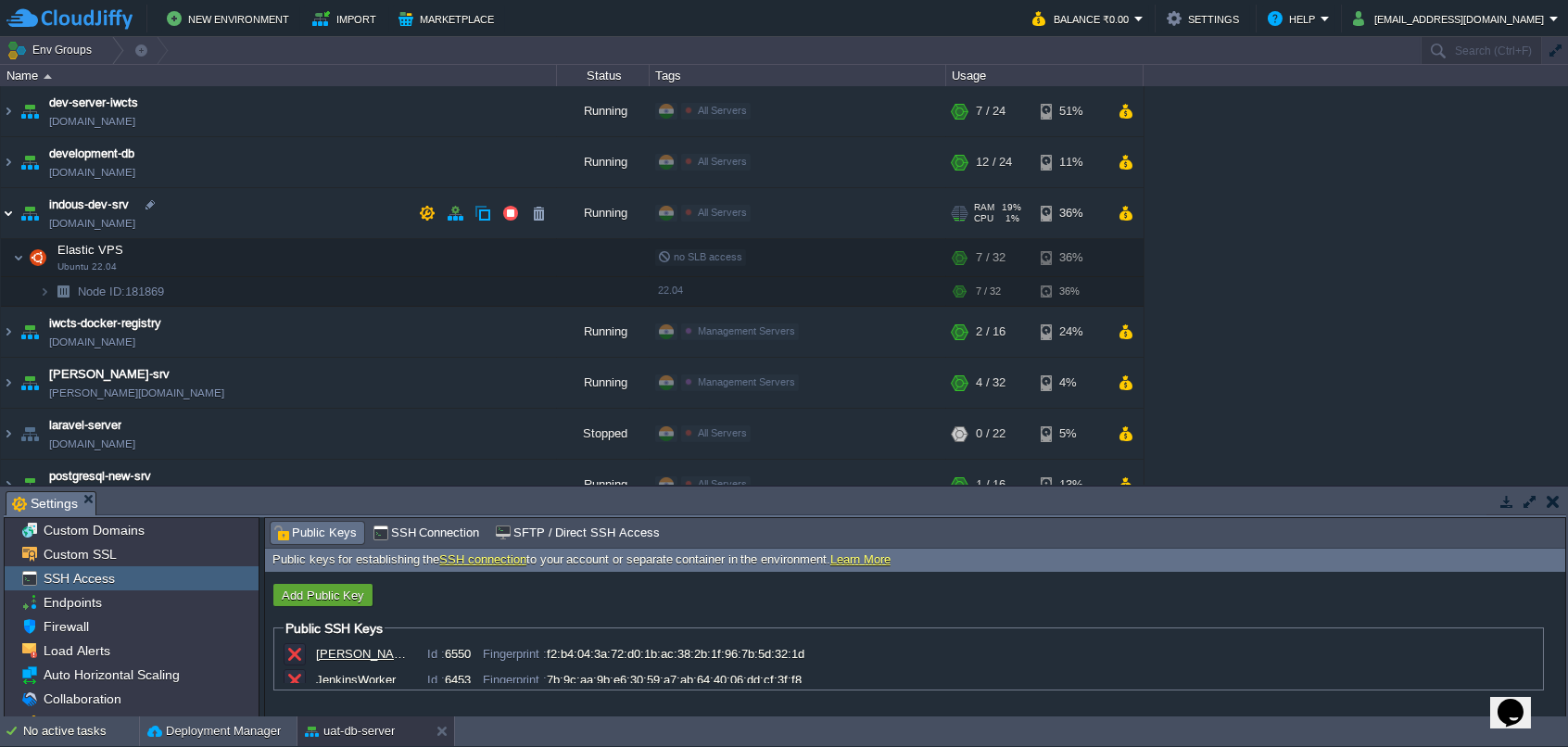
click at [11, 208] on img at bounding box center [8, 213] width 14 height 50
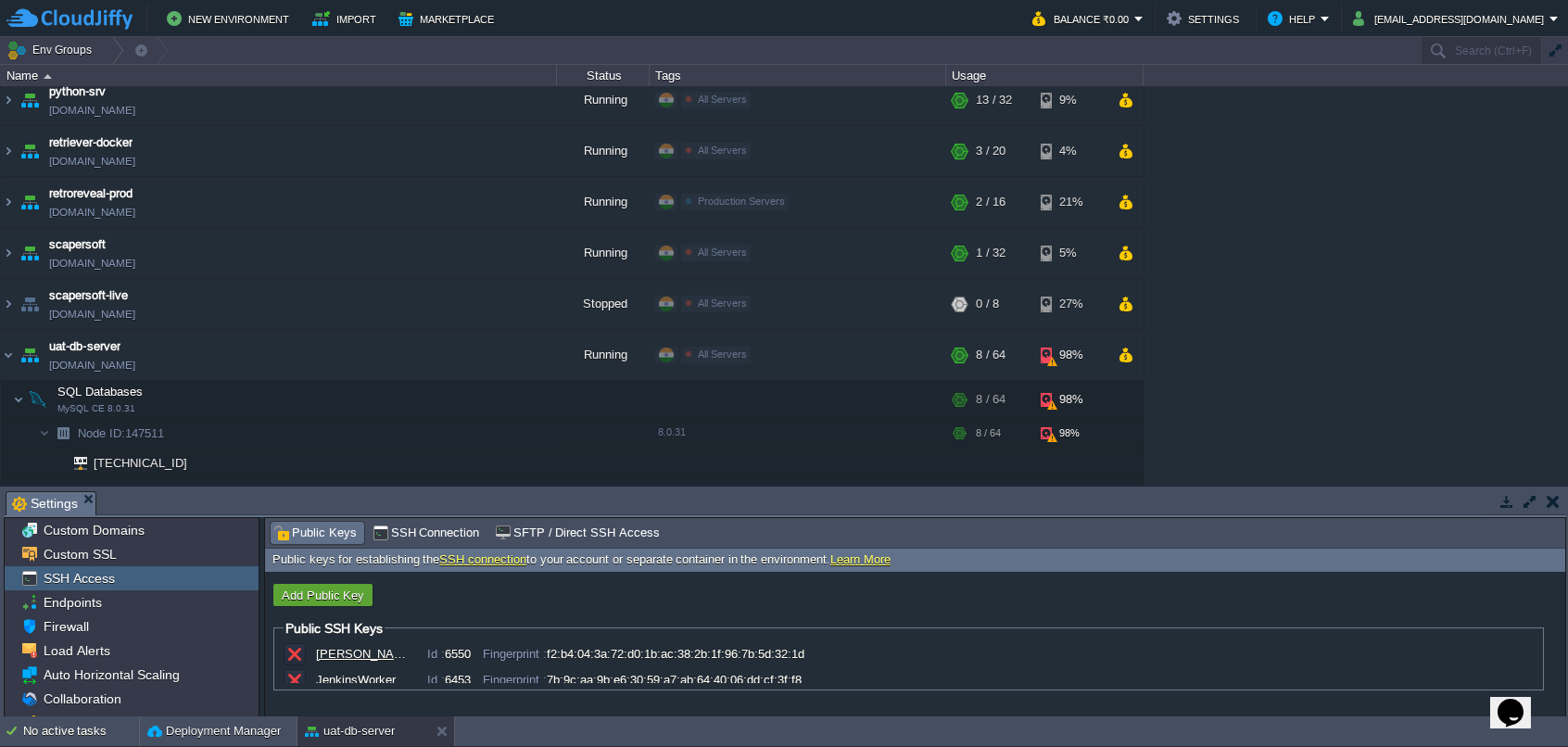
scroll to position [557, 0]
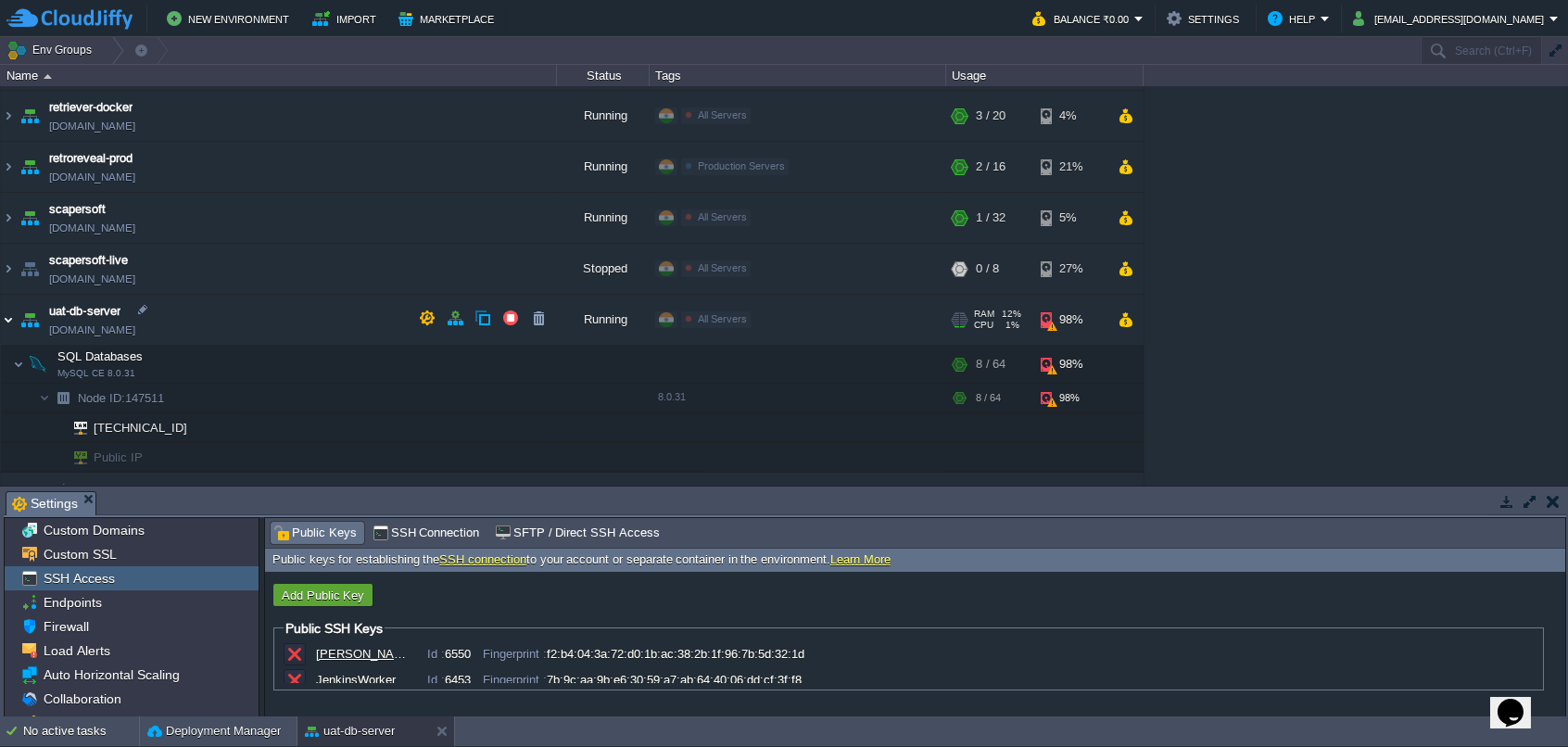
click at [11, 323] on img at bounding box center [8, 320] width 14 height 50
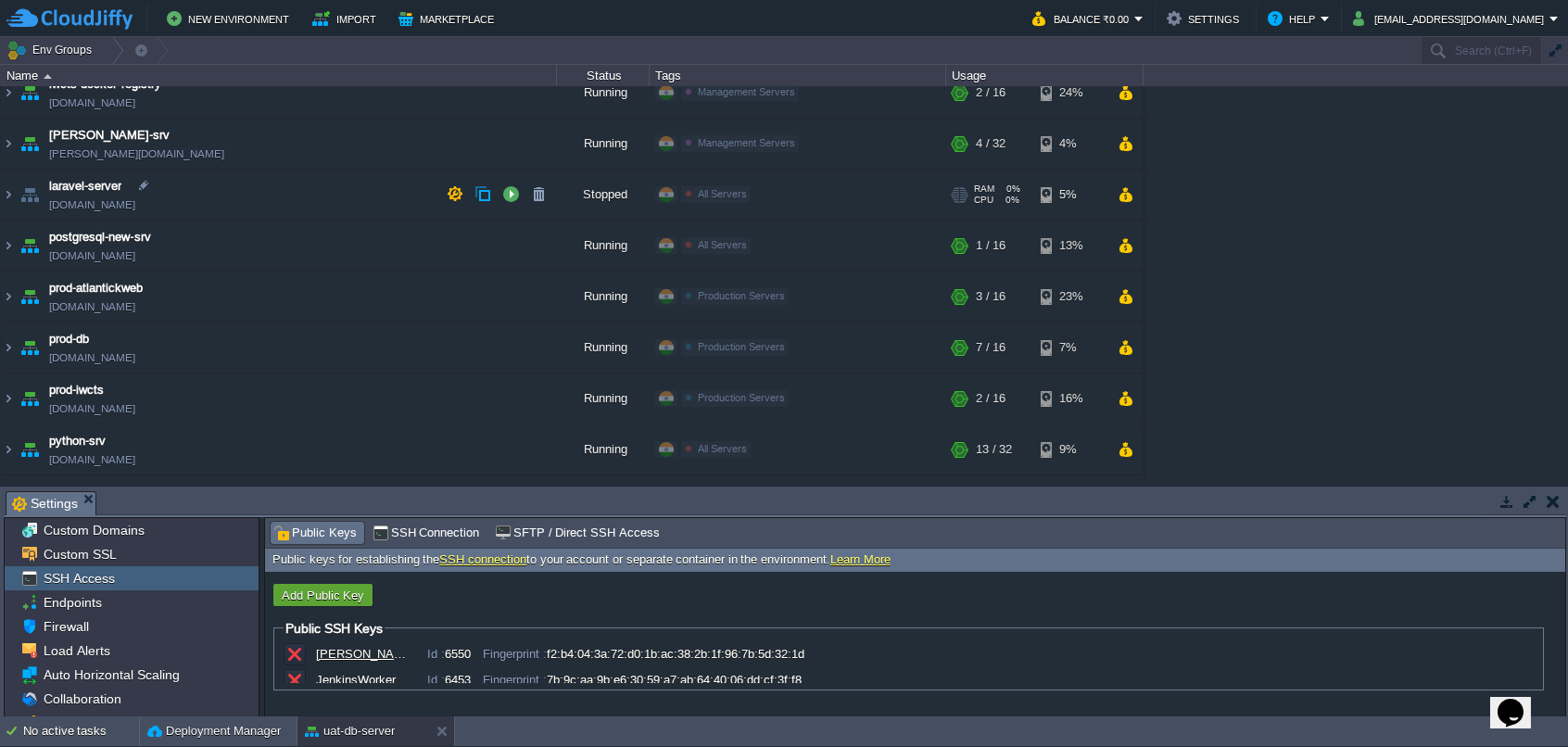
scroll to position [0, 0]
